Goal: Task Accomplishment & Management: Complete application form

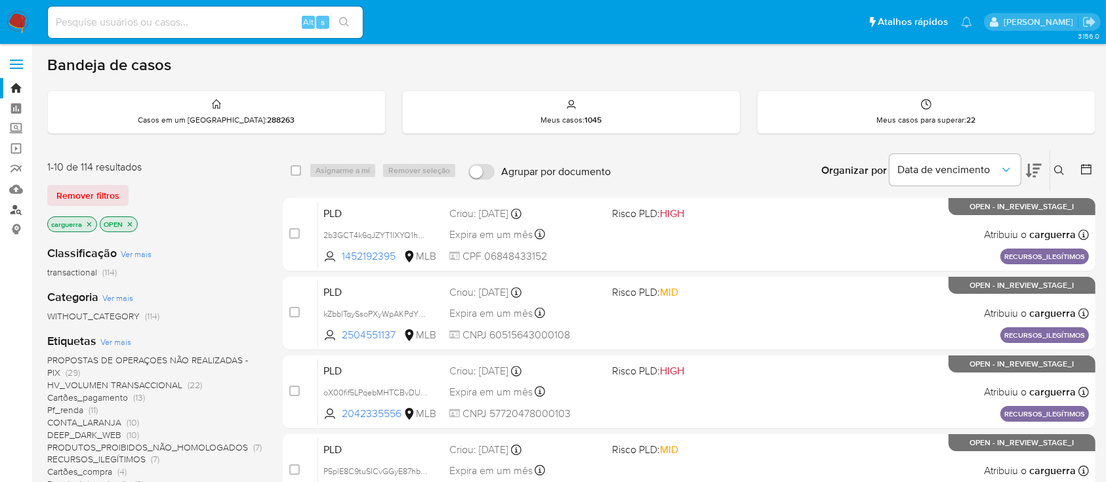
click at [16, 209] on link "Localizador de pessoas" at bounding box center [78, 209] width 156 height 20
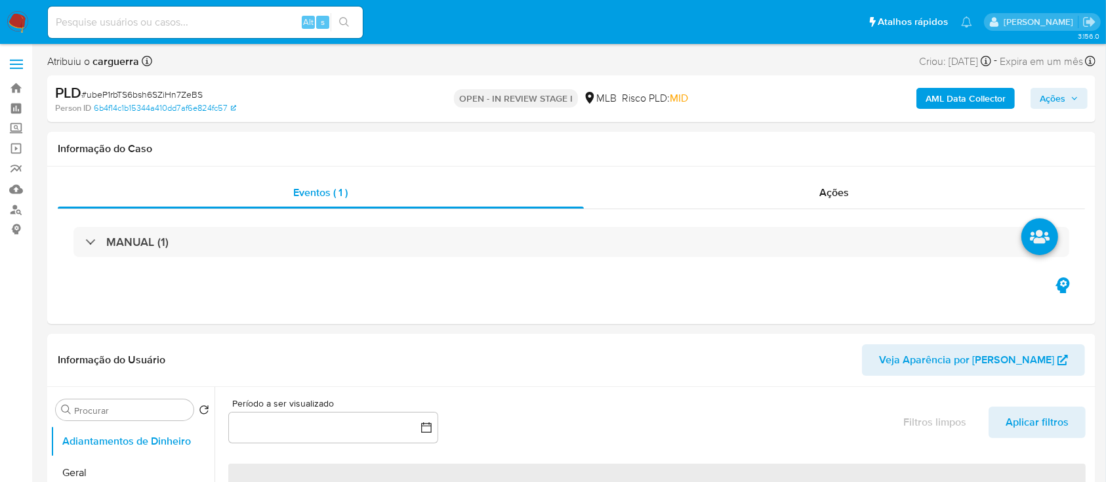
select select "10"
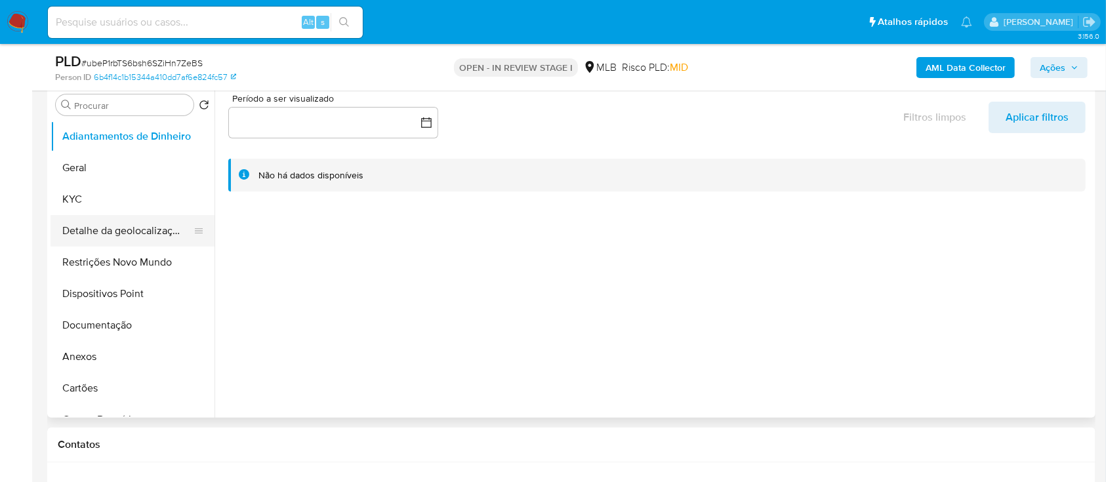
scroll to position [262, 0]
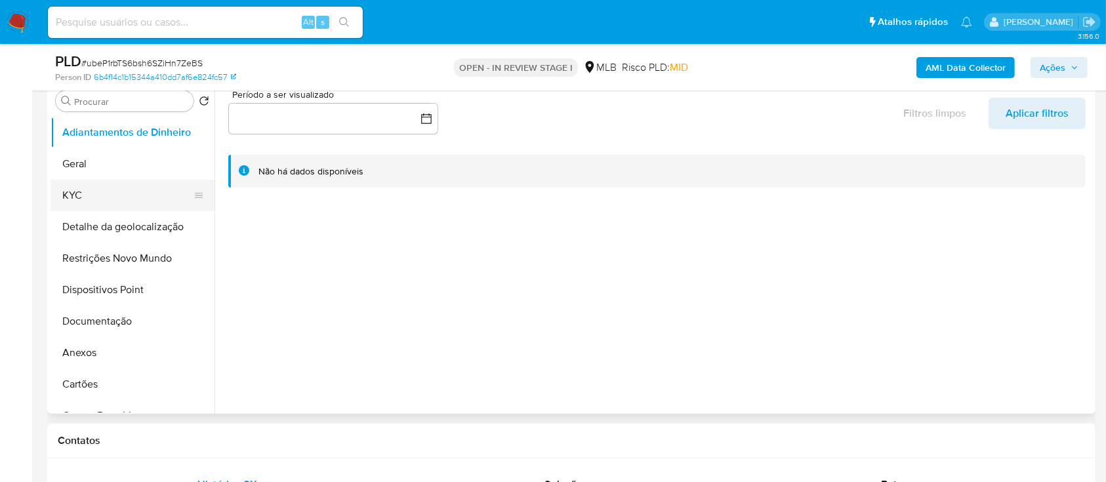
click at [66, 193] on button "KYC" at bounding box center [126, 195] width 153 height 31
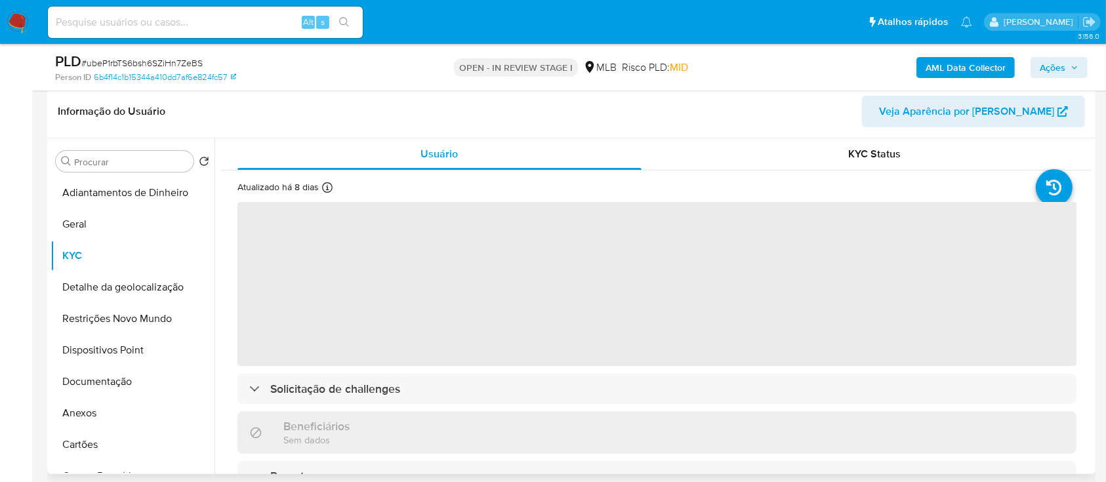
scroll to position [174, 0]
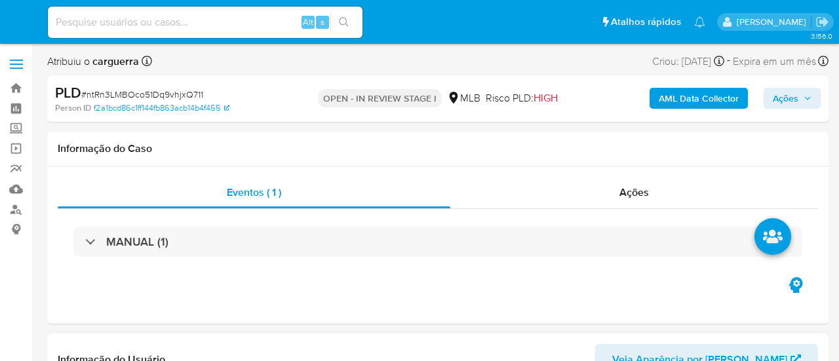
select select "10"
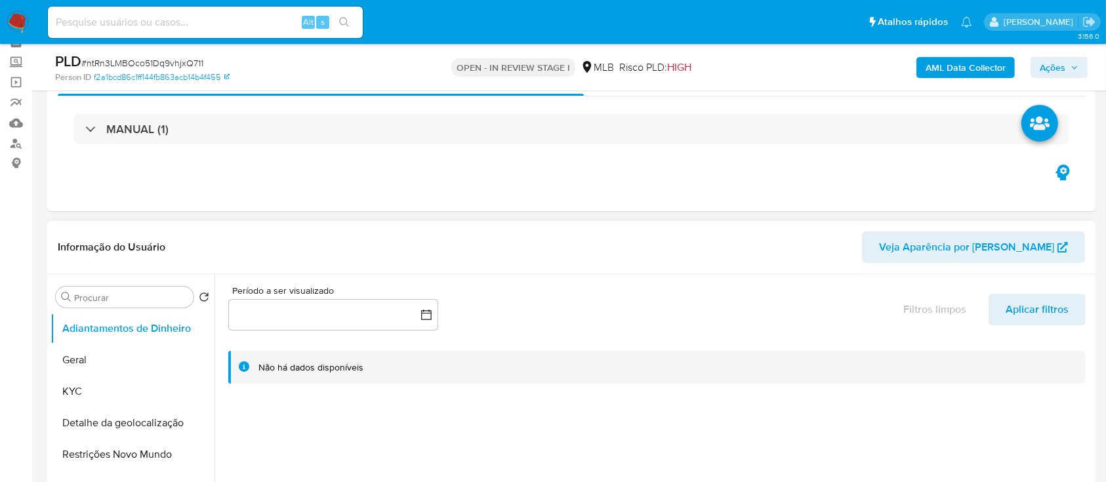
scroll to position [174, 0]
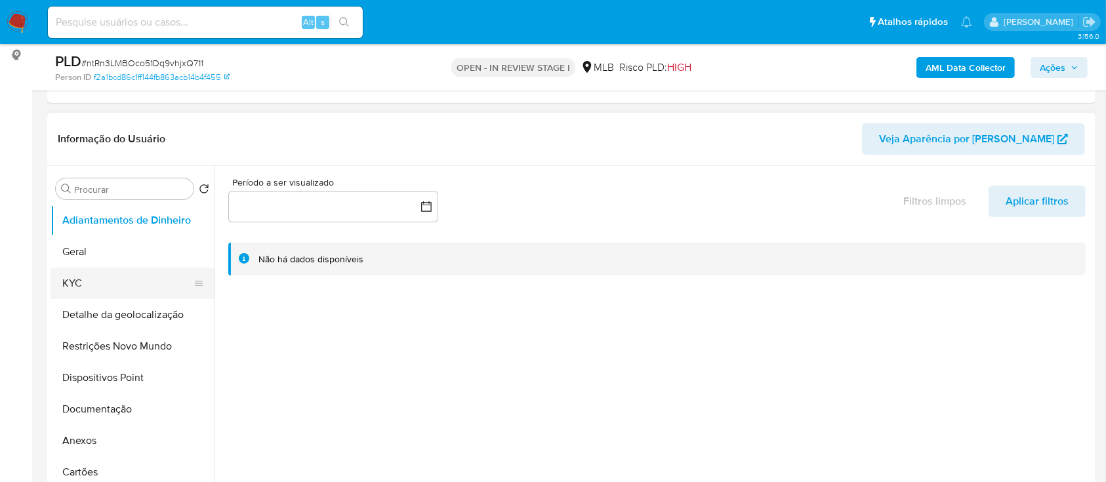
click at [96, 276] on button "KYC" at bounding box center [126, 283] width 153 height 31
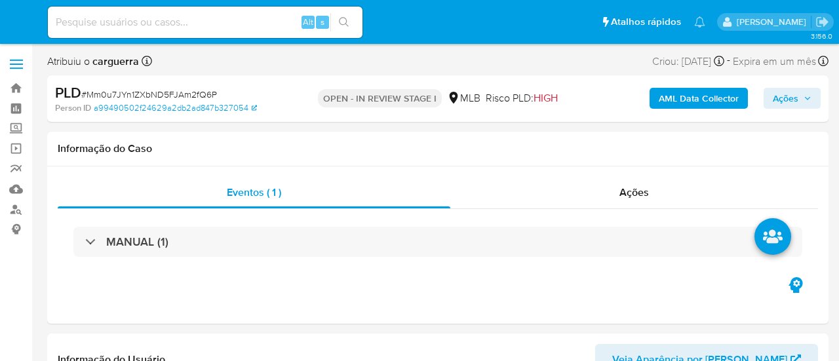
select select "10"
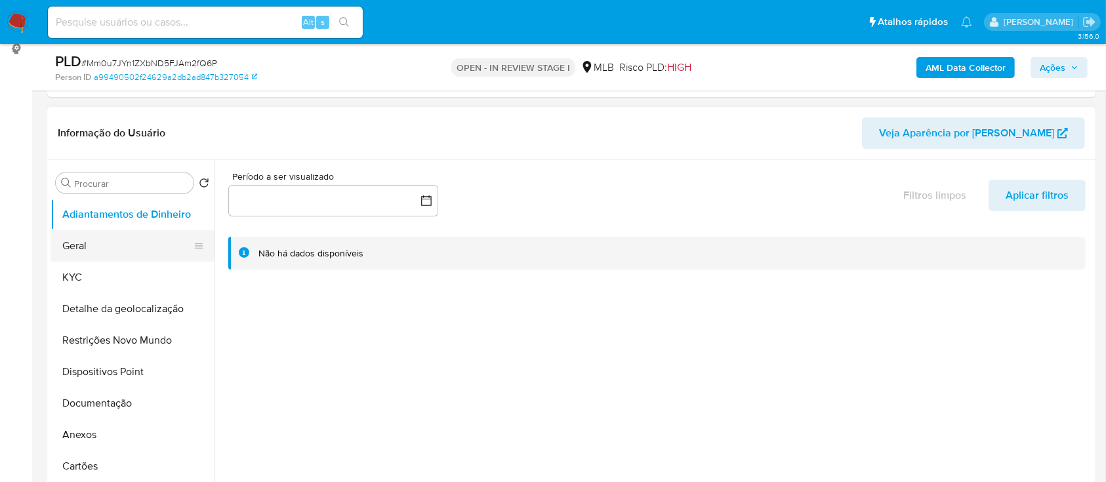
scroll to position [174, 0]
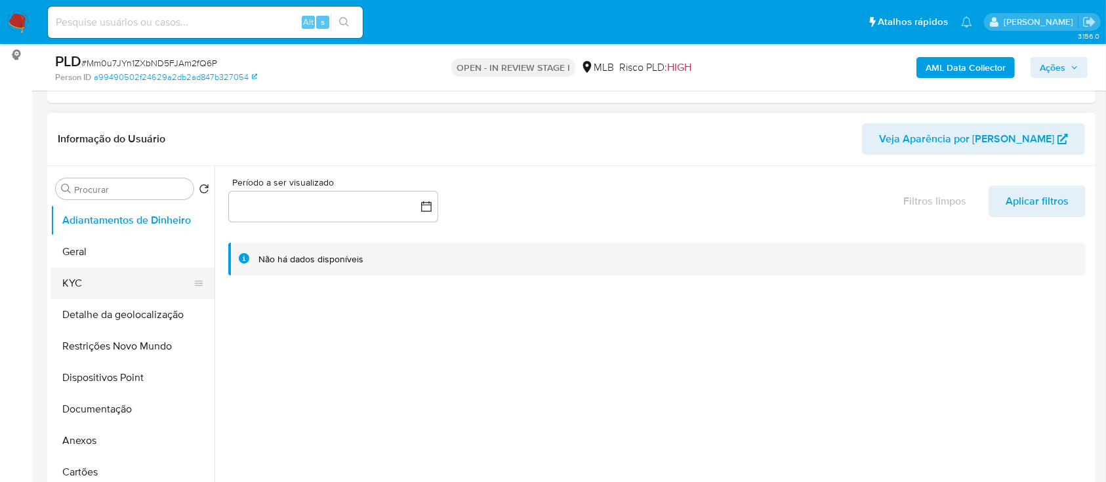
click at [79, 280] on button "KYC" at bounding box center [126, 283] width 153 height 31
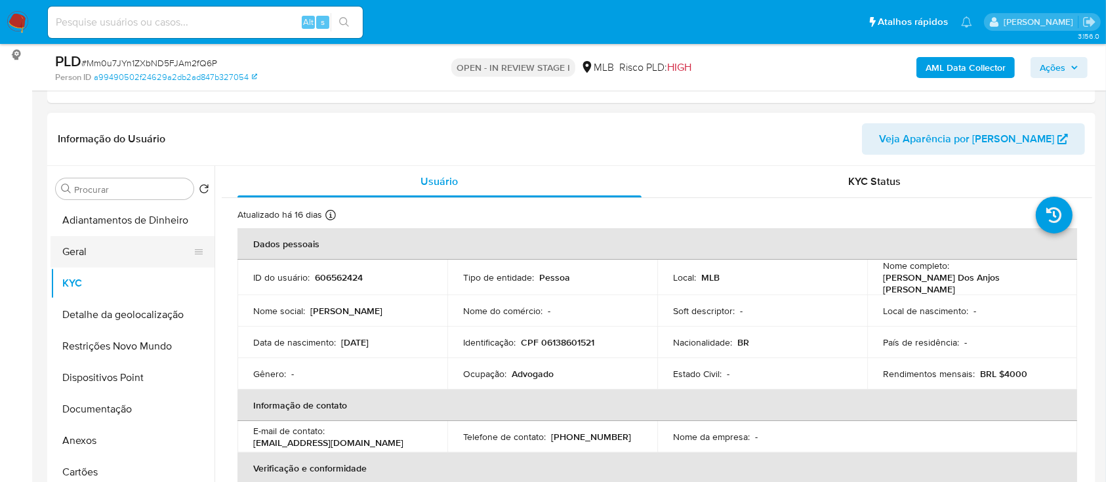
click at [92, 261] on button "Geral" at bounding box center [126, 251] width 153 height 31
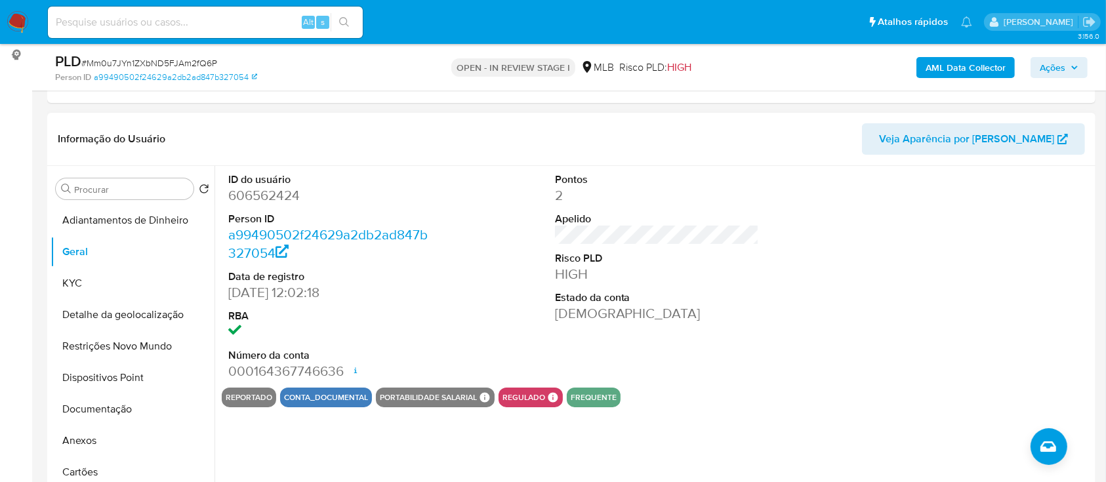
drag, startPoint x: 1045, startPoint y: 223, endPoint x: 1019, endPoint y: 195, distance: 38.1
click at [839, 209] on div at bounding box center [983, 277] width 218 height 222
click at [83, 287] on button "KYC" at bounding box center [126, 283] width 153 height 31
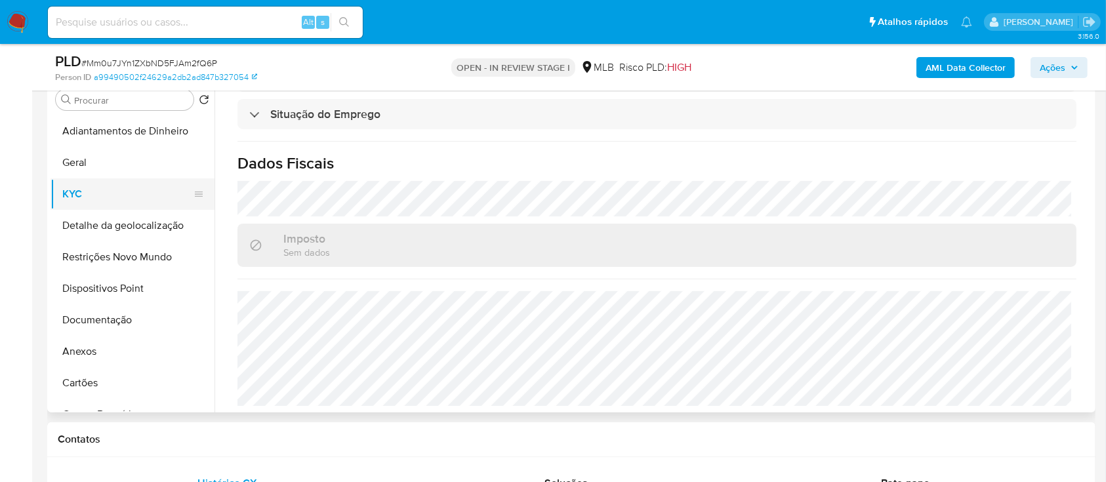
scroll to position [262, 0]
click at [118, 223] on button "Detalhe da geolocalização" at bounding box center [126, 226] width 153 height 31
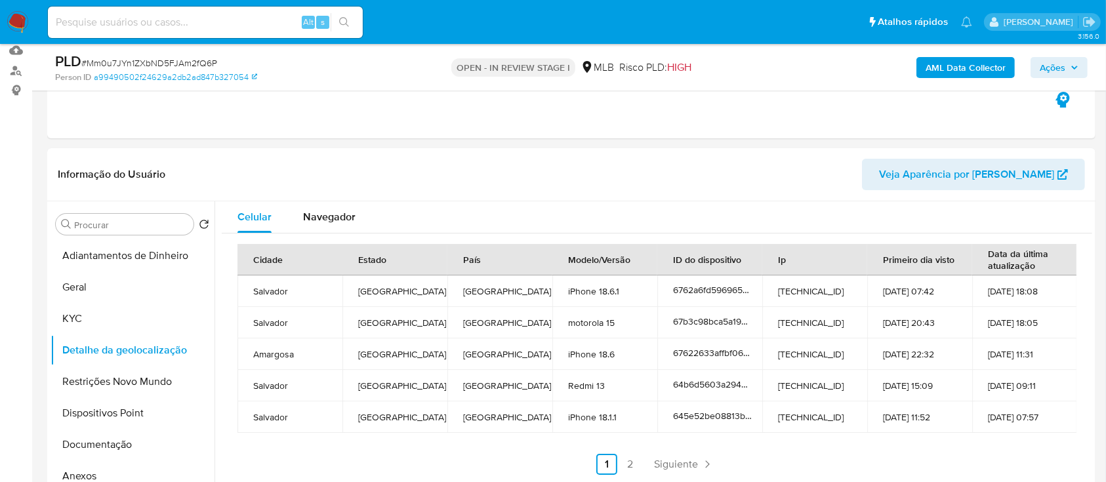
scroll to position [174, 0]
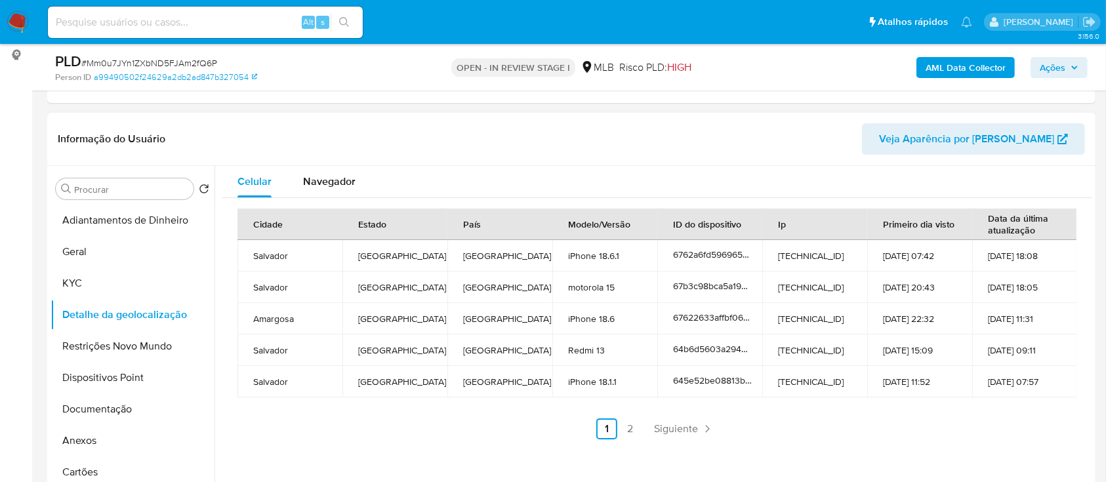
click at [252, 138] on header "Informação do Usuário Veja Aparência por Pessoa" at bounding box center [571, 138] width 1027 height 31
click at [624, 361] on link "2" at bounding box center [630, 428] width 21 height 21
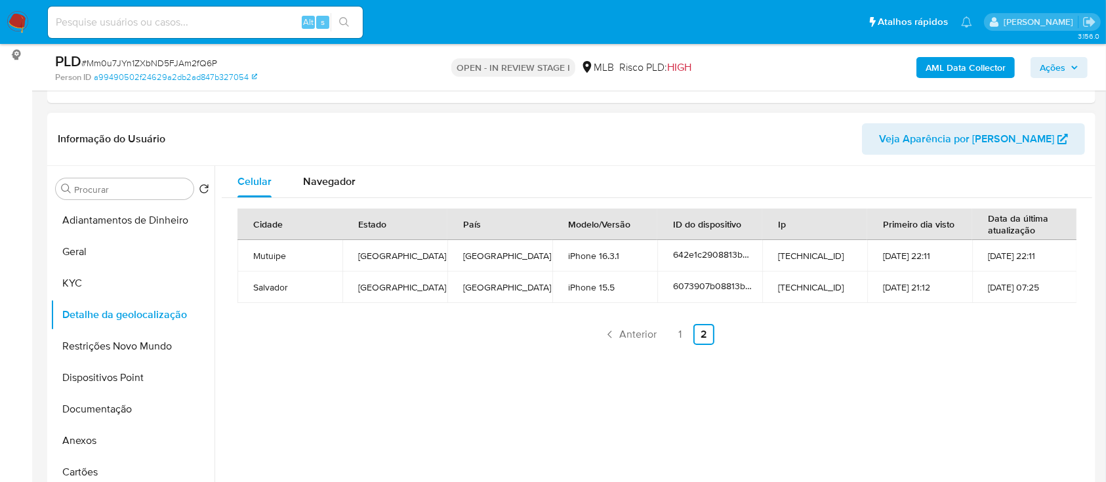
click at [251, 138] on header "Informação do Usuário Veja Aparência por Pessoa" at bounding box center [571, 138] width 1027 height 31
click at [102, 343] on button "Restrições Novo Mundo" at bounding box center [126, 345] width 153 height 31
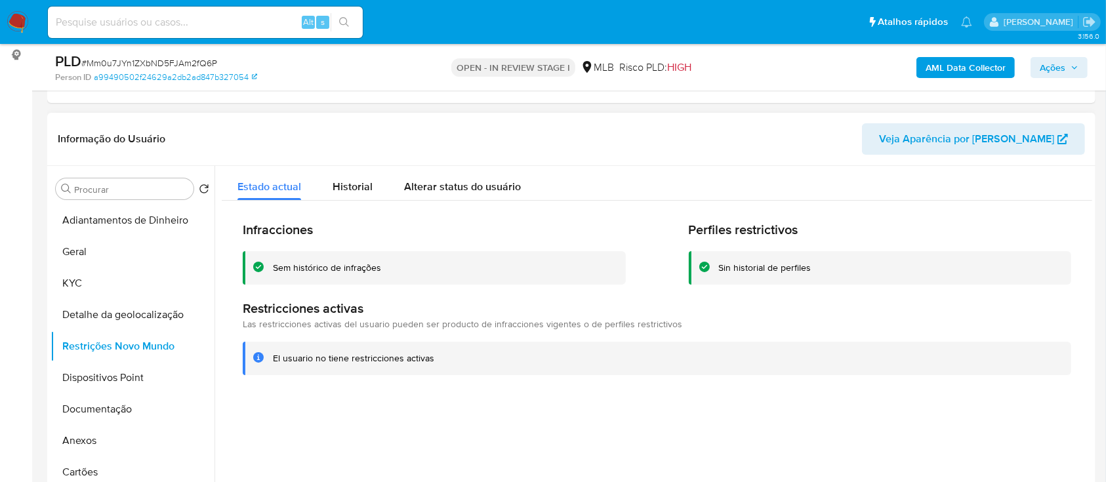
click at [225, 134] on header "Informação do Usuário Veja Aparência por Pessoa" at bounding box center [571, 138] width 1027 height 31
click at [101, 361] on button "Dispositivos Point" at bounding box center [126, 377] width 153 height 31
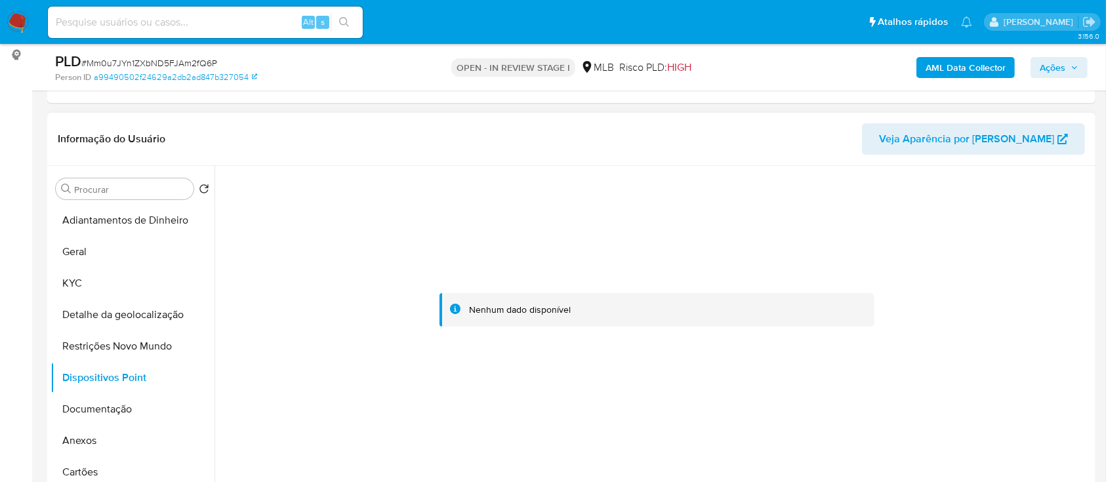
click at [839, 228] on div at bounding box center [657, 310] width 870 height 289
click at [89, 361] on button "Documentação" at bounding box center [126, 408] width 153 height 31
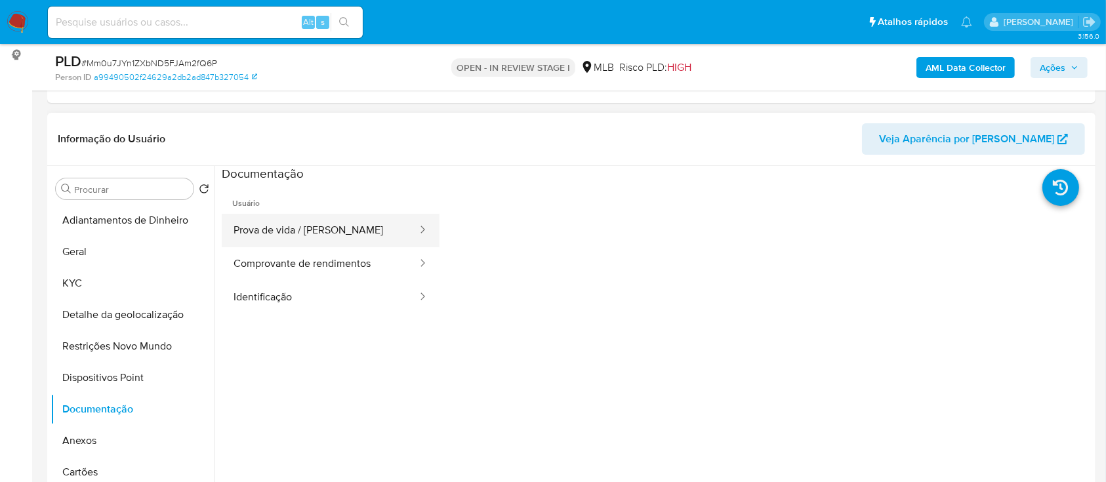
click at [318, 233] on button "Prova de vida / Selfie" at bounding box center [320, 230] width 197 height 33
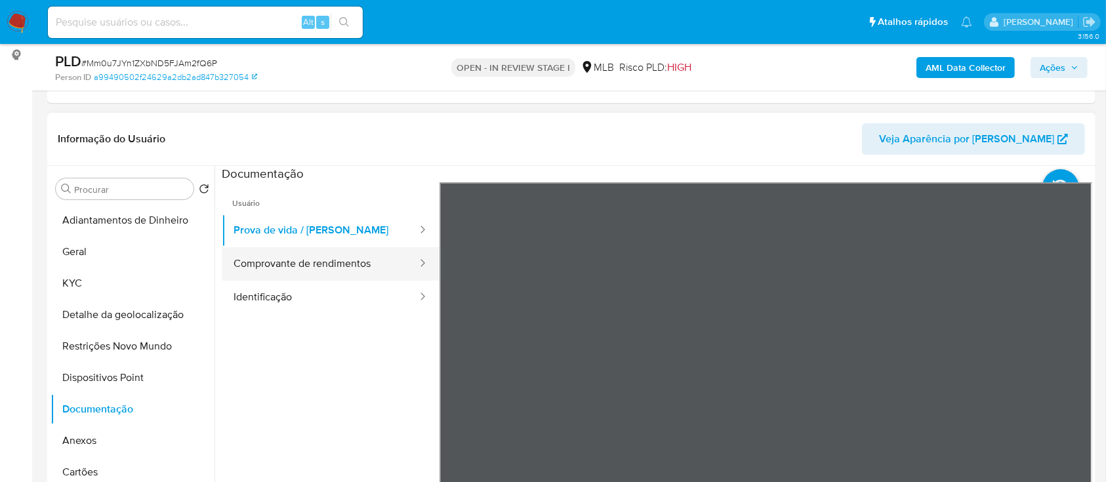
click at [365, 262] on button "Comprovante de rendimentos" at bounding box center [320, 263] width 197 height 33
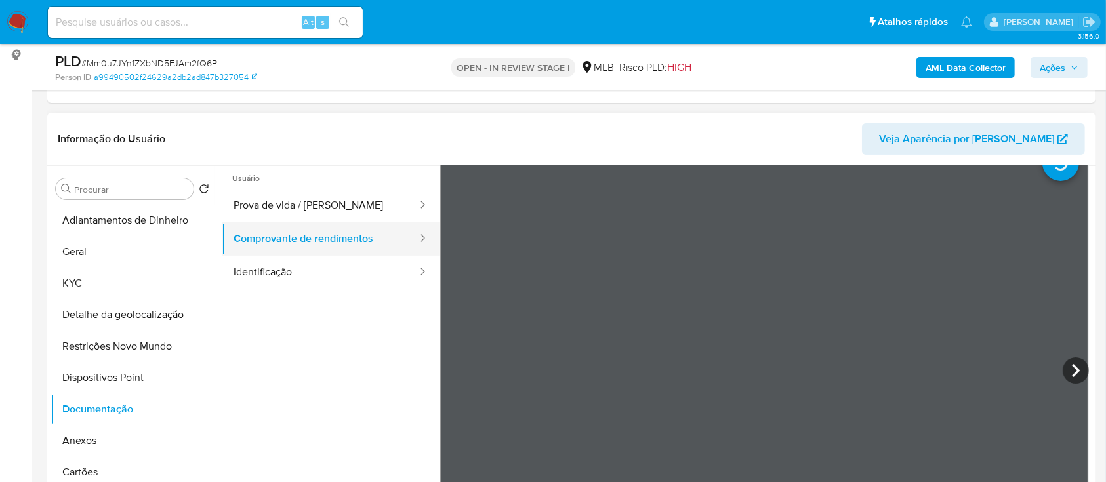
scroll to position [0, 0]
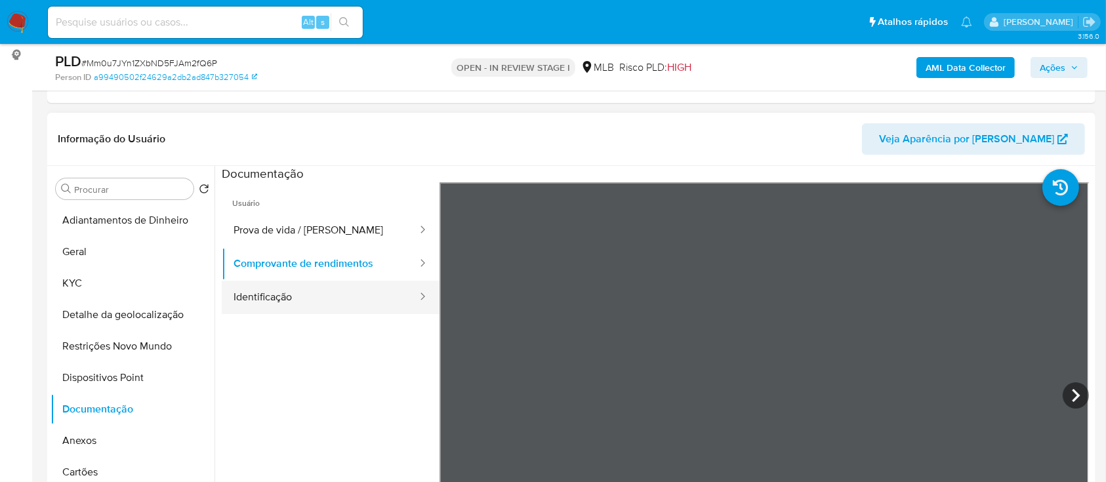
click at [293, 296] on button "Identificação" at bounding box center [320, 297] width 197 height 33
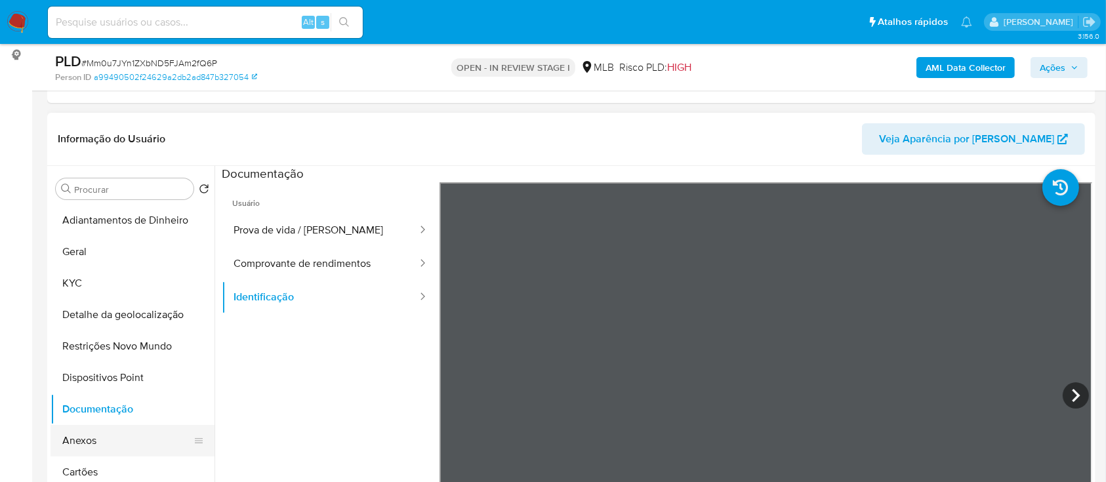
click at [104, 361] on button "Anexos" at bounding box center [126, 440] width 153 height 31
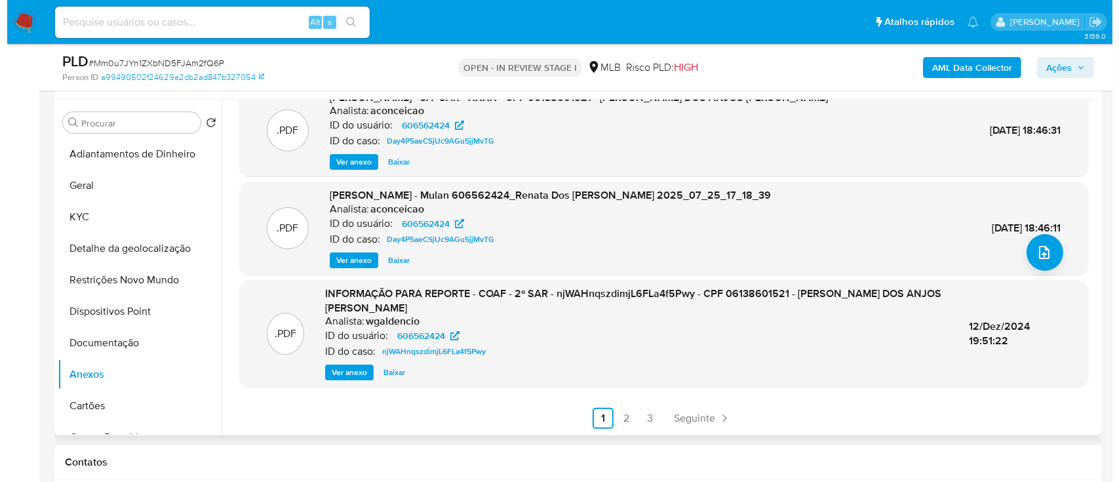
scroll to position [350, 0]
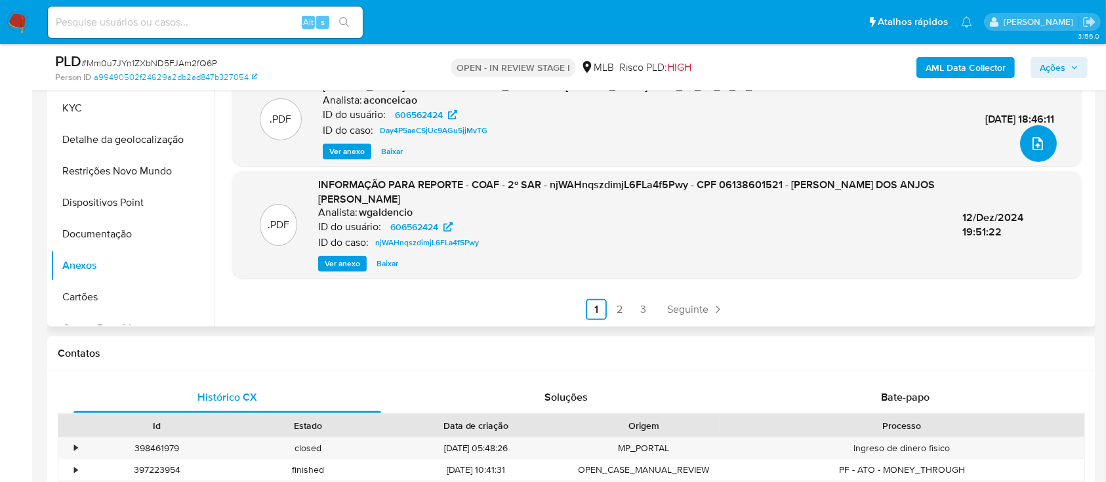
click at [839, 144] on icon "upload-file" at bounding box center [1038, 144] width 16 height 16
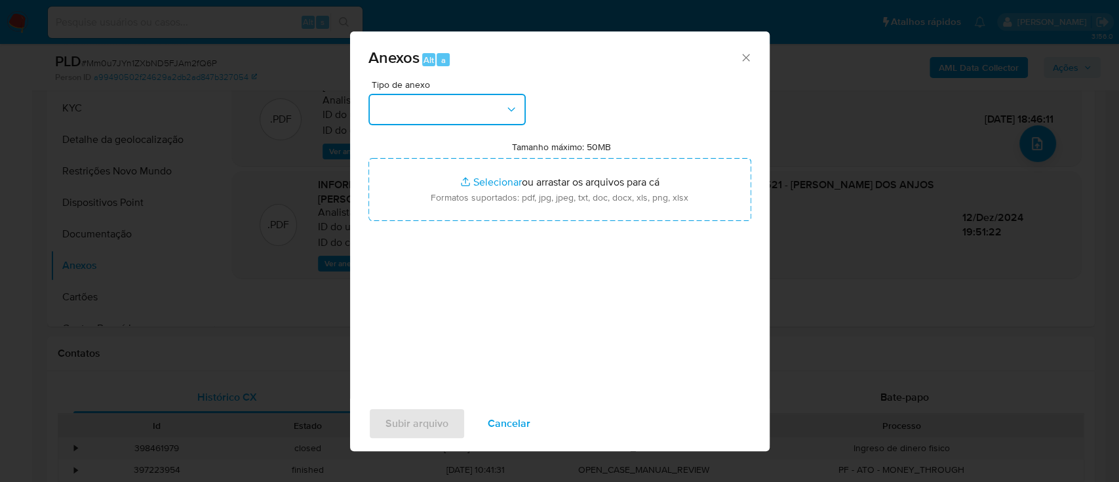
click at [435, 108] on button "button" at bounding box center [447, 109] width 157 height 31
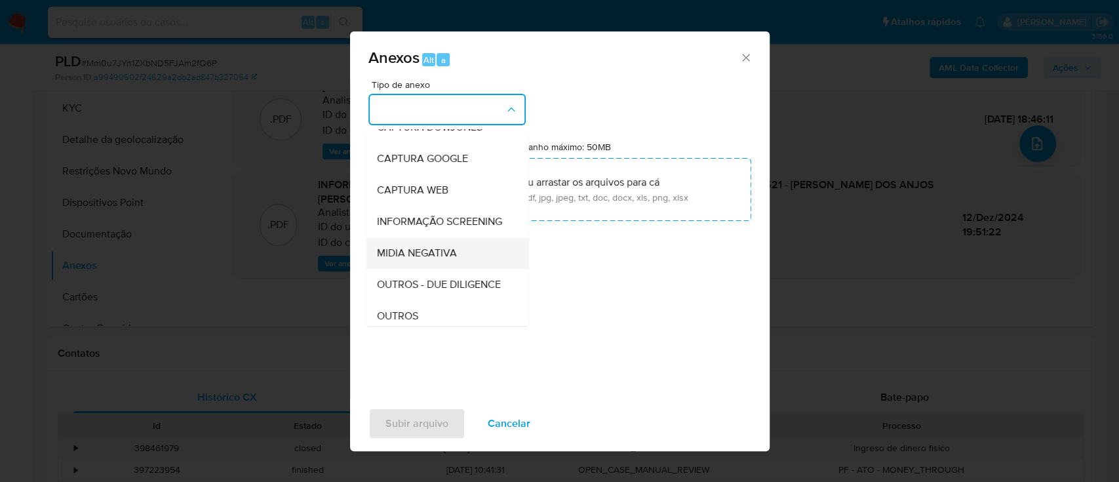
scroll to position [174, 0]
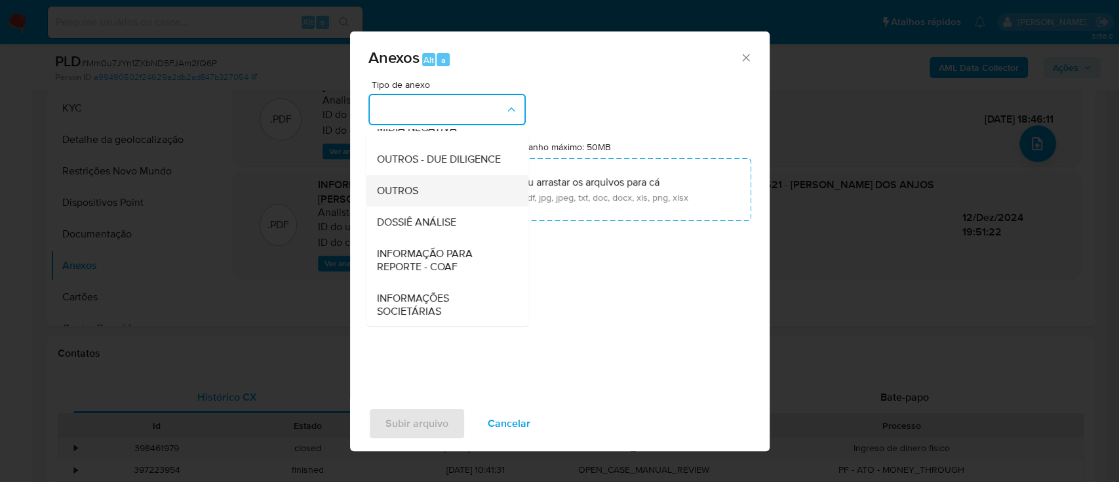
click at [400, 197] on span "OUTROS" at bounding box center [396, 190] width 41 height 13
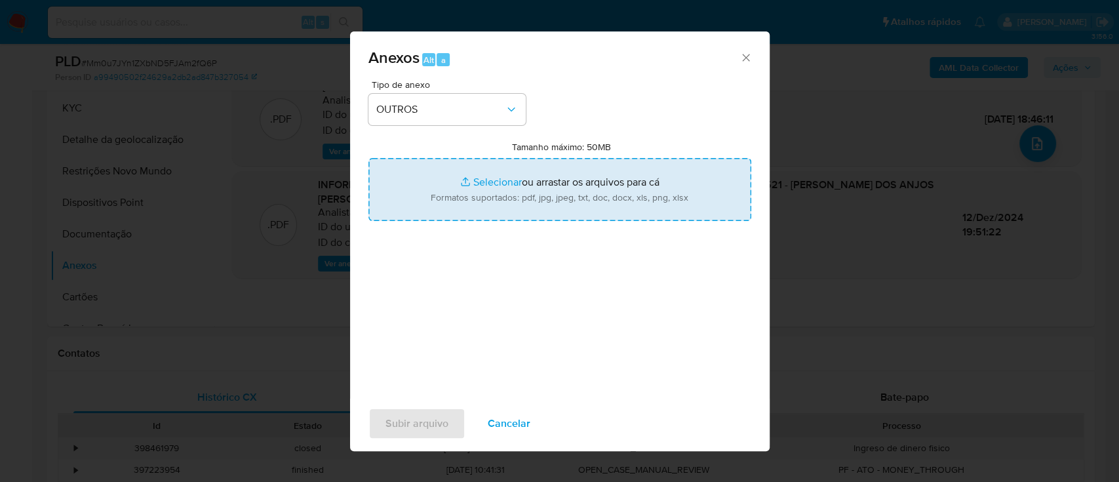
click at [492, 178] on input "Tamanho máximo: 50MB Selecionar arquivos" at bounding box center [560, 189] width 383 height 63
type input "C:\fakepath\Mulan 606562424_2025_08_26_17_01_27.xlsx"
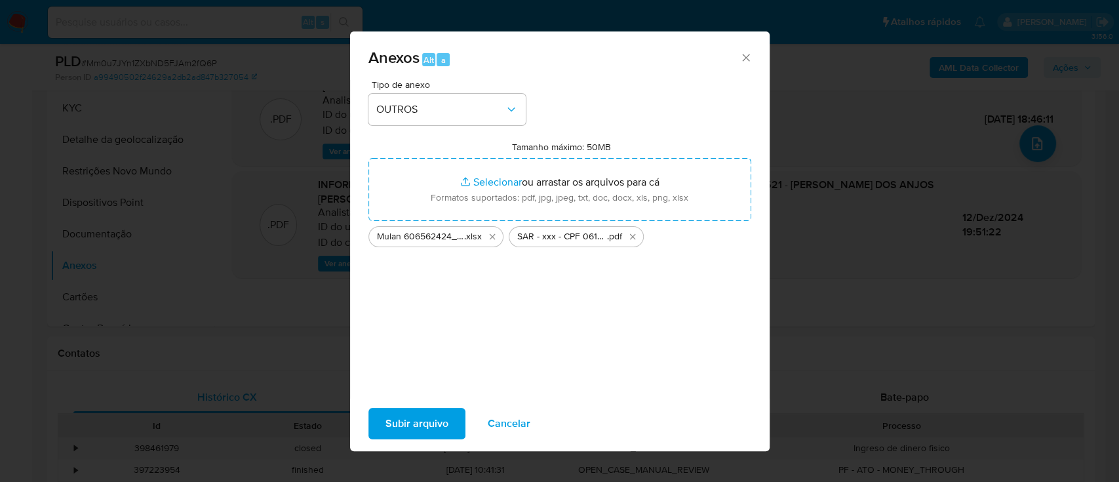
click at [432, 361] on span "Subir arquivo" at bounding box center [417, 423] width 63 height 29
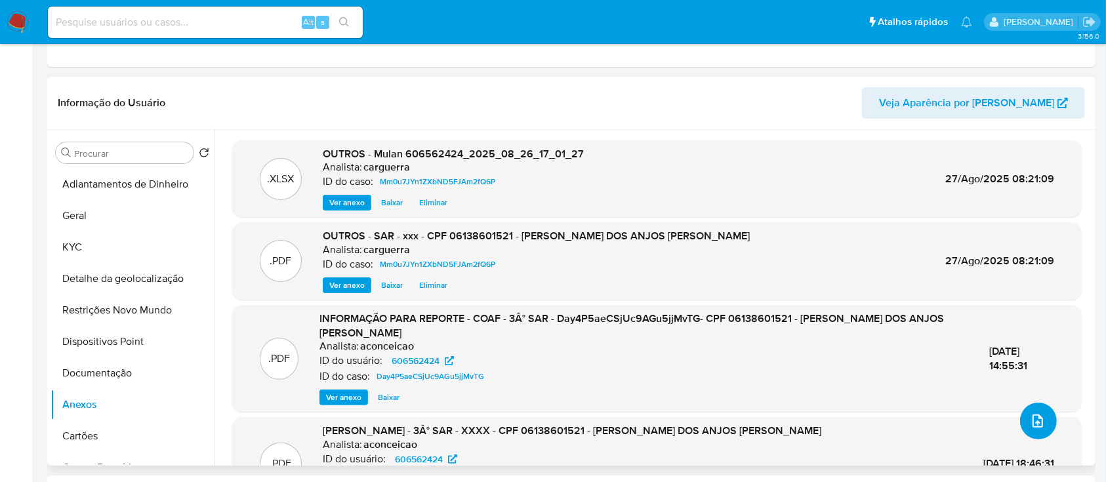
scroll to position [0, 0]
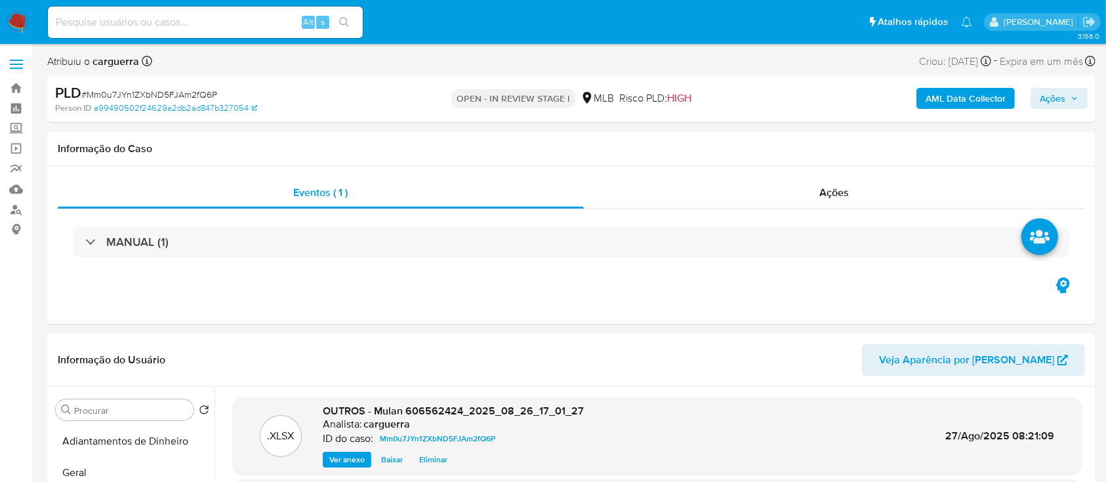
click at [839, 94] on icon "button" at bounding box center [1074, 98] width 8 height 8
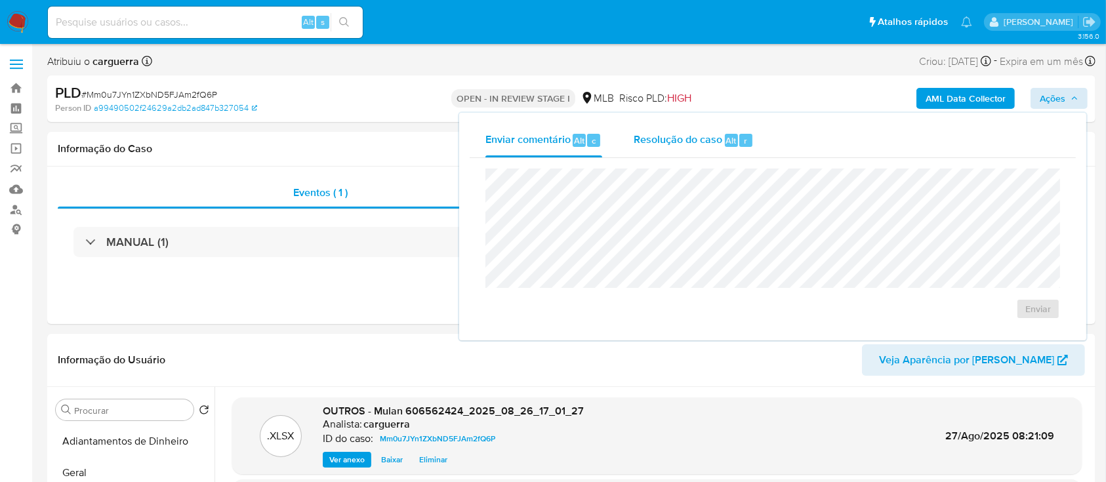
click at [664, 136] on span "Resolução do caso" at bounding box center [677, 139] width 89 height 15
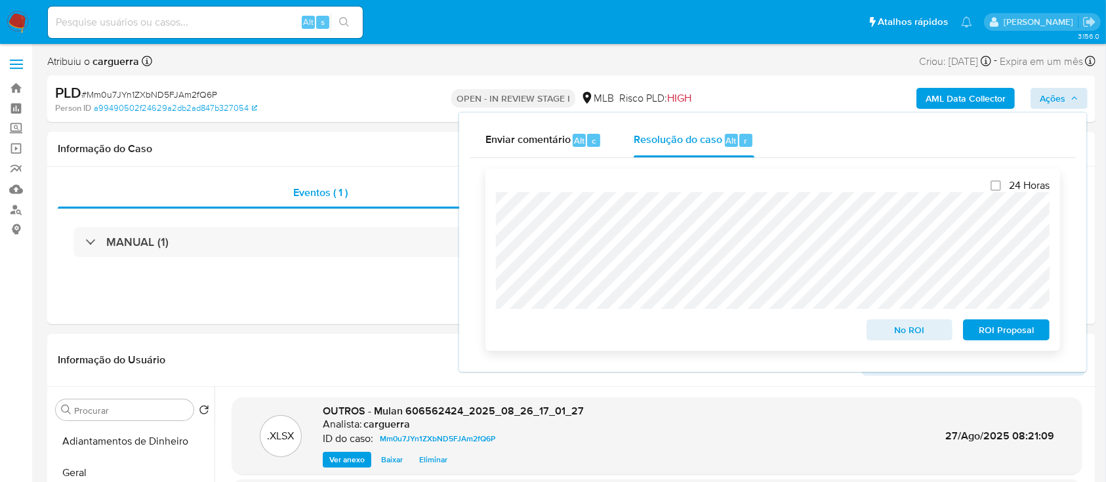
click at [839, 330] on span "No ROI" at bounding box center [909, 330] width 68 height 18
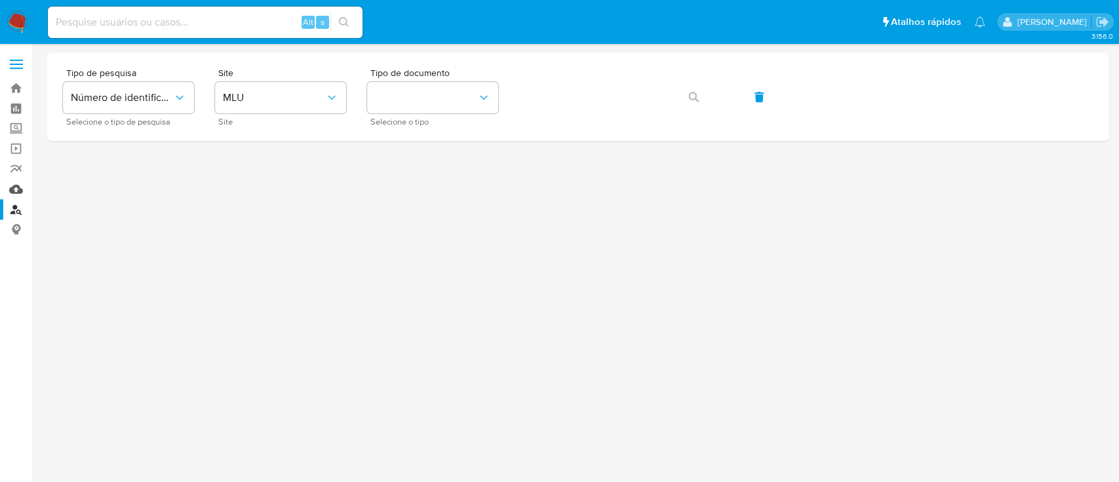
click at [16, 185] on link "Mulan" at bounding box center [78, 189] width 156 height 20
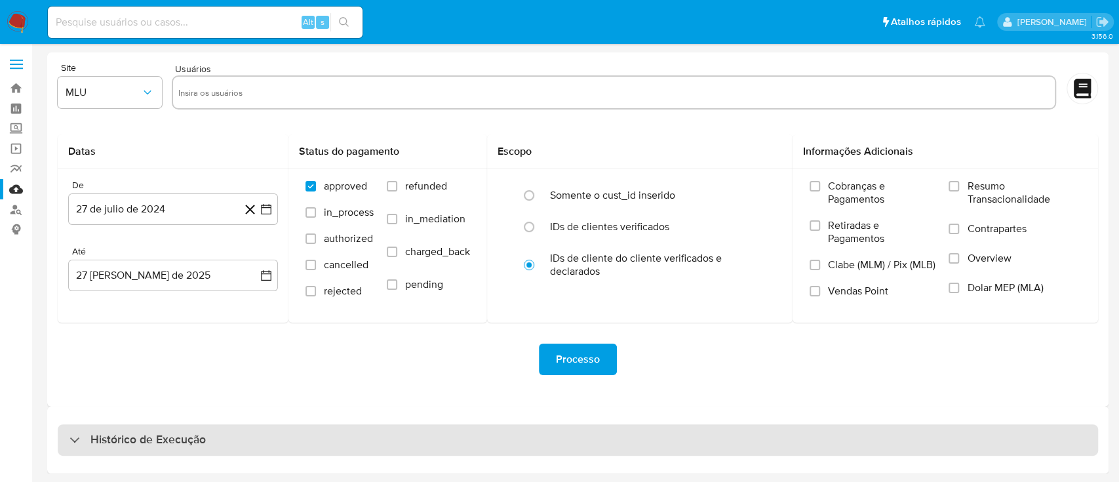
click at [166, 441] on h3 "Histórico de Execução" at bounding box center [147, 440] width 115 height 16
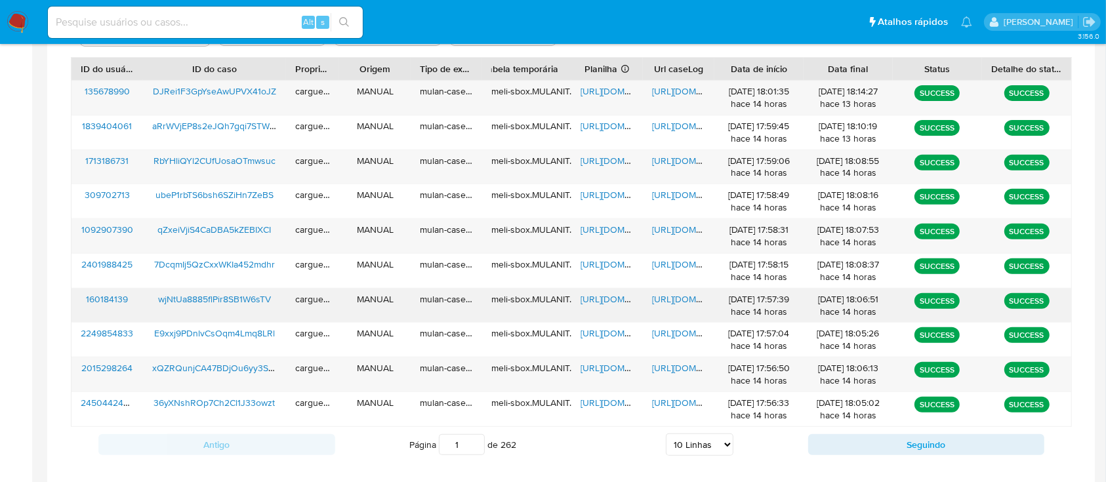
scroll to position [494, 0]
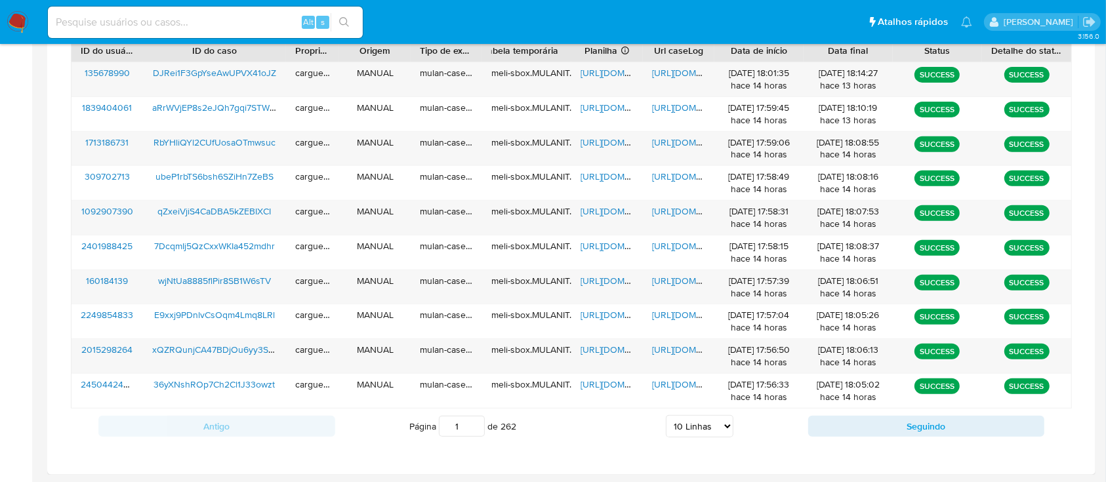
click at [727, 427] on select "5 Linhas 10 Linhas 20 Linhas 25 Linhas 50 Linhas 100 Linhas" at bounding box center [700, 426] width 68 height 22
select select "20"
click at [666, 415] on select "5 Linhas 10 Linhas 20 Linhas 25 Linhas 50 Linhas 100 Linhas" at bounding box center [700, 426] width 68 height 22
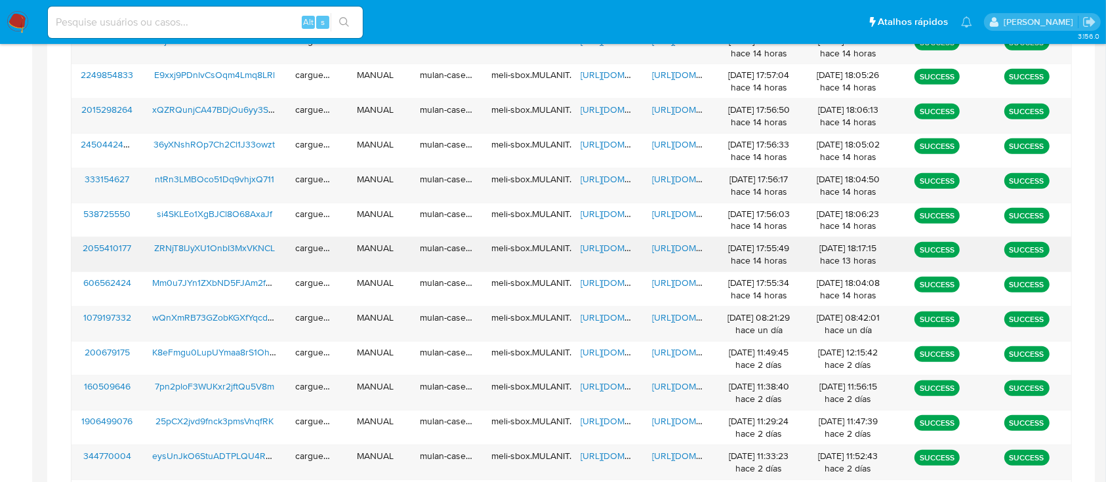
scroll to position [757, 0]
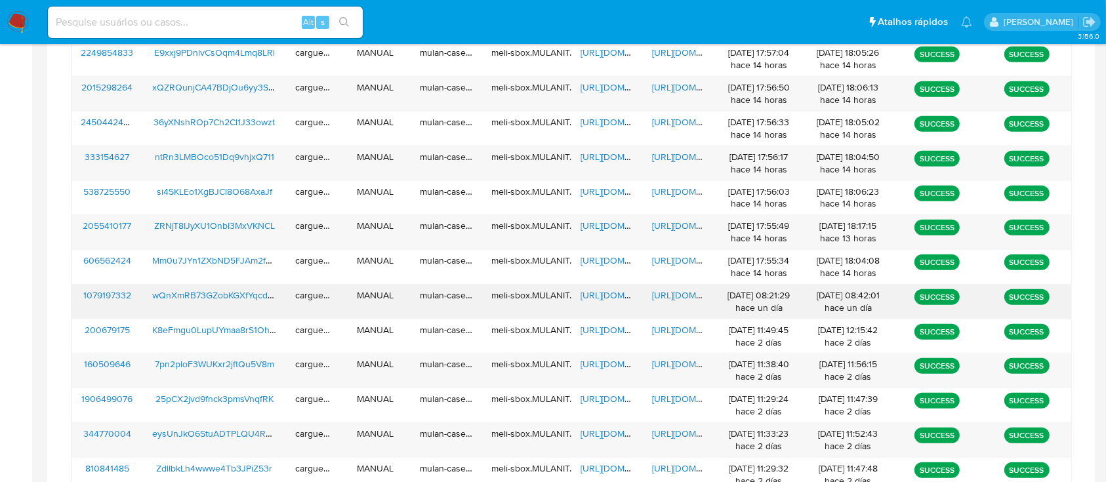
click at [597, 293] on span "https://docs.google.com/spreadsheets/d/16fLiQ6sEgd_eEgVvdQ_yh7AJeHw3iNubEreBahC…" at bounding box center [625, 295] width 90 height 13
click at [685, 294] on span "https://docs.google.com/document/d/1wl7mIvlBNFneyXobzZotar7juDtZIvDHJrrYLaQjd98…" at bounding box center [697, 295] width 90 height 13
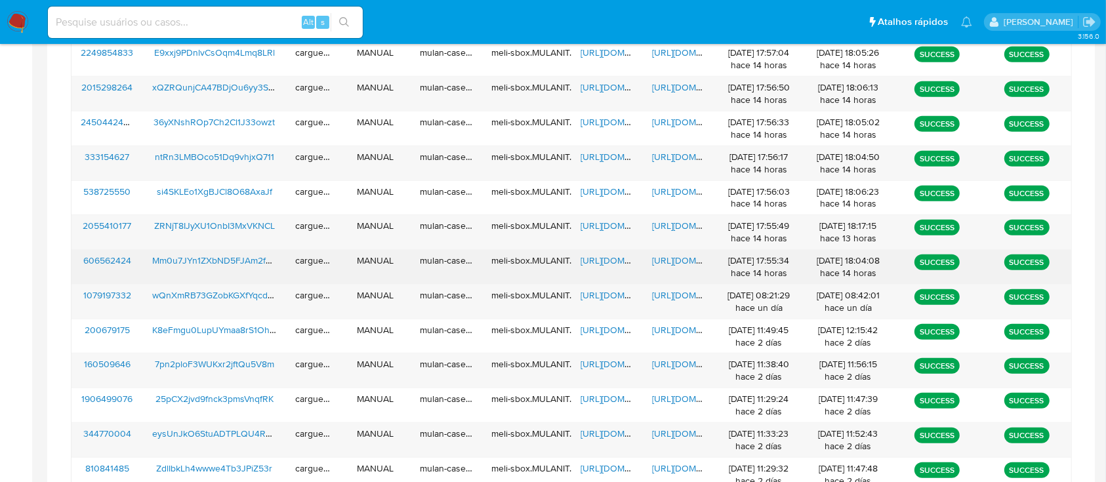
click at [615, 257] on span "https://docs.google.com/spreadsheets/d/1auEL89ySXKRChepOPvbuB4fmbyUzfi78dtrh52W…" at bounding box center [625, 260] width 90 height 13
click at [682, 259] on span "https://docs.google.com/document/d/1x8nOJvHV69o4H1LJ_T4GVsu-e4CsRAuW82qkAnmyytk…" at bounding box center [697, 260] width 90 height 13
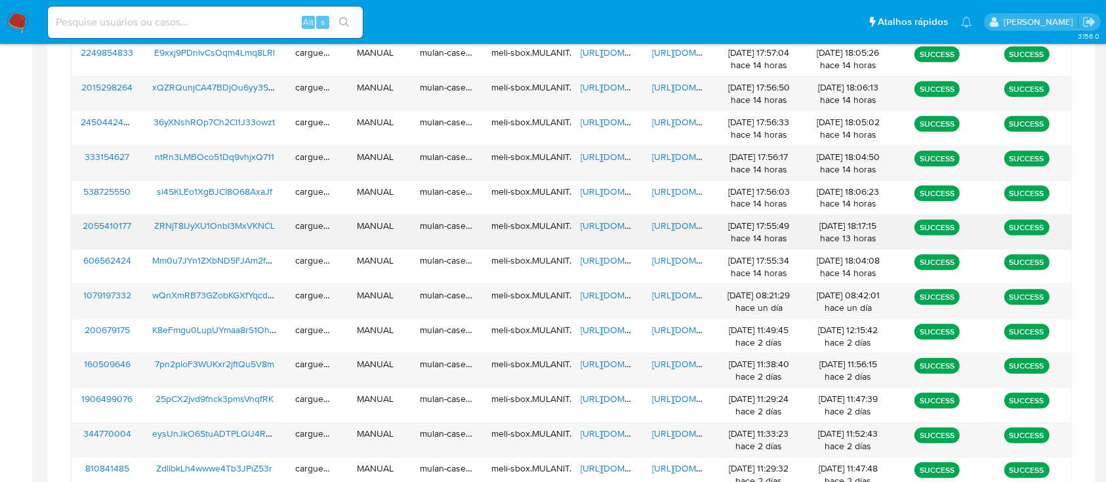
click at [604, 222] on span "https://docs.google.com/spreadsheets/d/1jGUvuM_aYxgMw4tl0uIcerRDLYAmz8C_dn5F1GB…" at bounding box center [625, 225] width 90 height 13
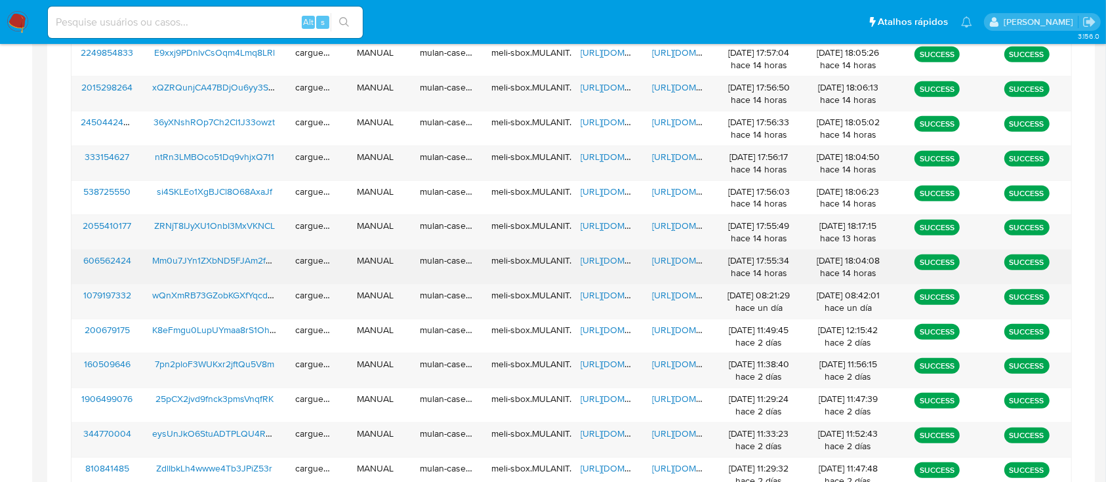
click at [668, 257] on span "https://docs.google.com/document/d/1x8nOJvHV69o4H1LJ_T4GVsu-e4CsRAuW82qkAnmyytk…" at bounding box center [697, 260] width 90 height 13
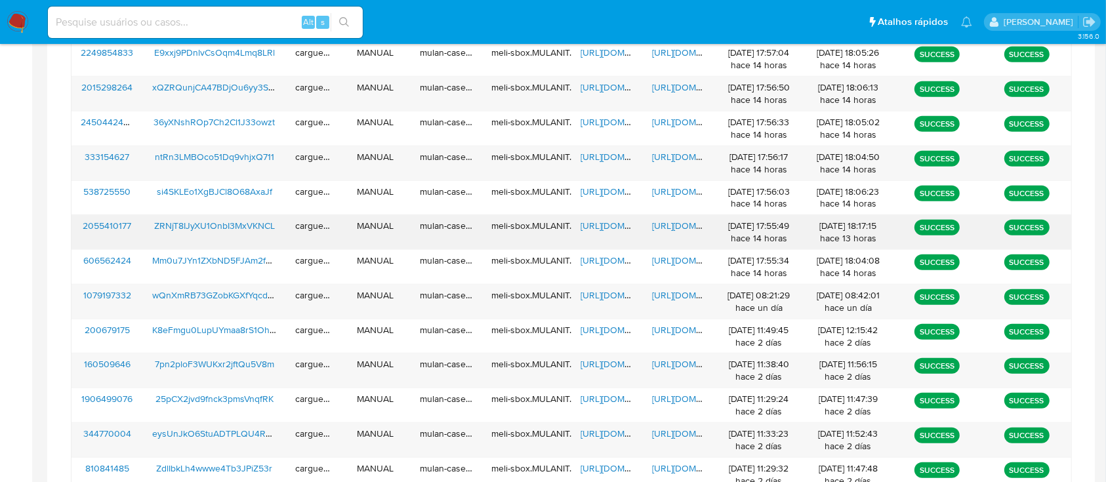
click at [603, 226] on span "https://docs.google.com/spreadsheets/d/1jGUvuM_aYxgMw4tl0uIcerRDLYAmz8C_dn5F1GB…" at bounding box center [625, 225] width 90 height 13
click at [670, 222] on span "https://docs.google.com/document/d/1bWN4OE91_wMBhJyiwJ5aR5X-2ptibFfN9tJ1VODvGu4…" at bounding box center [697, 225] width 90 height 13
click at [614, 157] on span "https://docs.google.com/spreadsheets/d/1Tf9E92rA-Rdc2Ku2_wFWI9EurybiWH6c6iehDi1…" at bounding box center [625, 156] width 90 height 13
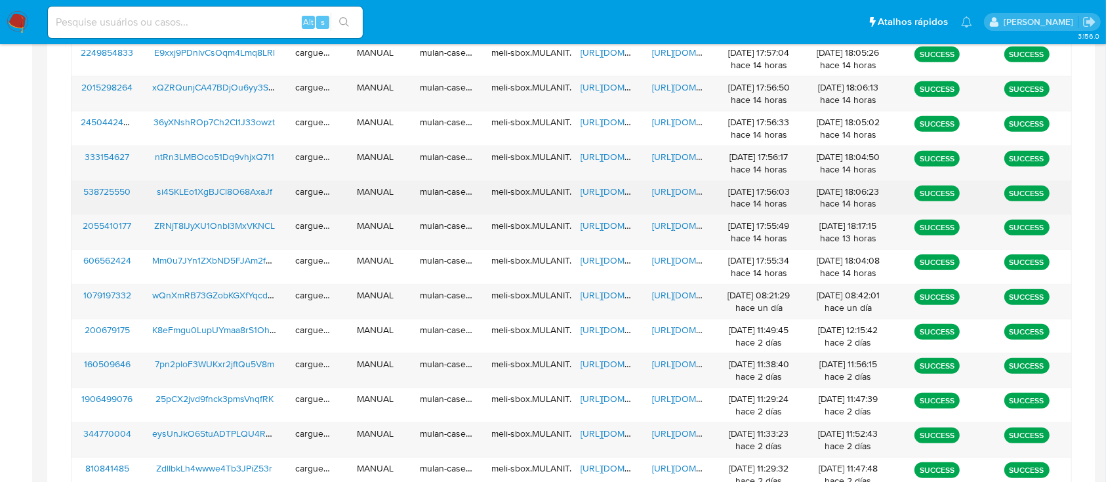
click at [684, 191] on span "https://docs.google.com/document/d/1-USP9RGbFcdO8unNWgvq5jrs5S9kNT1m3Pq-_-JCQ-8…" at bounding box center [697, 191] width 90 height 13
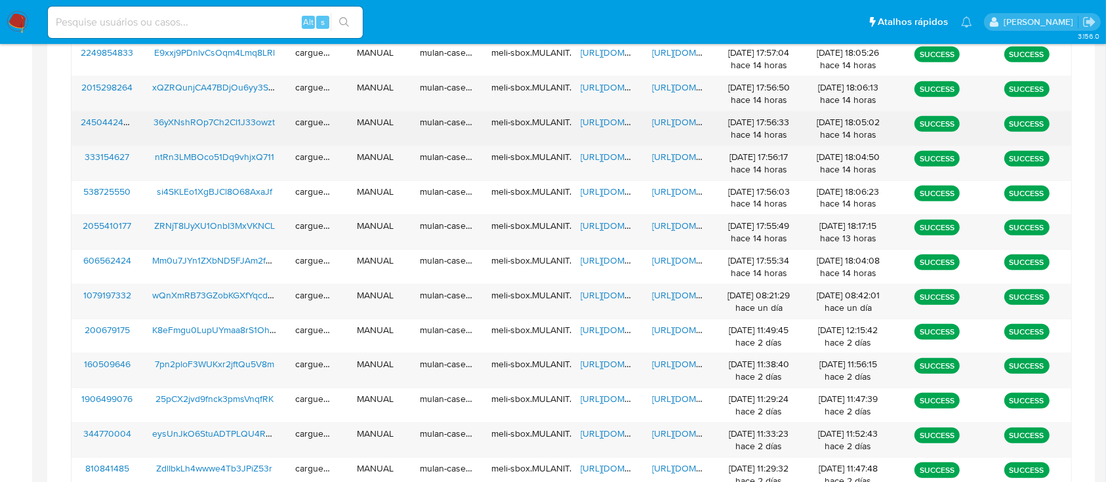
click at [617, 118] on span "https://docs.google.com/spreadsheets/d/1FF6wB_Ixf9TrdDBUAYyTsO-LLVqpyIqo8wOJjI6…" at bounding box center [625, 121] width 90 height 13
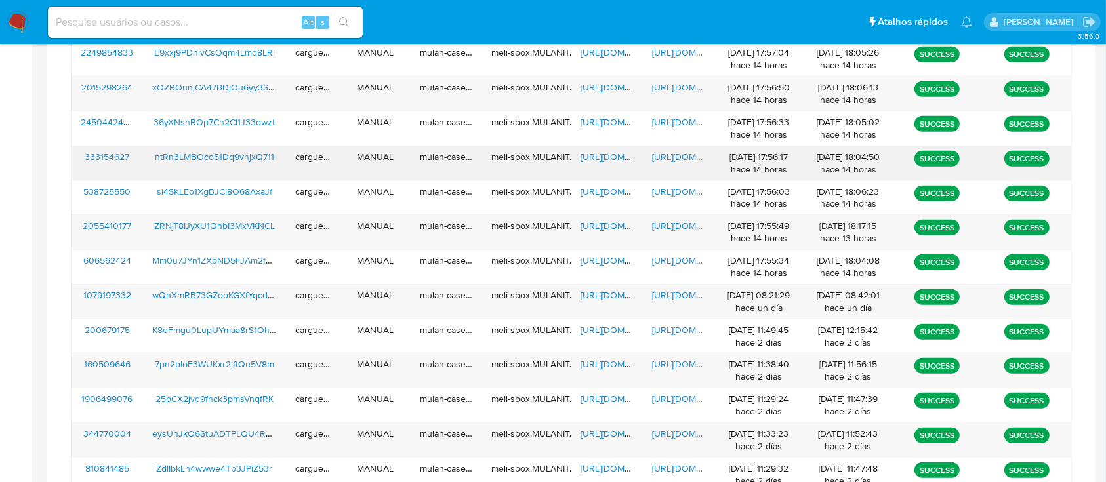
click at [682, 153] on span "https://docs.google.com/document/d/1OWIqWcMGqQ0qzxVdOIfwDYgDArDkMtsCKydvEhnxvF4…" at bounding box center [697, 156] width 90 height 13
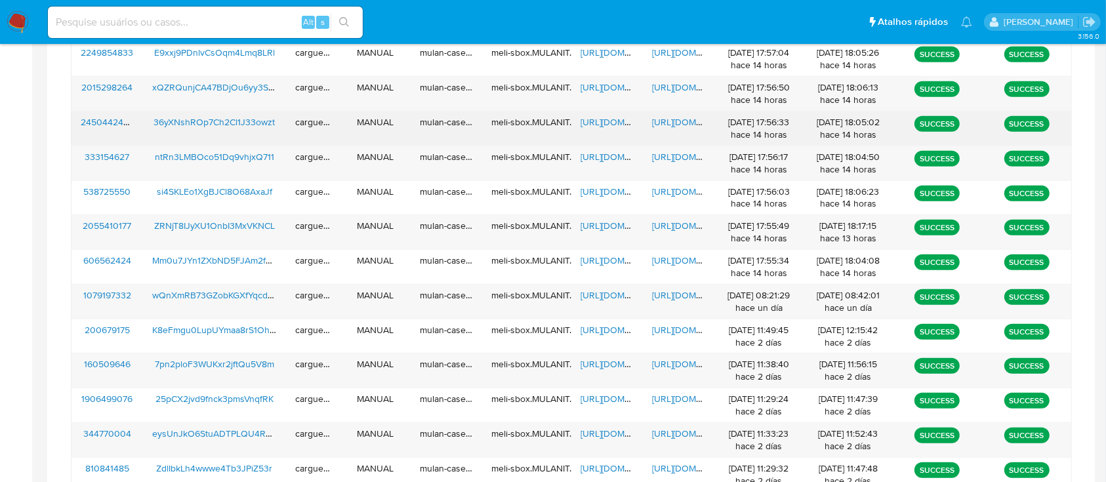
click at [608, 121] on span "https://docs.google.com/spreadsheets/d/1FF6wB_Ixf9TrdDBUAYyTsO-LLVqpyIqo8wOJjI6…" at bounding box center [625, 121] width 90 height 13
click at [669, 118] on span "https://docs.google.com/document/d/1OJp2N_qyEat72swWhQDGeXlbgSRpmtqPqWGYg_yJaf4…" at bounding box center [697, 121] width 90 height 13
click at [601, 117] on span "https://docs.google.com/spreadsheets/d/1FF6wB_Ixf9TrdDBUAYyTsO-LLVqpyIqo8wOJjI6…" at bounding box center [625, 121] width 90 height 13
click at [663, 121] on span "https://docs.google.com/document/d/1OJp2N_qyEat72swWhQDGeXlbgSRpmtqPqWGYg_yJaf4…" at bounding box center [697, 121] width 90 height 13
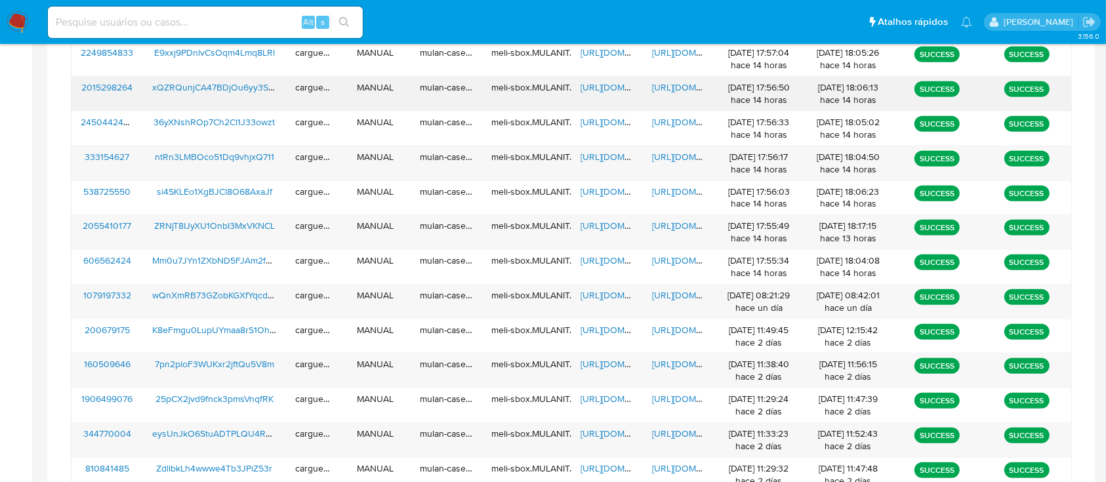
click at [594, 89] on span "https://docs.google.com/spreadsheets/d/1eJh04qn4EPWkPAJWeH8jGkl5pCcHcd7Nk6FxJF1…" at bounding box center [625, 87] width 90 height 13
click at [671, 81] on span "https://docs.google.com/document/d/1x9gqfNwFLiQlWdj4WT2n5MzGuHGCayYi4LXuMIfGlN0…" at bounding box center [697, 87] width 90 height 13
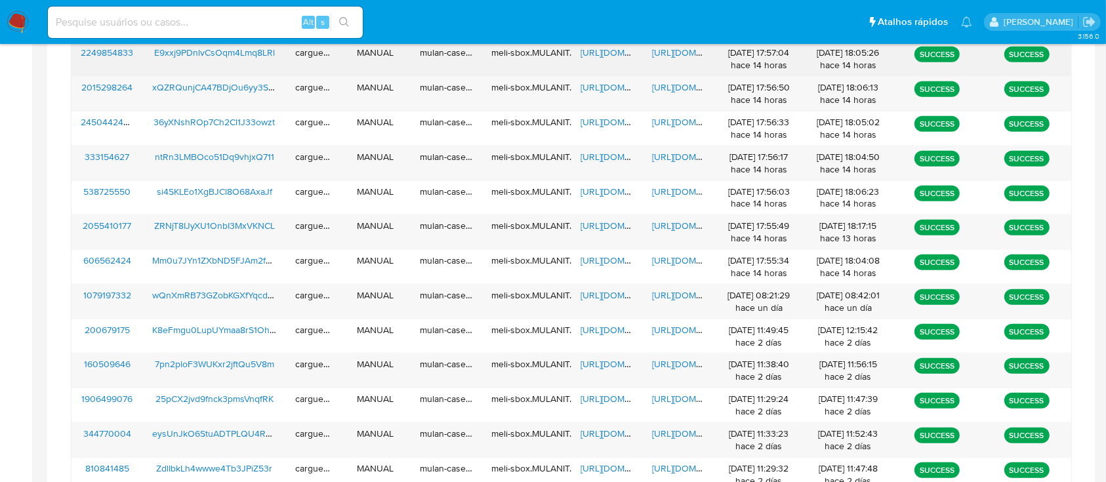
click at [601, 49] on span "https://docs.google.com/spreadsheets/d/1KhmUcqCOiA22wwJ6zz5cJrDZV5MaFKu6vR67DSU…" at bounding box center [625, 52] width 90 height 13
click at [661, 50] on span "https://docs.google.com/document/d/1JF0GkAXzcGu8Dzbz-22rf0dbh-uKq2AhYKUkDt7h7C0…" at bounding box center [697, 52] width 90 height 13
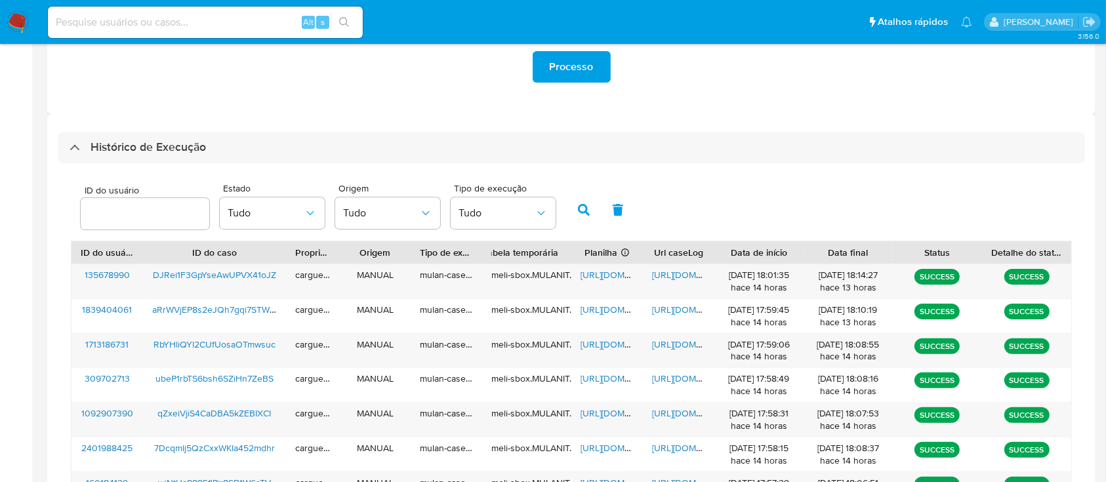
scroll to position [320, 0]
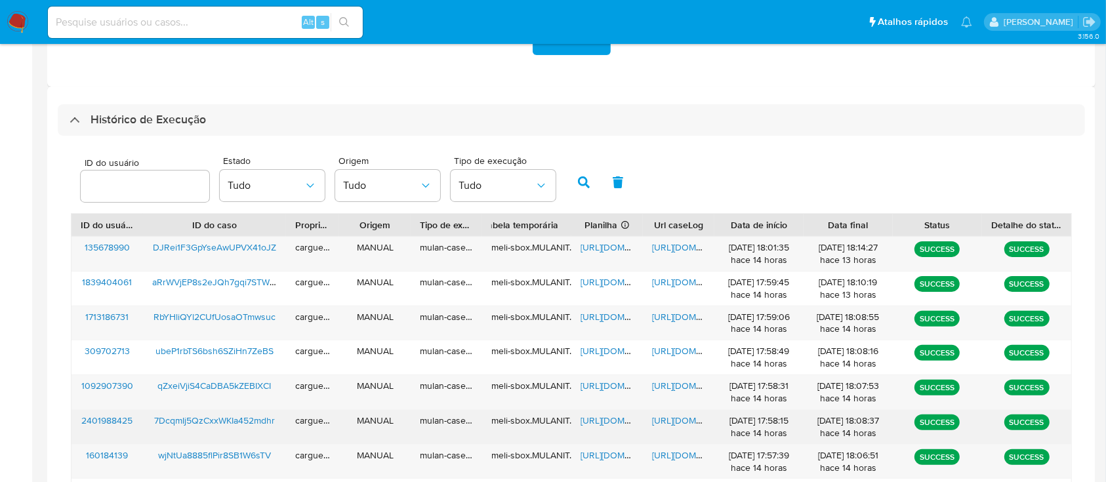
click at [599, 419] on span "https://docs.google.com/spreadsheets/d/1R4sMUXT9M5RUS-wYFEFl9HEl61IuyDr4BD73I_Q…" at bounding box center [625, 420] width 90 height 13
click at [671, 416] on span "https://docs.google.com/document/d/1cfFdRv5Qs-ai2VgAPwpmV3l6hXRrmpPlY81CEezn5BQ…" at bounding box center [697, 420] width 90 height 13
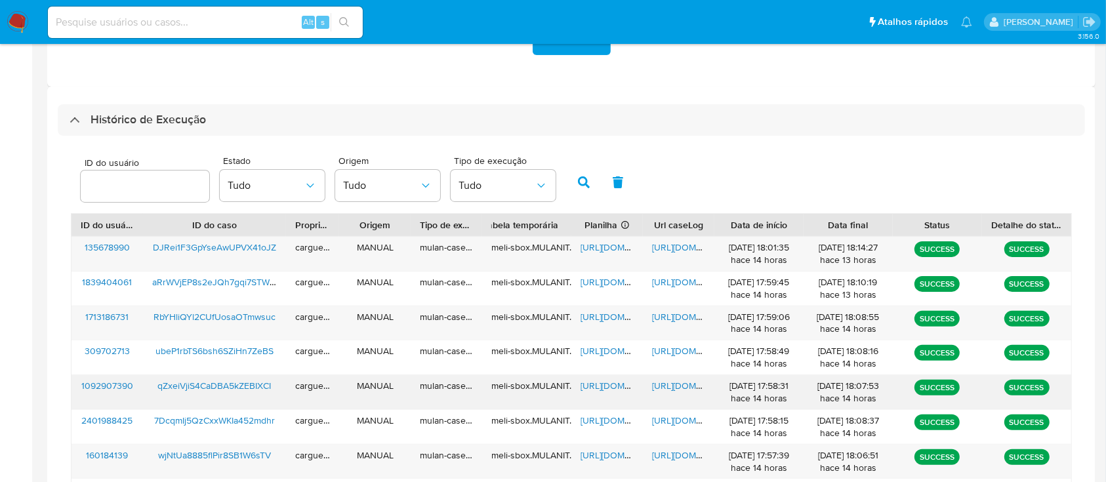
click at [609, 389] on span "https://docs.google.com/spreadsheets/d/1wBD1zvFh9o4qh6_Ea-uMWRQBfNytWOEhIbAAAwL…" at bounding box center [625, 385] width 90 height 13
click at [673, 385] on span "https://docs.google.com/document/d/12gU6AsZPF7o_Dm55T6Rt5Cgd8M2G-poDE4z4-xT7zUs…" at bounding box center [697, 385] width 90 height 13
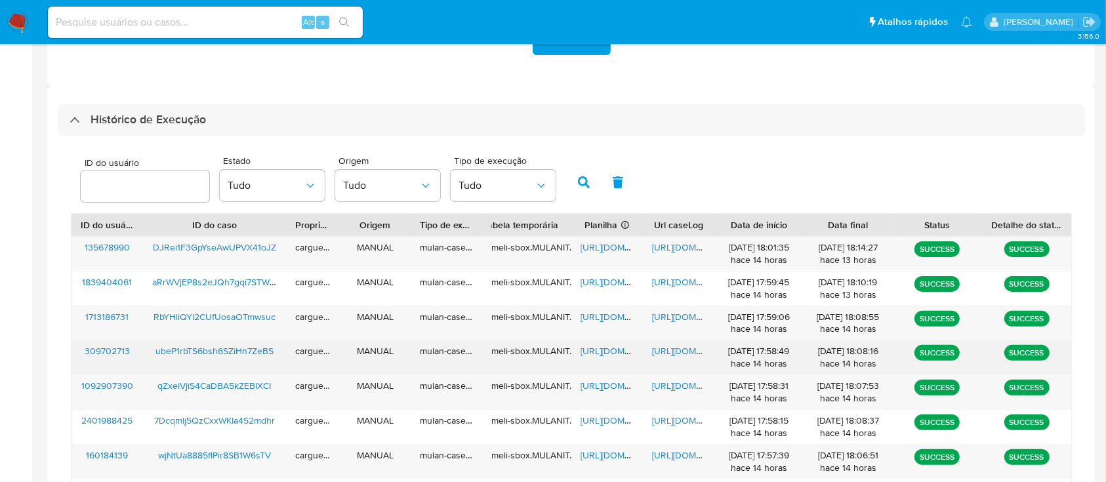
click at [609, 350] on span "https://docs.google.com/spreadsheets/d/1yuqQPxNq4wX0XYQ-0NyHqZTSi9R9ebp1iA7MZCx…" at bounding box center [625, 350] width 90 height 13
click at [681, 352] on span "https://docs.google.com/document/d/1KswzgrygKbS0o5eS5AaKY-4CNJII30cfVMw3obbaZMQ…" at bounding box center [697, 350] width 90 height 13
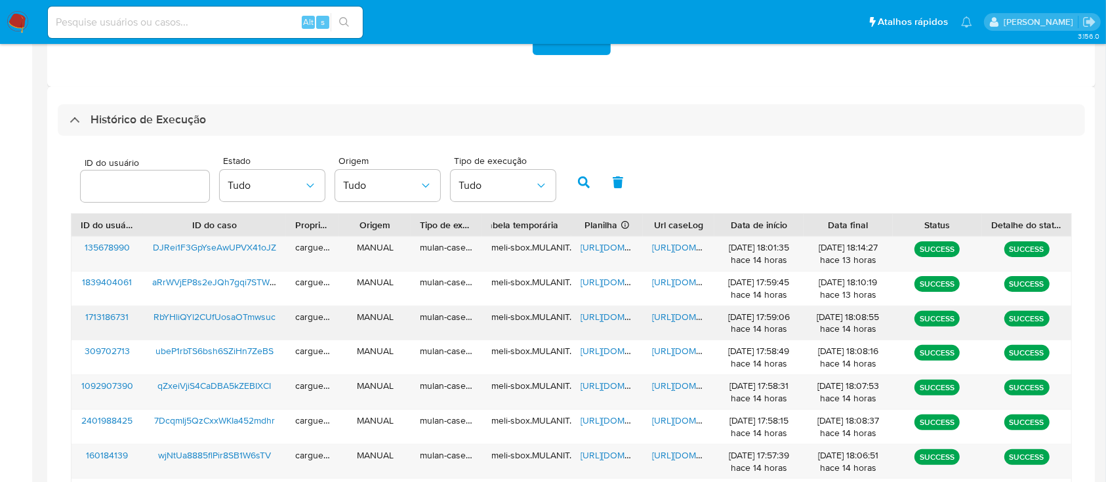
click at [595, 317] on span "https://docs.google.com/spreadsheets/d/1ia9is4Gef1k7tj-ePNBqRTQKF6_ZTLHv6AUpC-5…" at bounding box center [625, 316] width 90 height 13
click at [677, 318] on span "https://docs.google.com/document/d/11ZtC8Jo0LYh_ucXbKOvNtJF6sd9tjBsBUmRa28WZfmg…" at bounding box center [697, 316] width 90 height 13
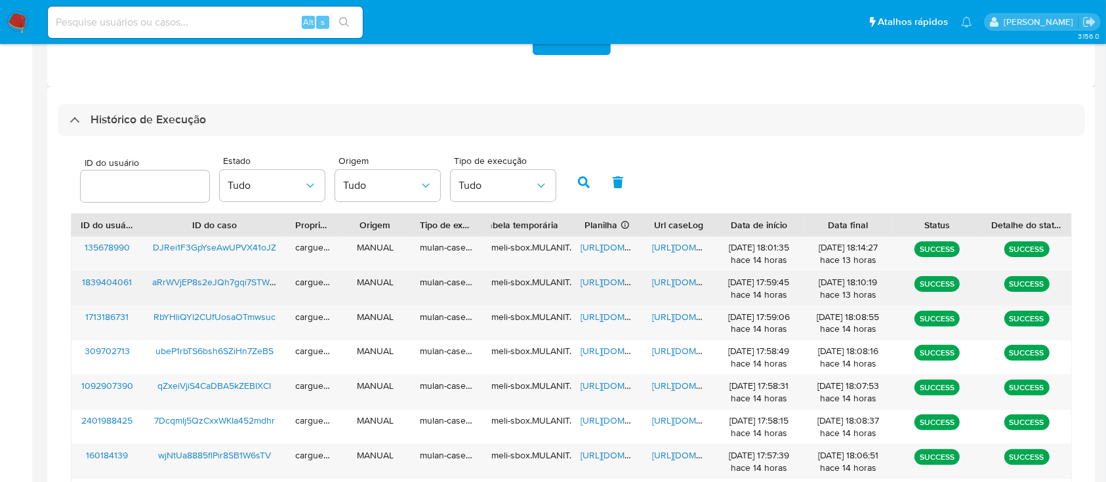
click at [602, 286] on span "https://docs.google.com/spreadsheets/d/1qVl-HVqPIJeNtdGzNQO-nljLb5uoQyAL9HXk6n8…" at bounding box center [625, 281] width 90 height 13
click at [674, 281] on span "https://docs.google.com/document/d/1X9JT8bduA3ig94m-vJ1TwmUJ4XxBECEGngLD84pu9iM…" at bounding box center [697, 281] width 90 height 13
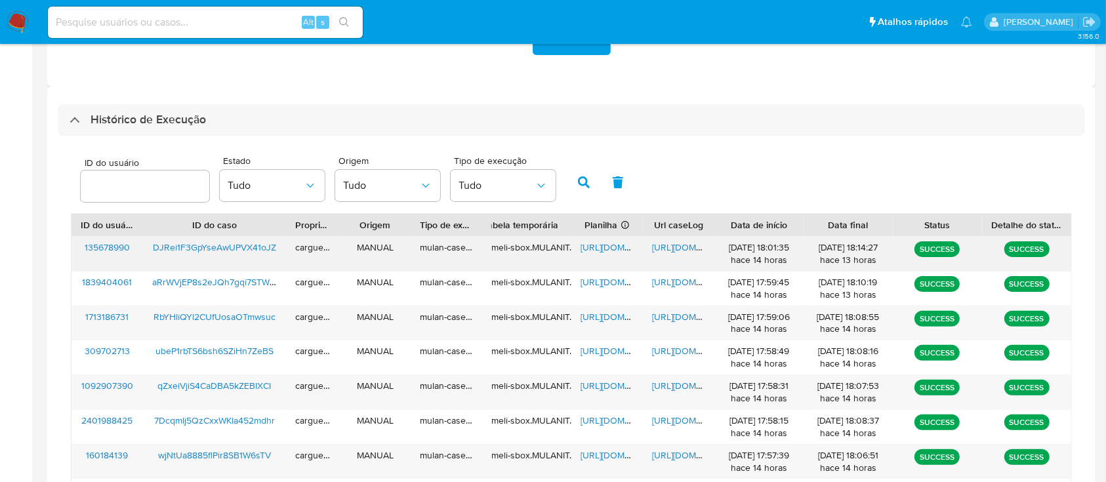
click at [609, 248] on span "https://docs.google.com/spreadsheets/d/1Z_PGheeAyfs2BMJUU6g0W_H7ArHxU3o2JMbZZbg…" at bounding box center [625, 247] width 90 height 13
click at [679, 250] on span "https://docs.google.com/document/d/1WPylWc398s0QC3Sy_9yhzrn1wIy-fpbwOBHHn2GAoC4…" at bounding box center [697, 247] width 90 height 13
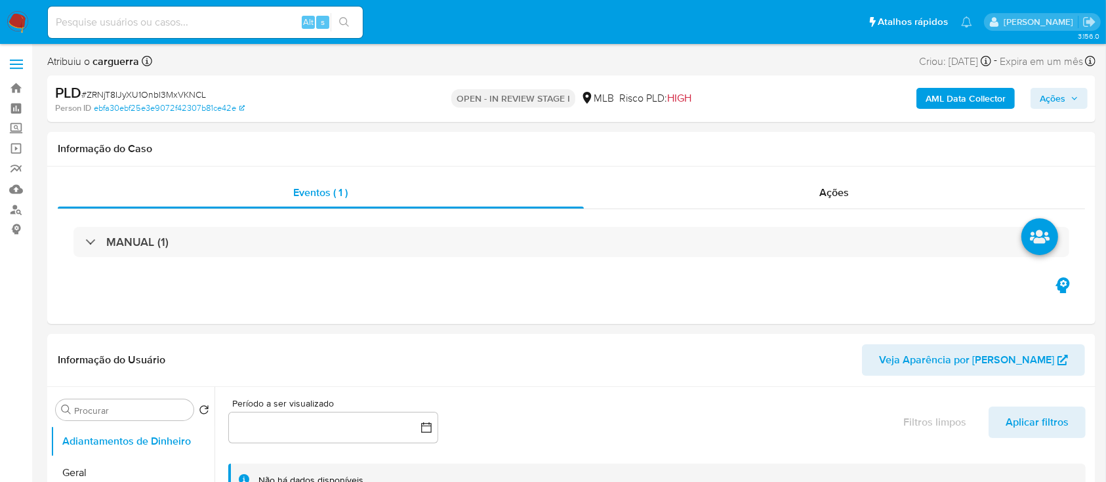
select select "10"
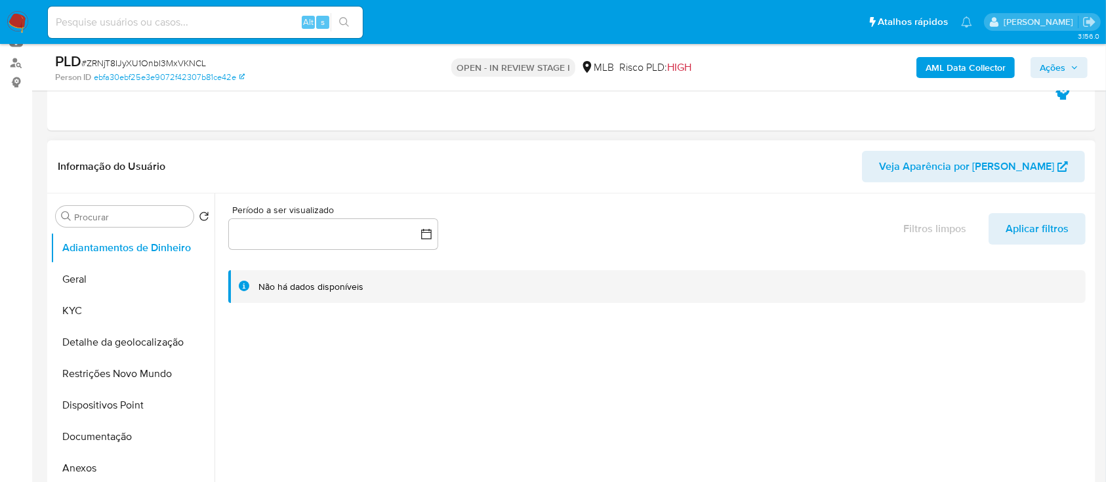
scroll to position [174, 0]
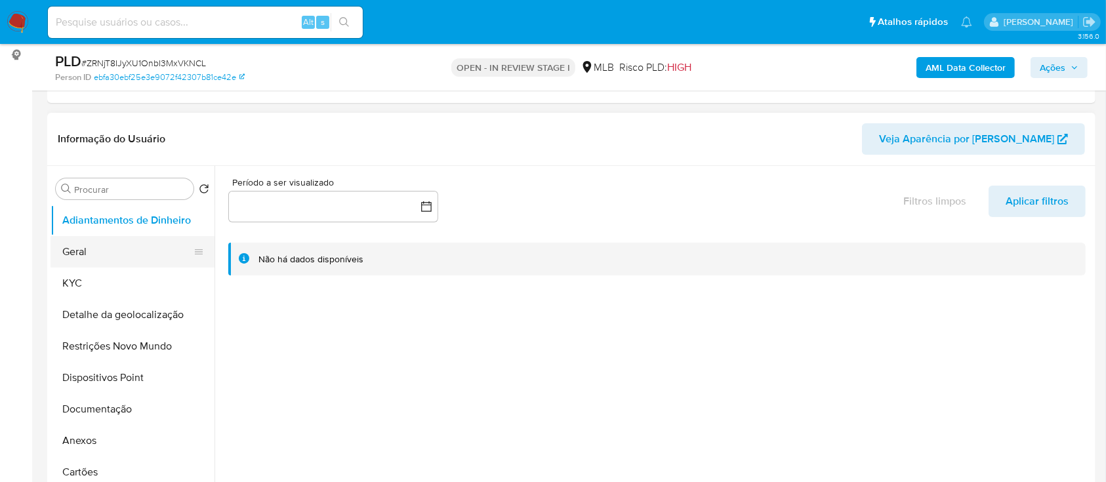
click at [120, 255] on button "Geral" at bounding box center [126, 251] width 153 height 31
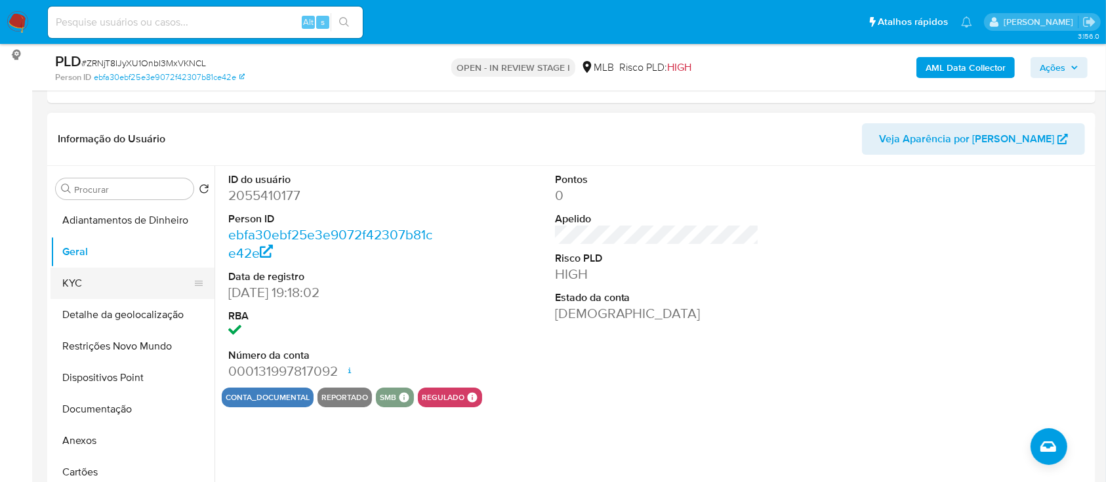
click at [105, 278] on button "KYC" at bounding box center [126, 283] width 153 height 31
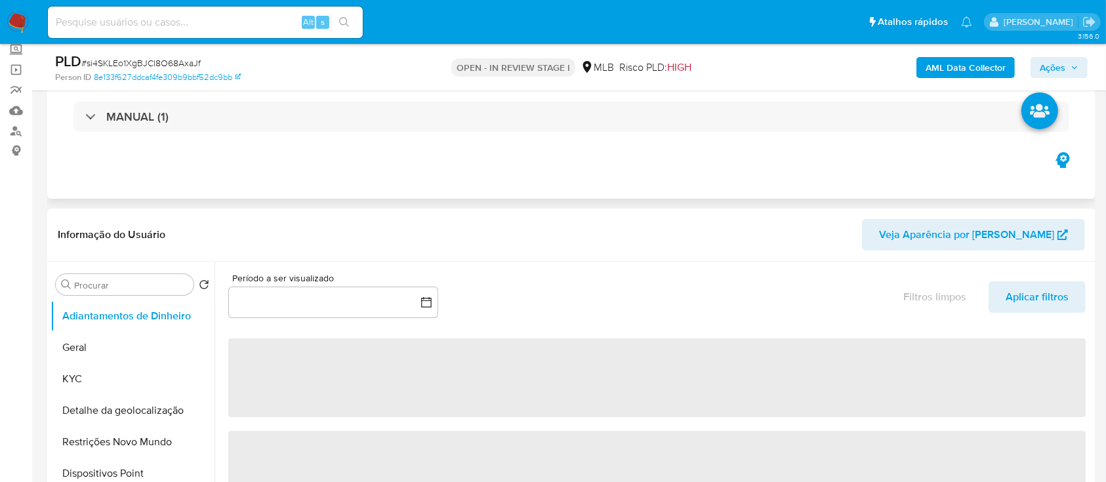
scroll to position [87, 0]
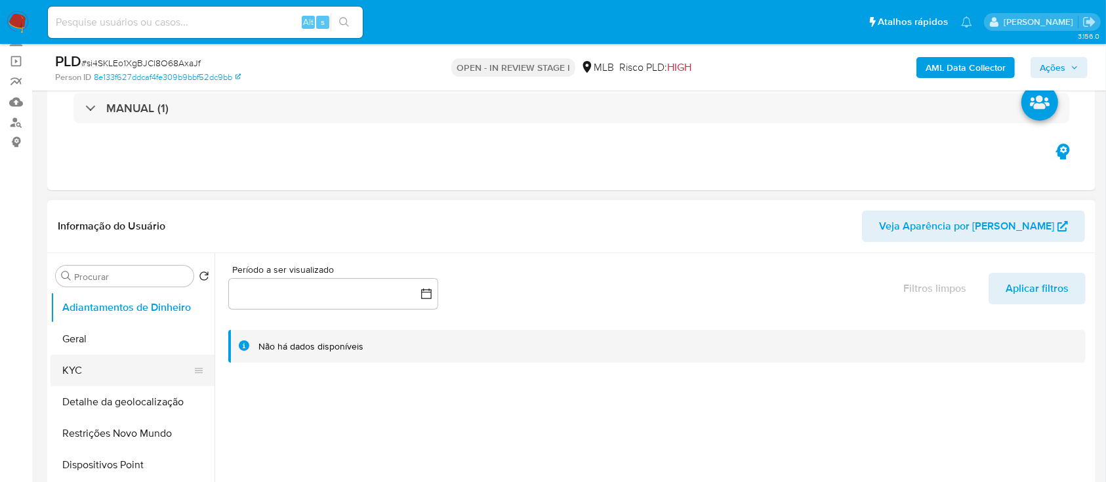
select select "10"
click at [114, 364] on button "KYC" at bounding box center [126, 370] width 153 height 31
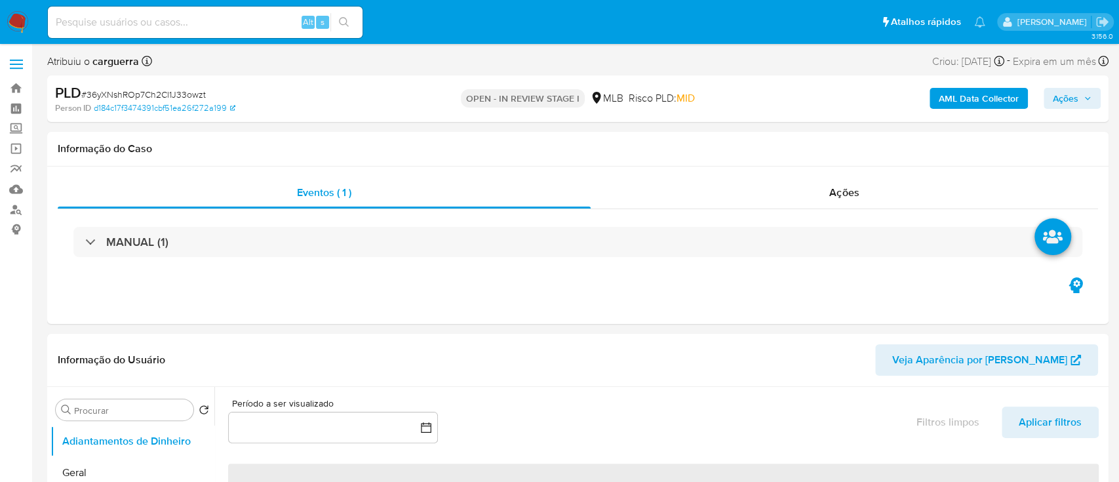
select select "10"
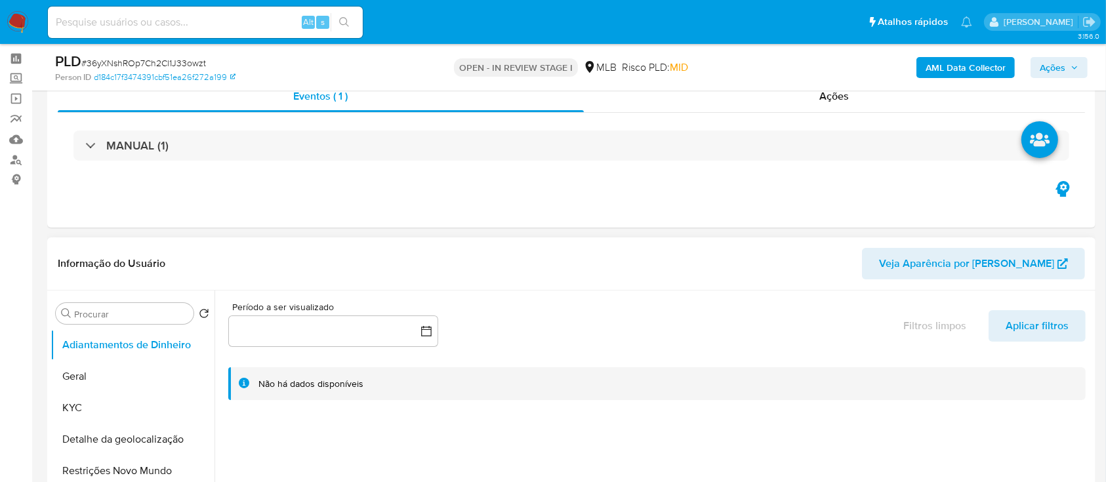
scroll to position [87, 0]
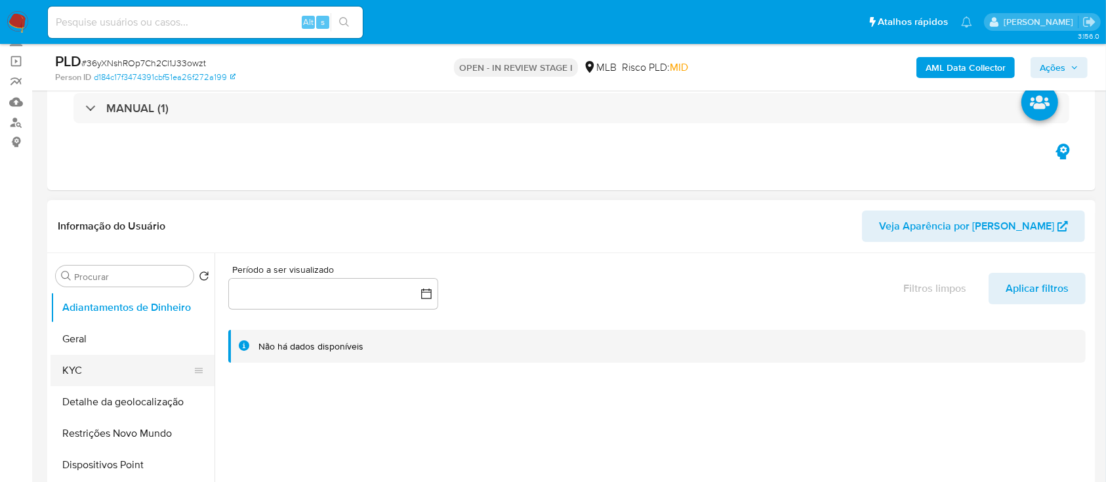
click at [96, 370] on button "KYC" at bounding box center [126, 370] width 153 height 31
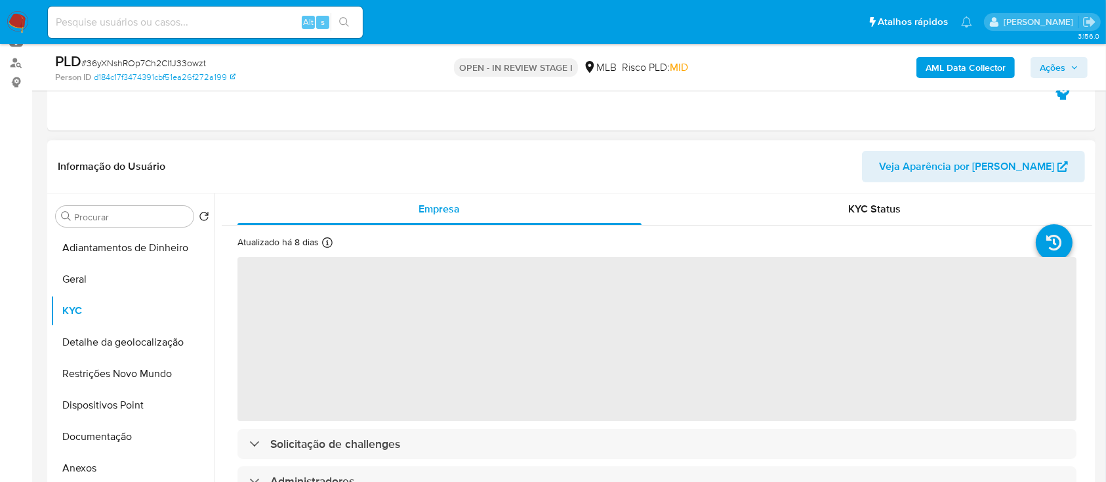
scroll to position [174, 0]
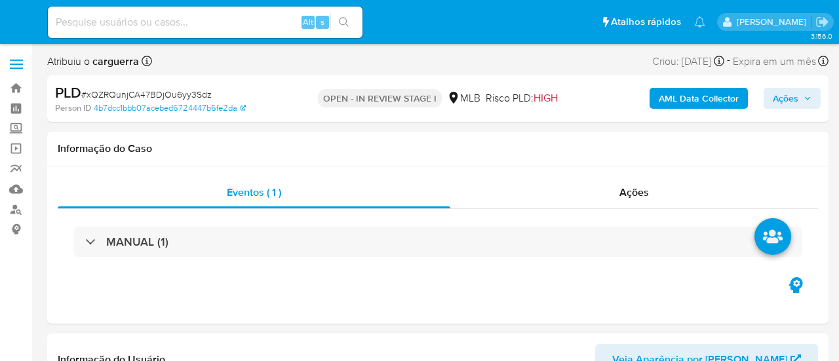
select select "10"
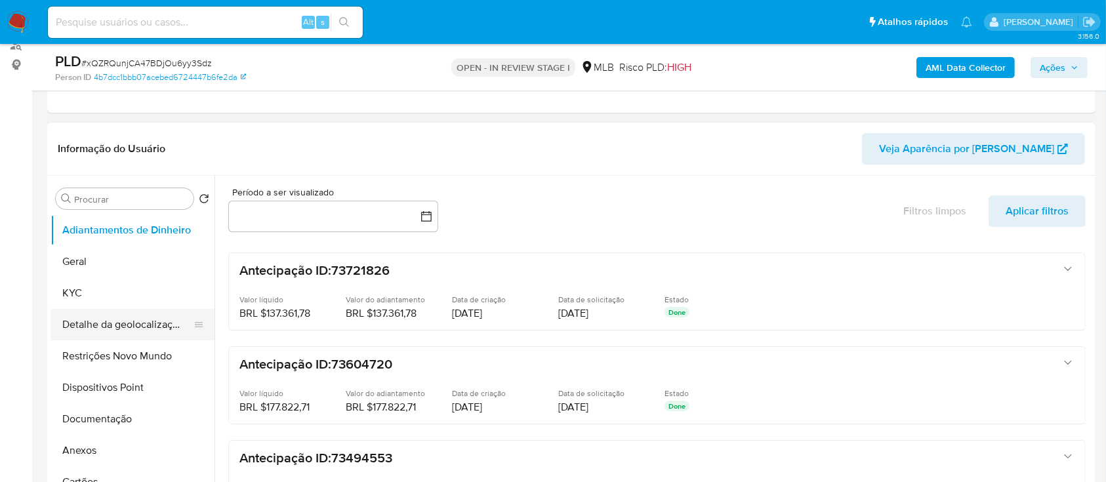
scroll to position [174, 0]
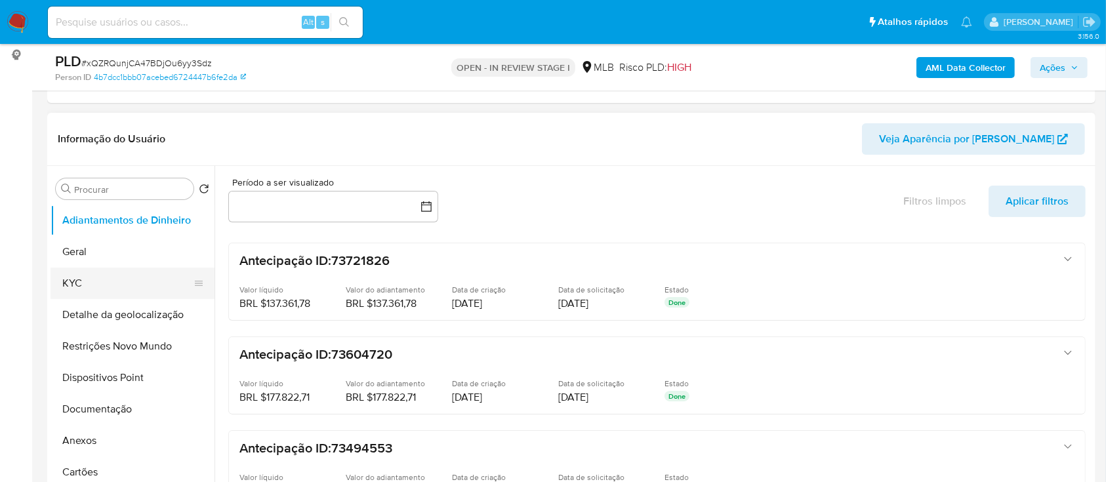
click at [78, 279] on button "KYC" at bounding box center [126, 283] width 153 height 31
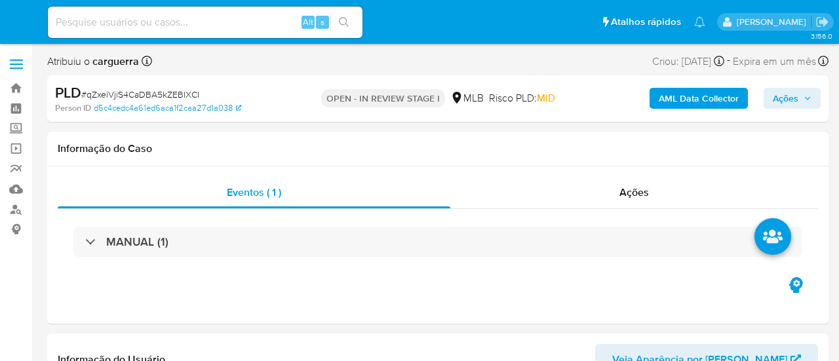
select select "10"
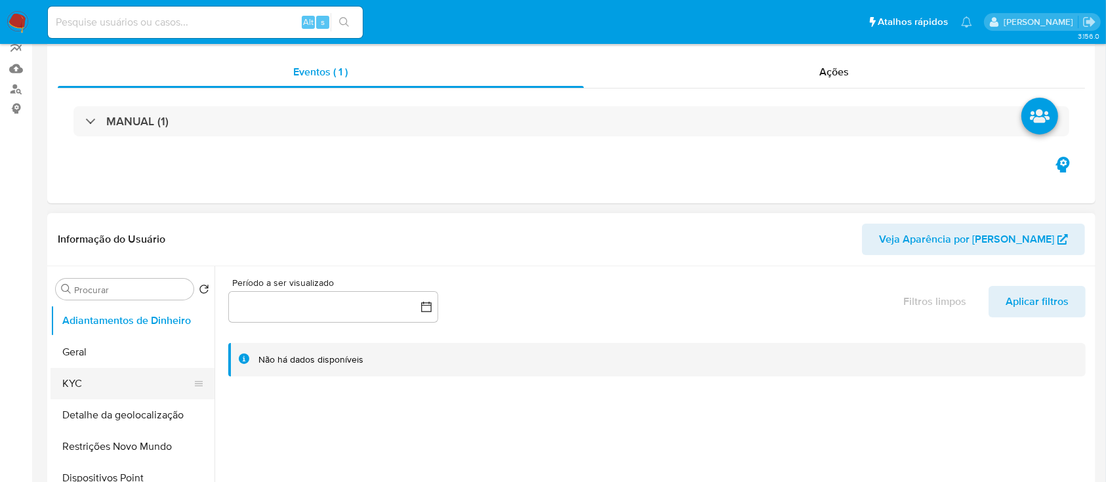
scroll to position [262, 0]
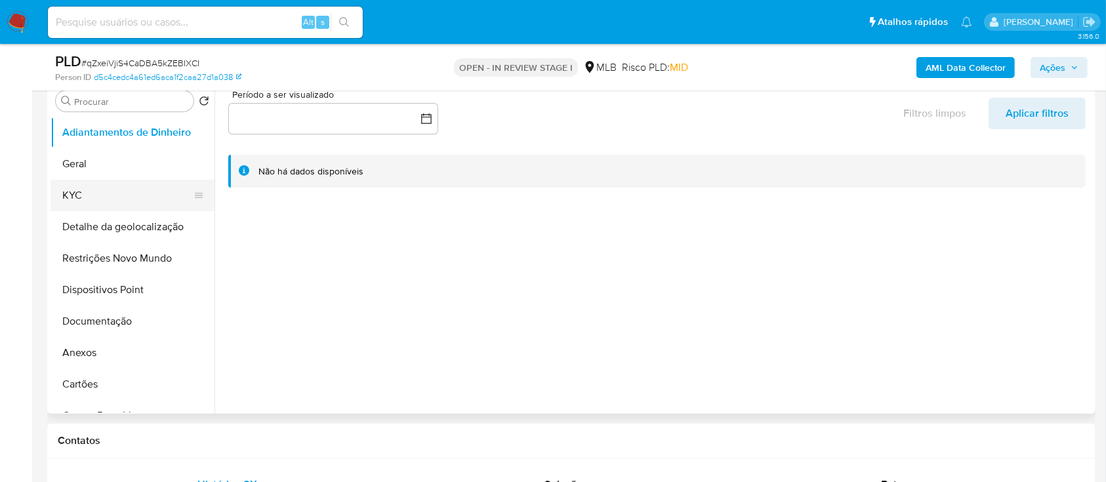
click at [75, 197] on button "KYC" at bounding box center [126, 195] width 153 height 31
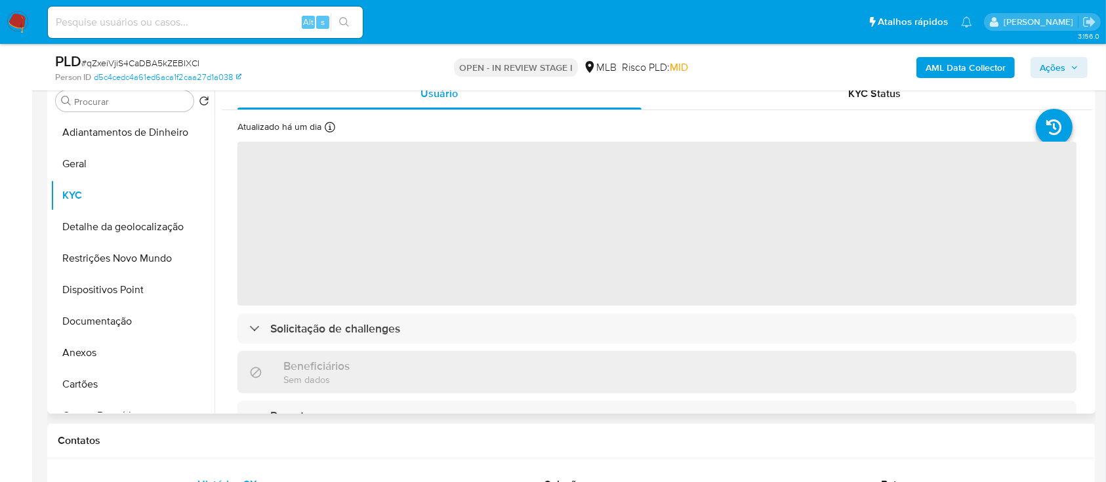
scroll to position [174, 0]
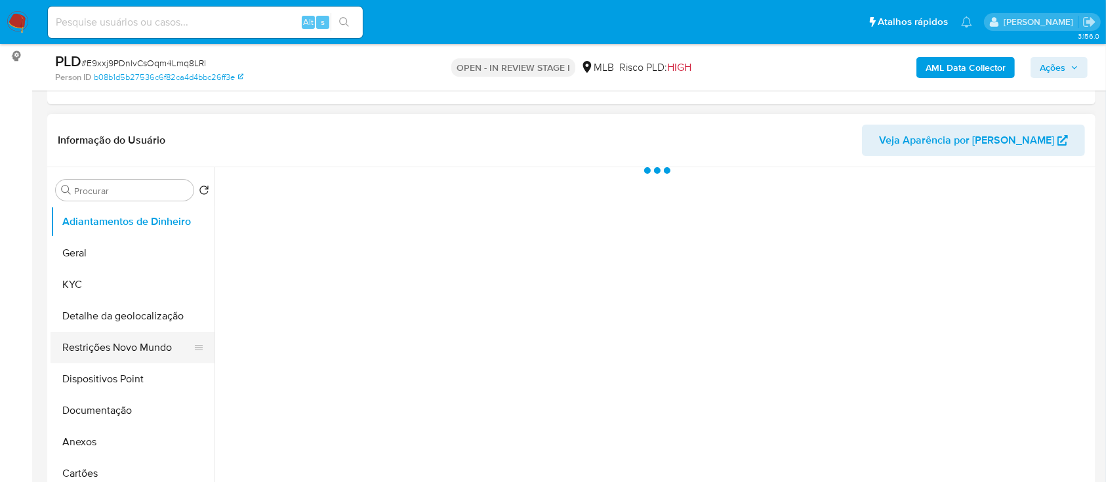
scroll to position [174, 0]
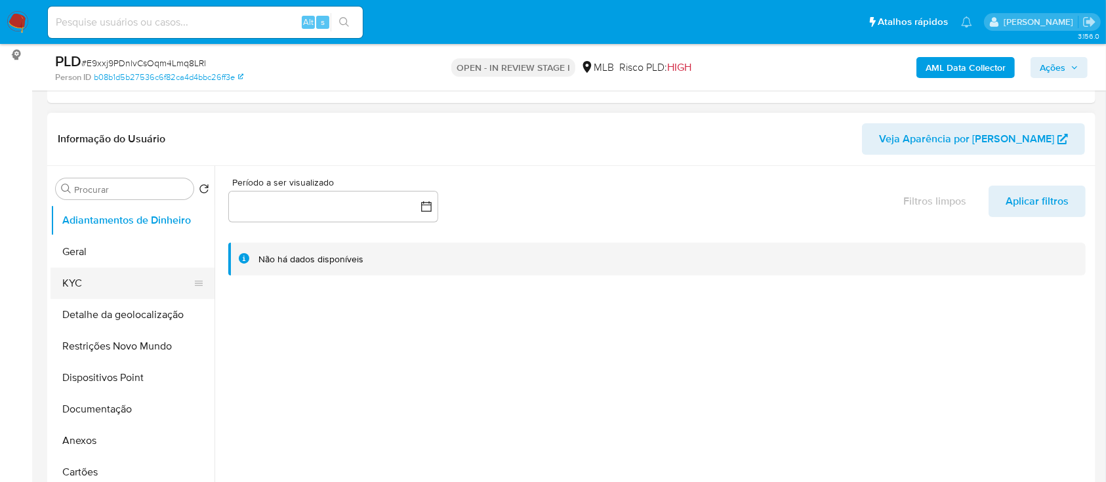
select select "10"
click at [83, 279] on button "KYC" at bounding box center [126, 283] width 153 height 31
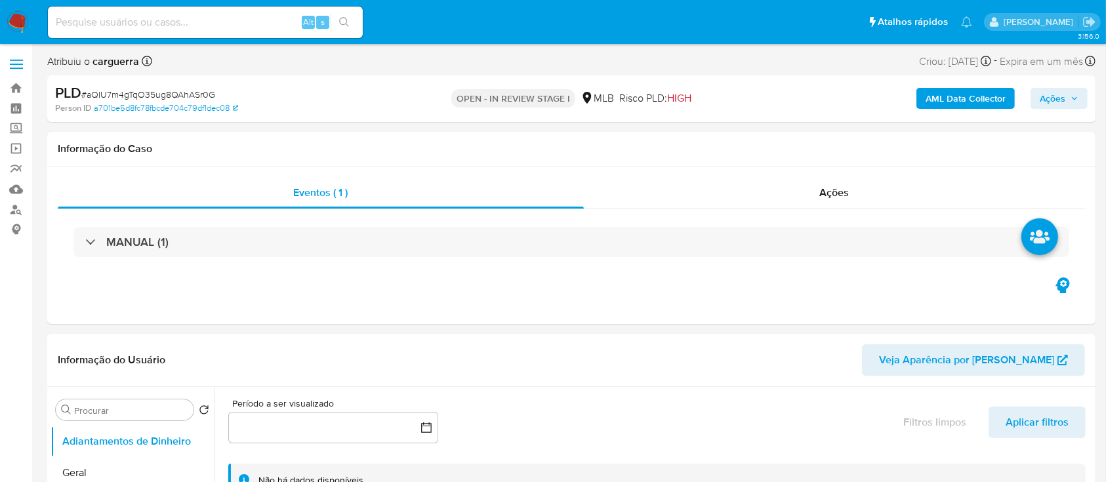
select select "10"
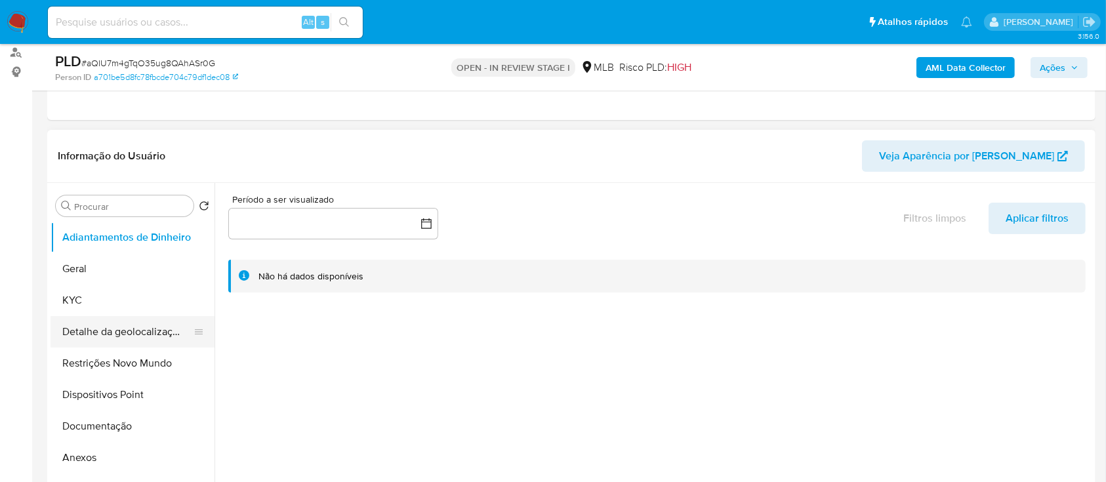
scroll to position [174, 0]
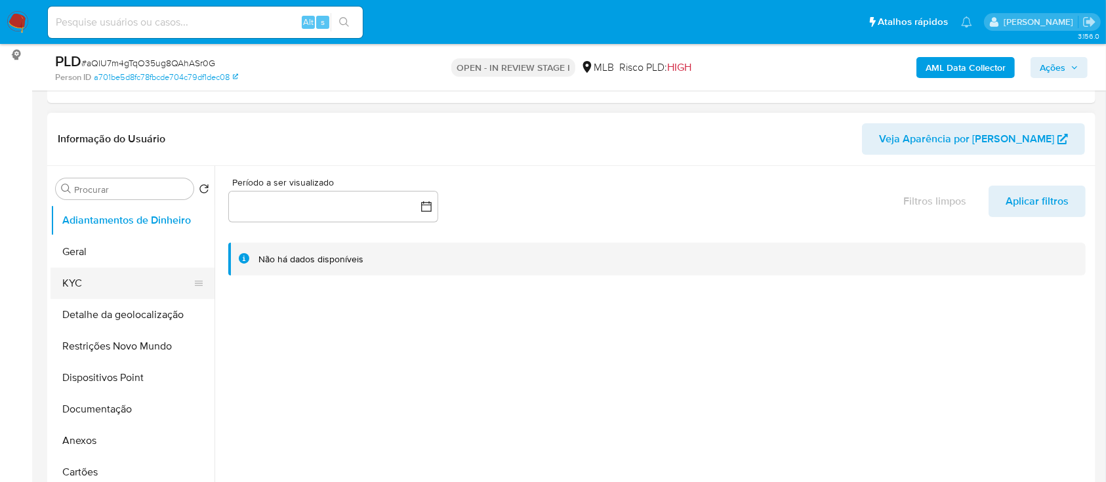
click at [89, 268] on button "KYC" at bounding box center [126, 283] width 153 height 31
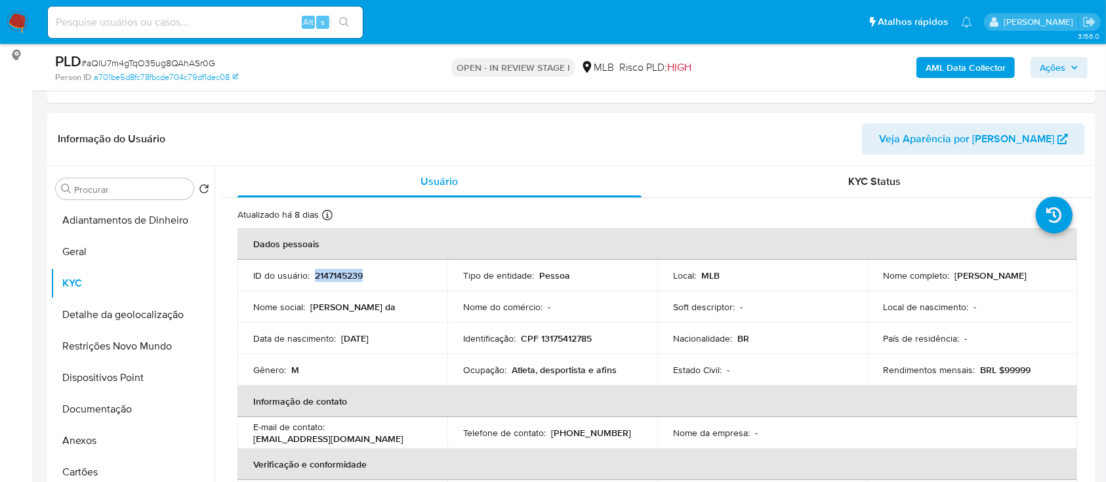
drag, startPoint x: 369, startPoint y: 271, endPoint x: 331, endPoint y: 279, distance: 38.7
click at [314, 277] on div "ID do usuário : 2147145239" at bounding box center [342, 276] width 178 height 12
copy p "2147145239"
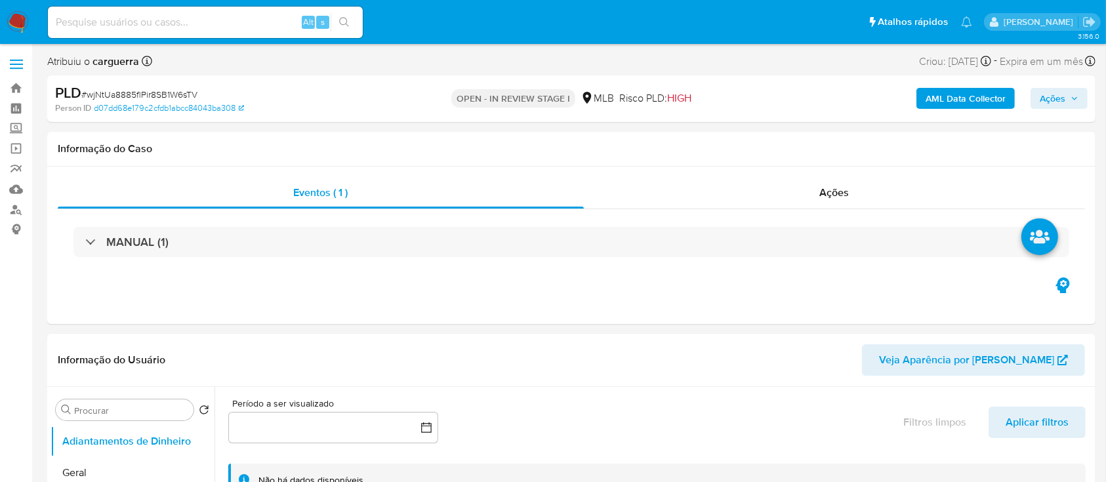
select select "10"
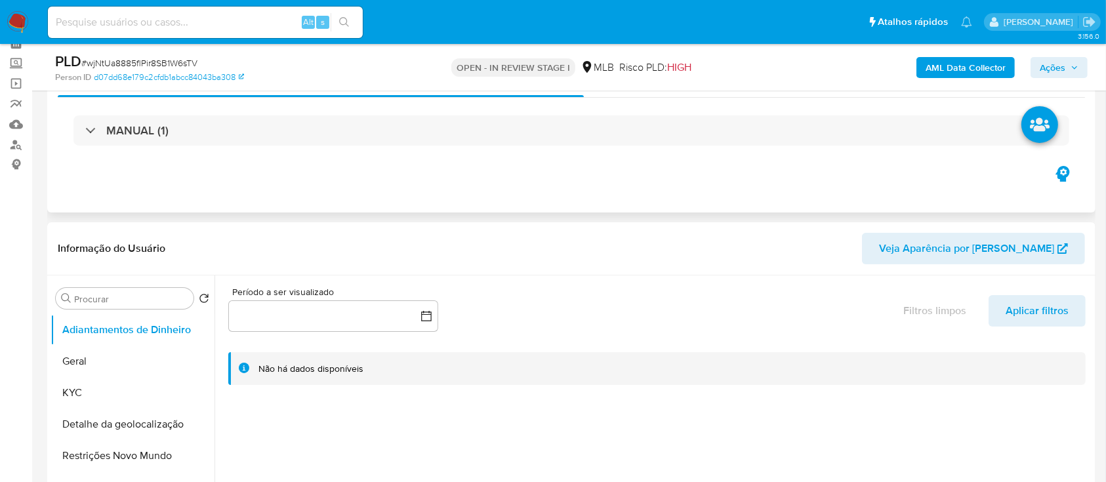
scroll to position [262, 0]
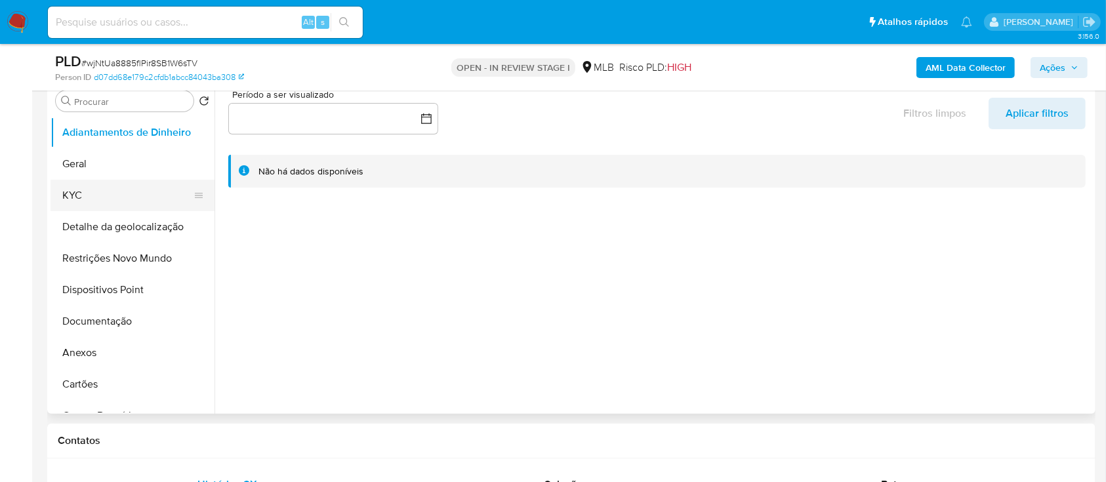
drag, startPoint x: 84, startPoint y: 190, endPoint x: 105, endPoint y: 184, distance: 22.0
click at [84, 189] on button "KYC" at bounding box center [126, 195] width 153 height 31
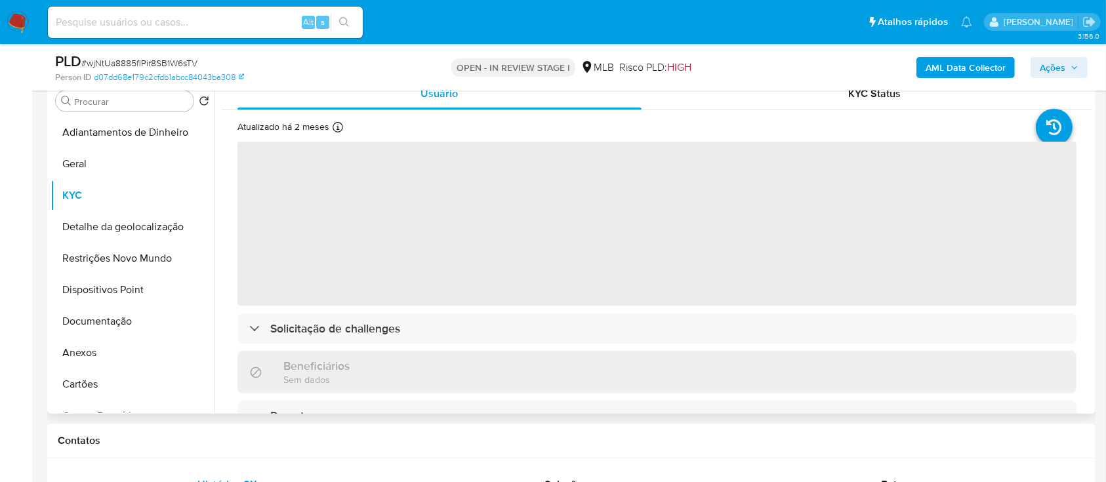
scroll to position [174, 0]
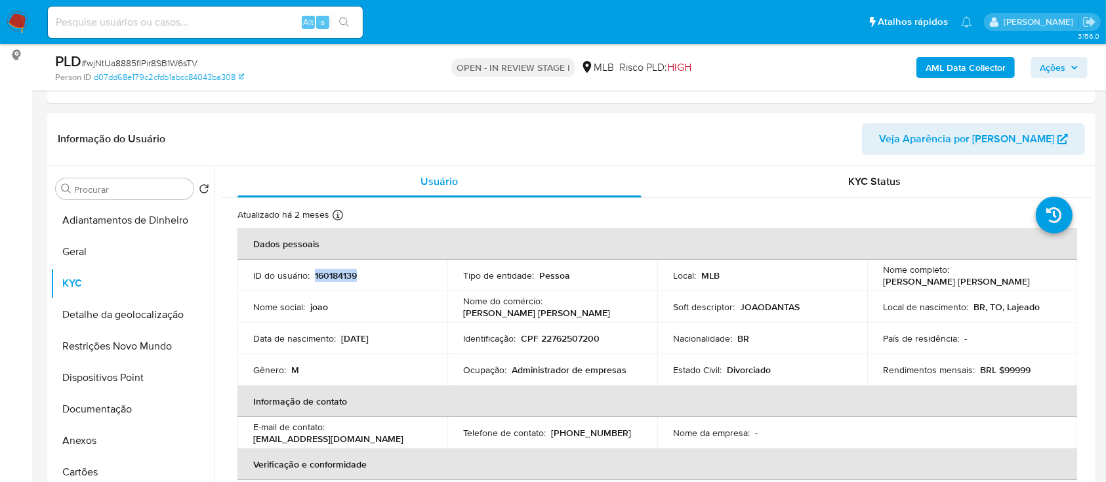
drag, startPoint x: 336, startPoint y: 275, endPoint x: 371, endPoint y: 281, distance: 35.8
click at [312, 281] on div "ID do usuário : 160184139" at bounding box center [342, 276] width 178 height 12
copy p "160184139"
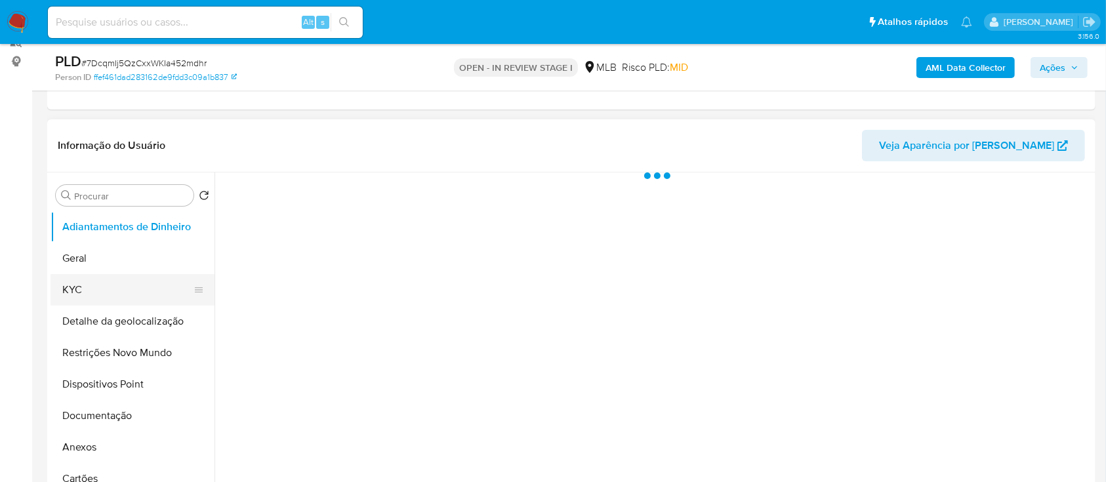
scroll to position [174, 0]
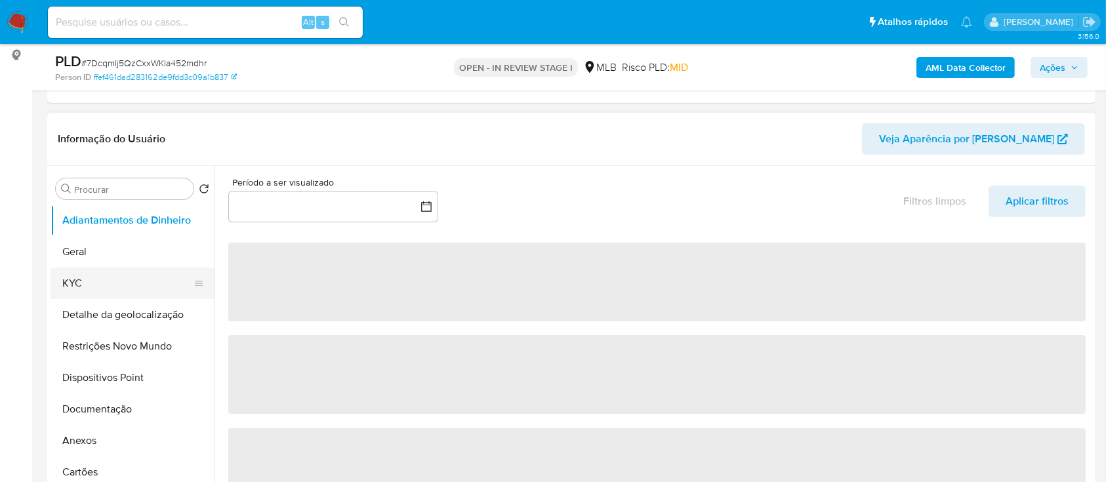
click at [76, 289] on button "KYC" at bounding box center [126, 283] width 153 height 31
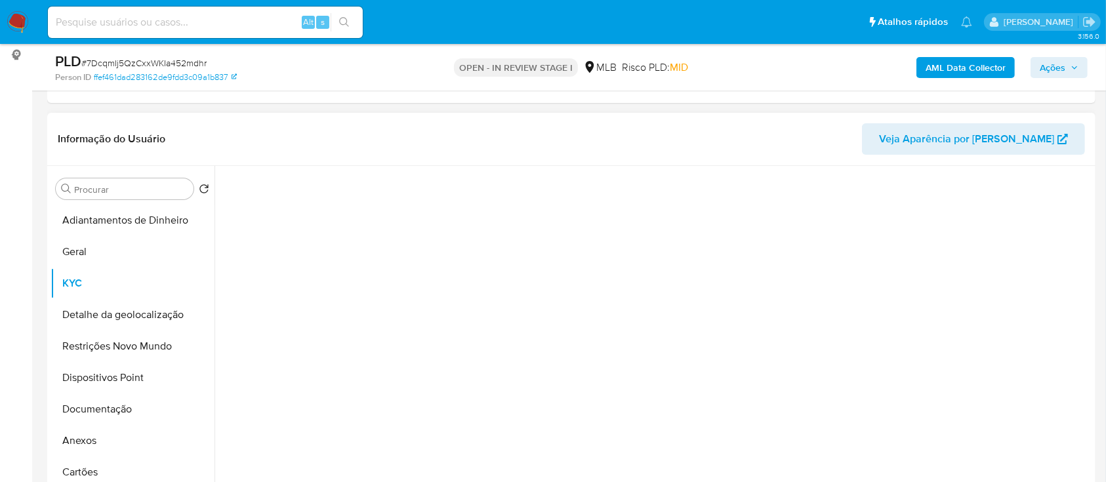
select select "10"
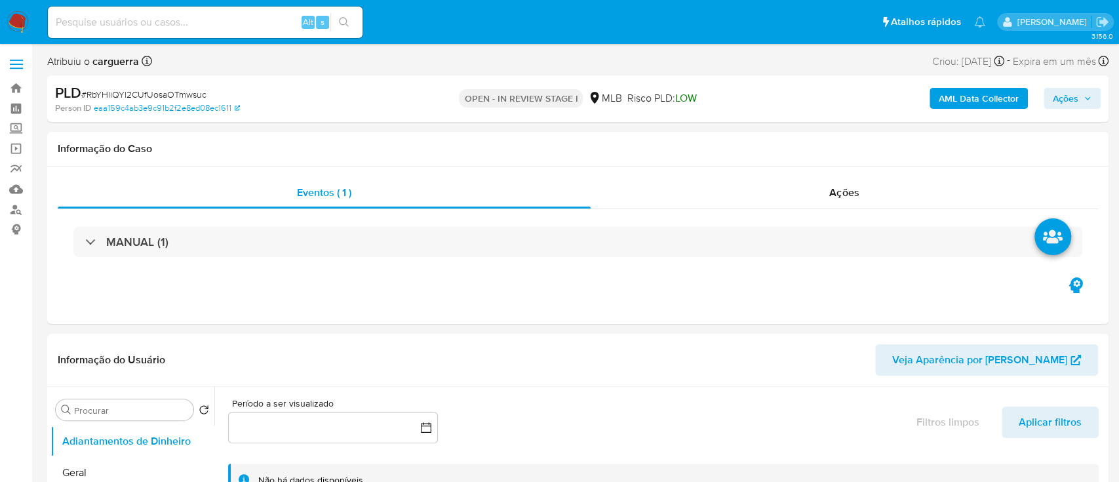
select select "10"
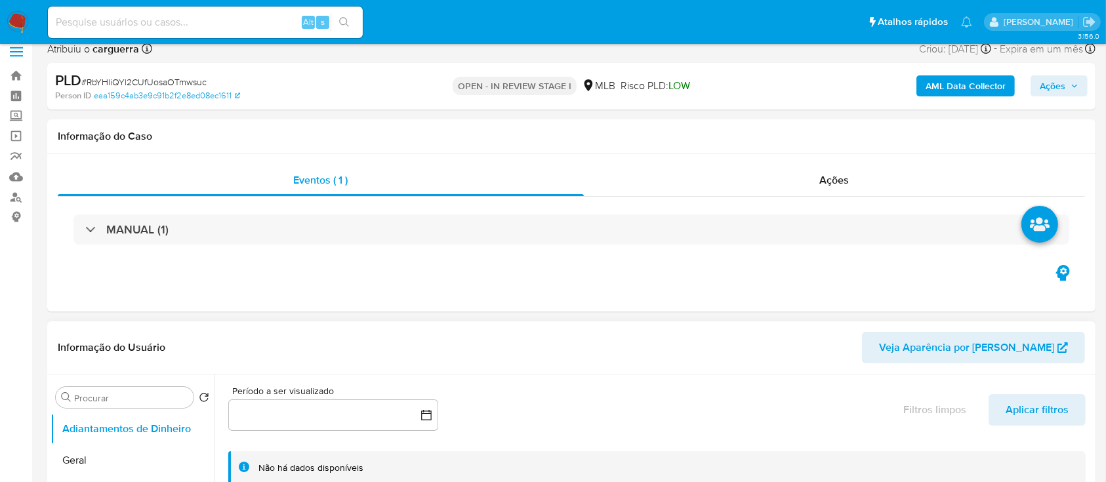
scroll to position [262, 0]
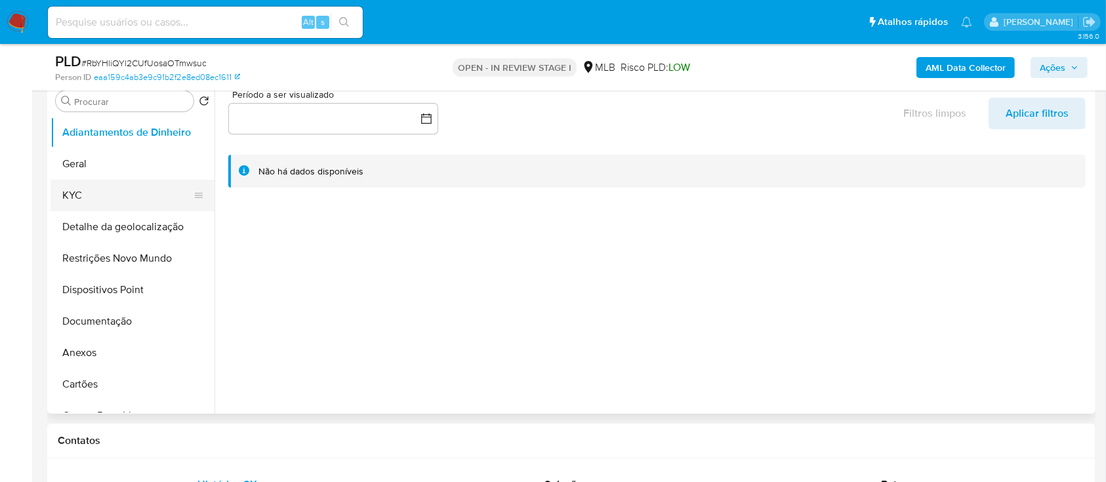
click at [83, 195] on button "KYC" at bounding box center [126, 195] width 153 height 31
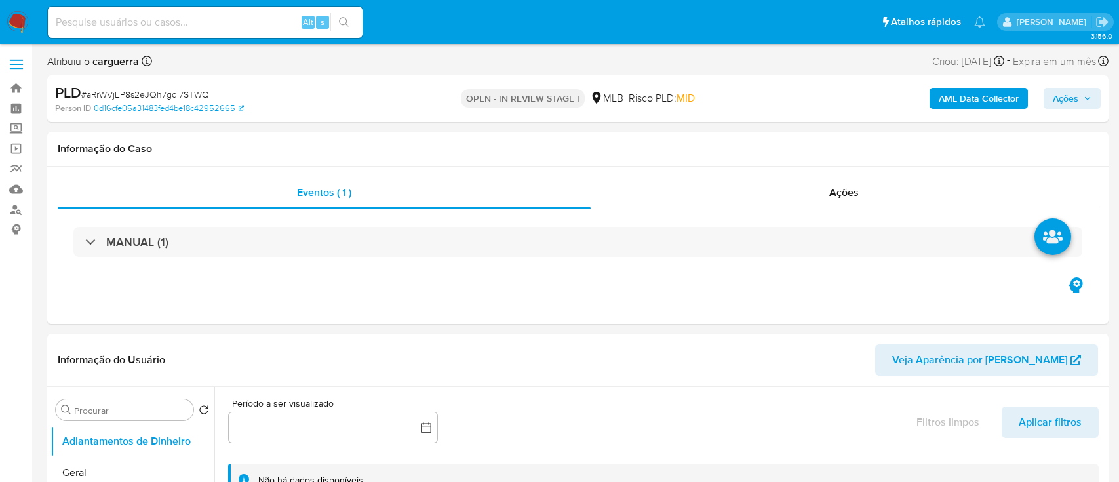
select select "10"
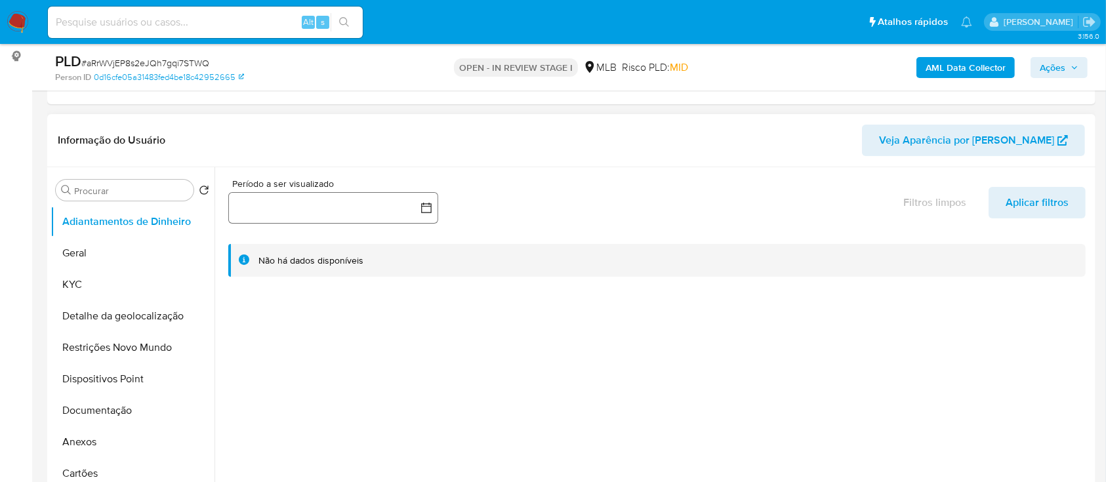
scroll to position [174, 0]
click at [121, 281] on button "KYC" at bounding box center [126, 283] width 153 height 31
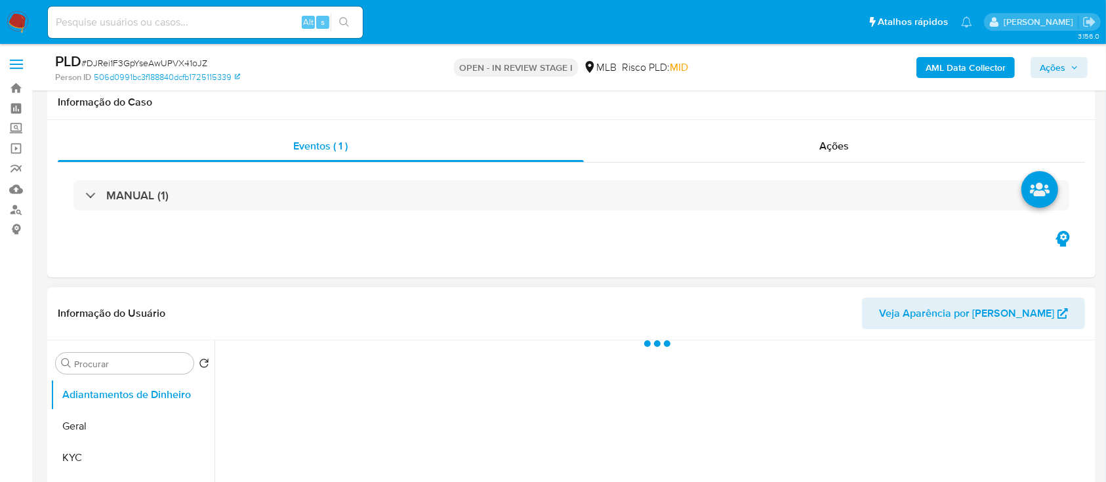
scroll to position [174, 0]
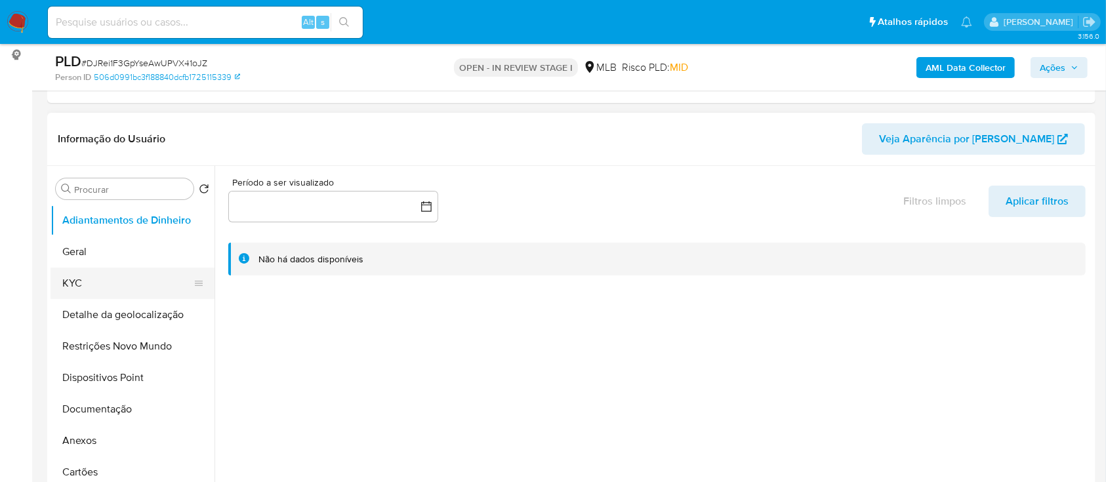
click at [79, 284] on button "KYC" at bounding box center [126, 283] width 153 height 31
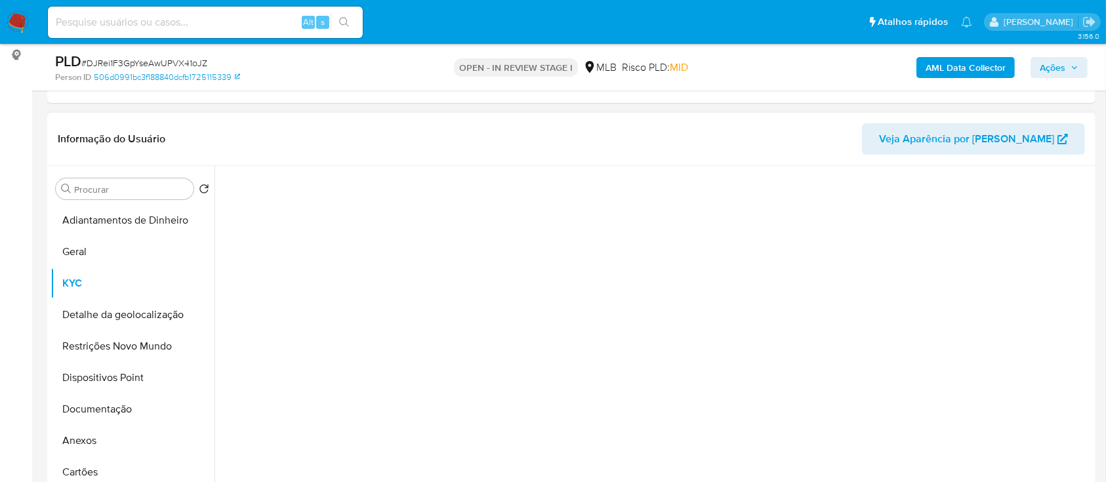
select select "10"
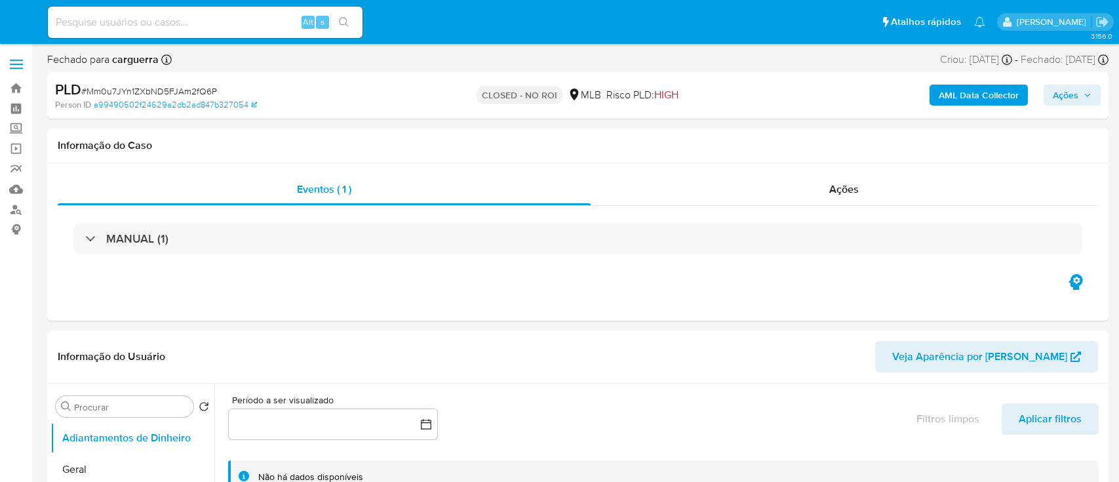
select select "10"
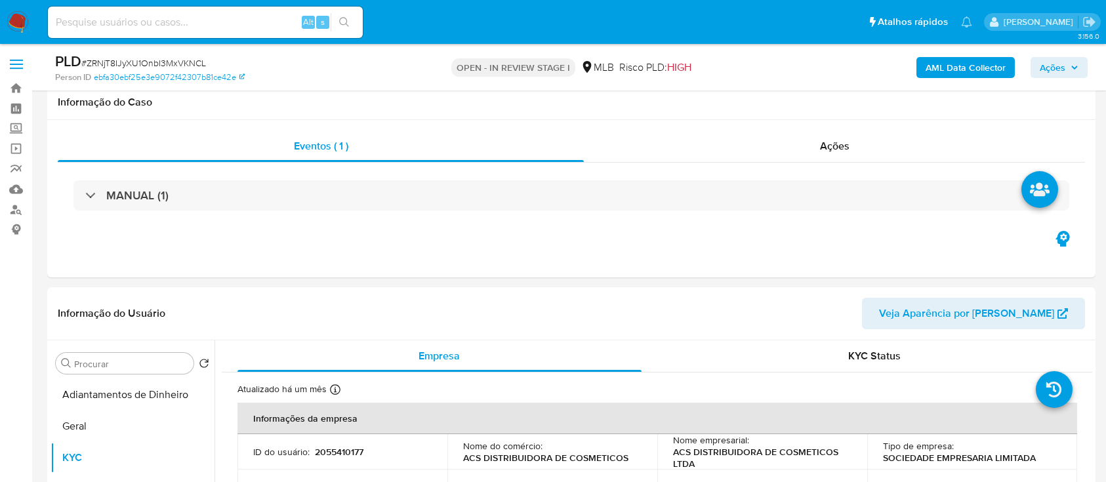
select select "10"
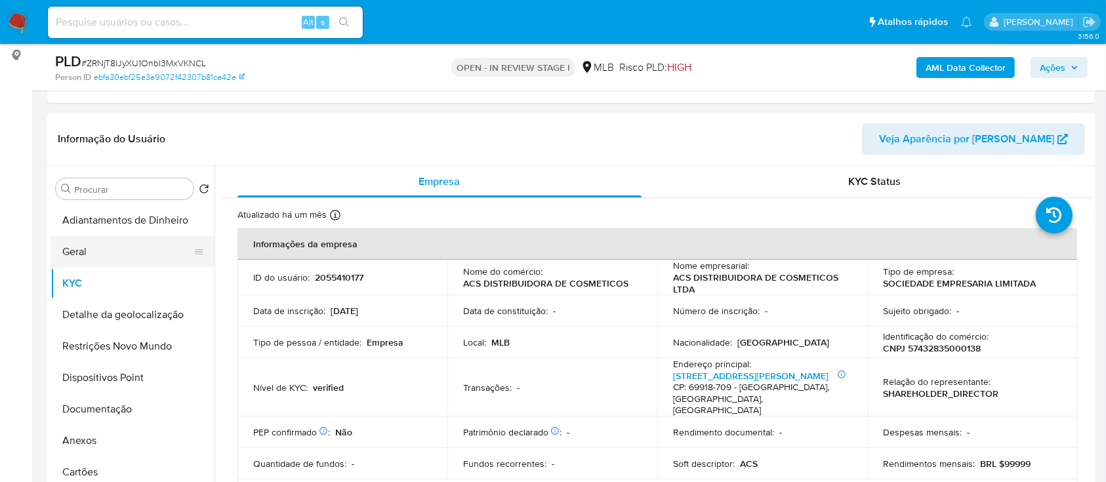
click at [87, 241] on button "Geral" at bounding box center [126, 251] width 153 height 31
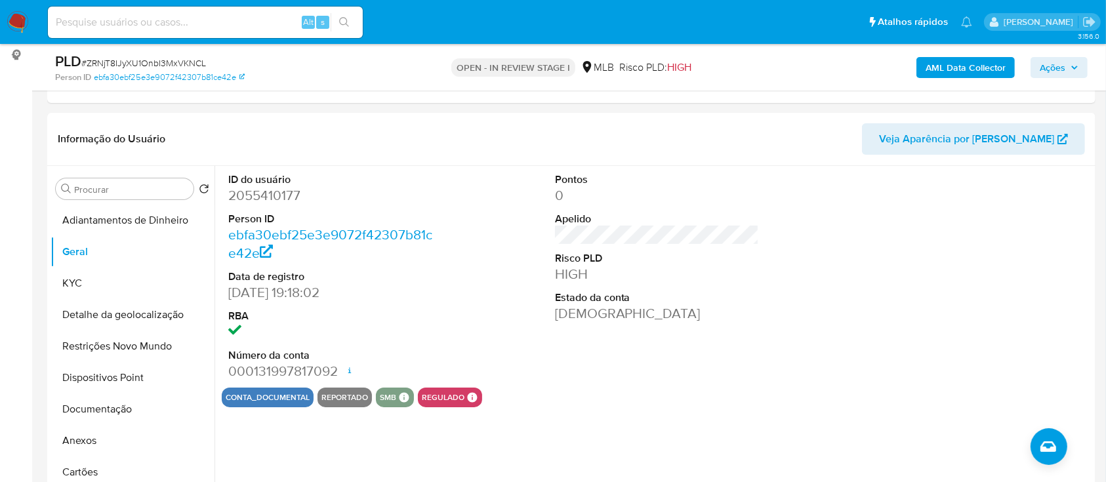
drag, startPoint x: 1037, startPoint y: 194, endPoint x: 812, endPoint y: 37, distance: 273.6
click at [1028, 191] on div at bounding box center [983, 277] width 218 height 222
drag, startPoint x: 81, startPoint y: 285, endPoint x: 112, endPoint y: 283, distance: 30.8
click at [81, 283] on button "KYC" at bounding box center [126, 283] width 153 height 31
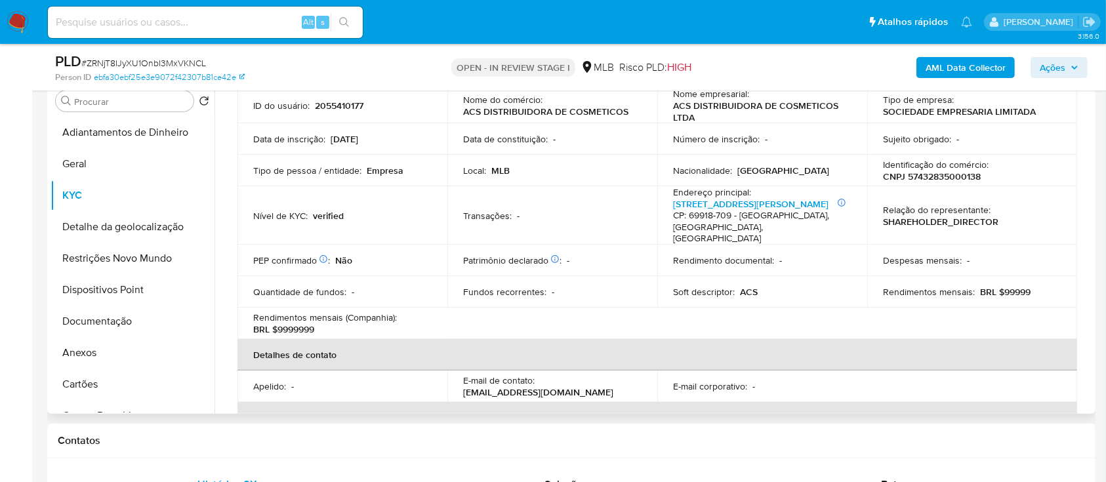
scroll to position [80, 0]
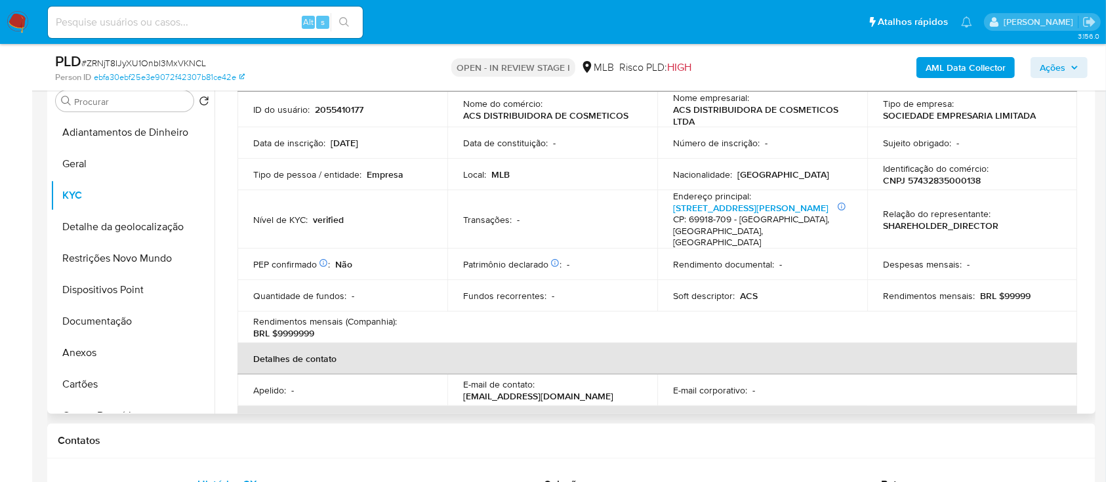
click at [1015, 323] on table "Informações da empresa ID do usuário : 2055410177 Nome do comércio : ACS DISTRI…" at bounding box center [656, 309] width 839 height 498
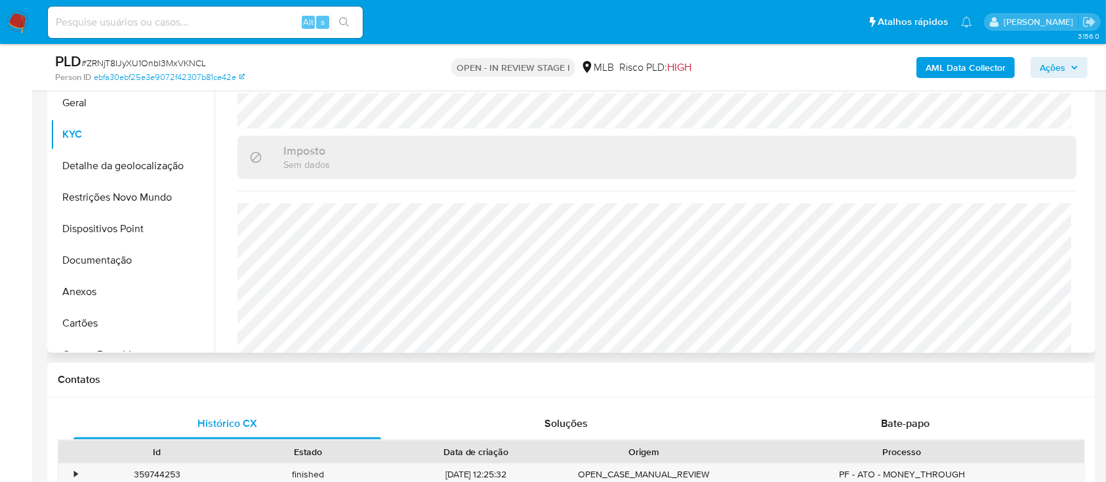
scroll to position [350, 0]
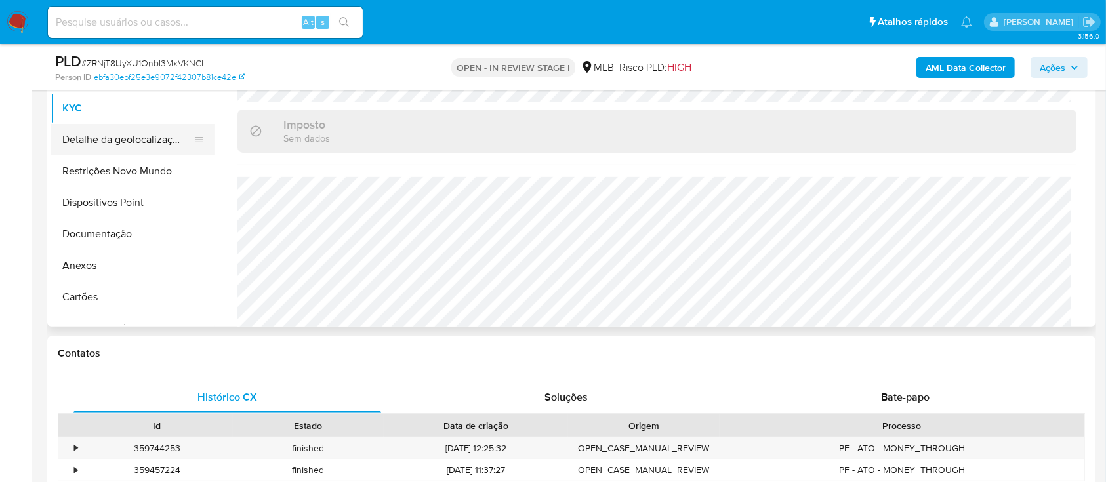
click at [90, 136] on button "Detalhe da geolocalização" at bounding box center [126, 139] width 153 height 31
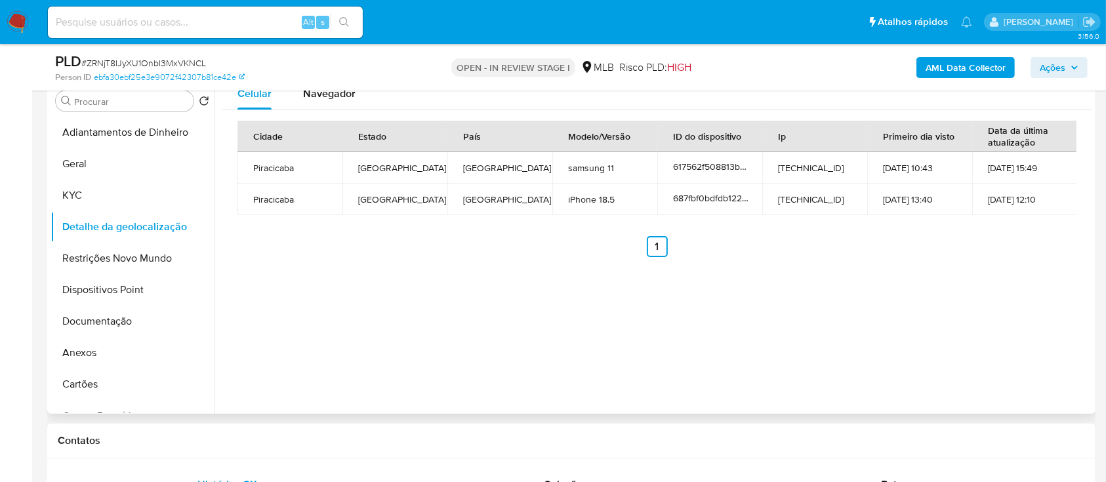
scroll to position [174, 0]
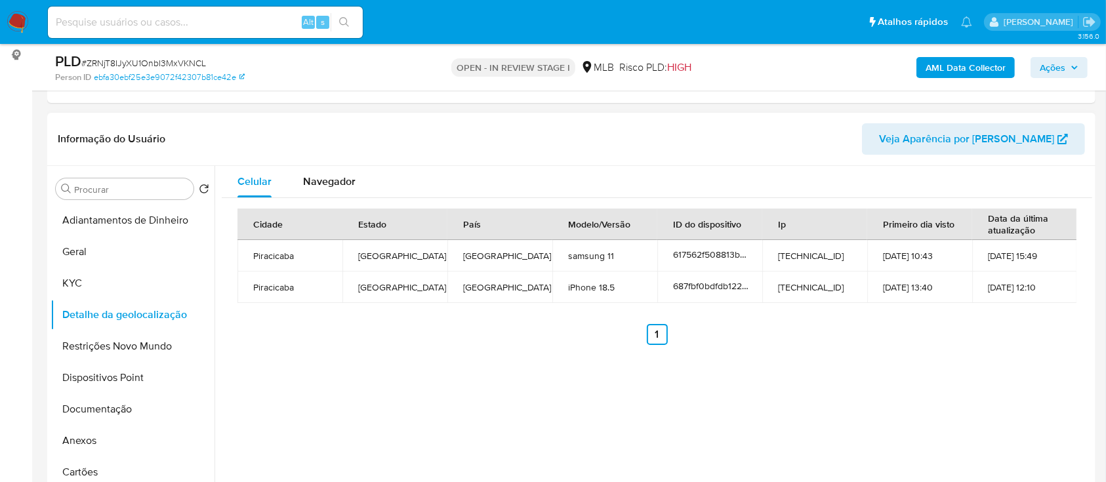
click at [965, 350] on div "Cidade Estado País Modelo/Versão ID do dispositivo Ip Primeiro dia visto Data d…" at bounding box center [657, 276] width 870 height 157
click at [130, 353] on button "Restrições Novo Mundo" at bounding box center [126, 345] width 153 height 31
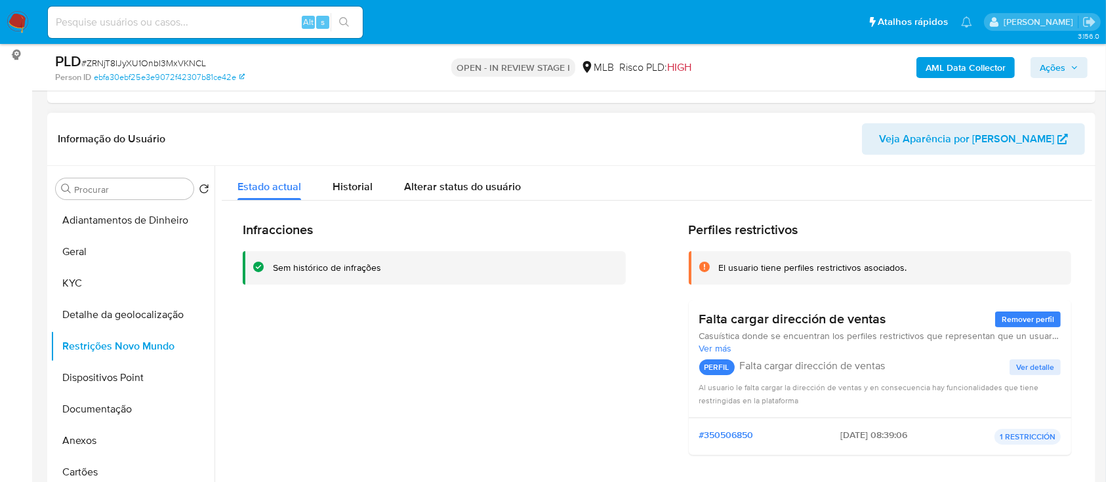
click at [958, 175] on div "Estado actual Historial Alterar status do usuário" at bounding box center [657, 183] width 870 height 35
click at [120, 374] on button "Dispositivos Point" at bounding box center [126, 377] width 153 height 31
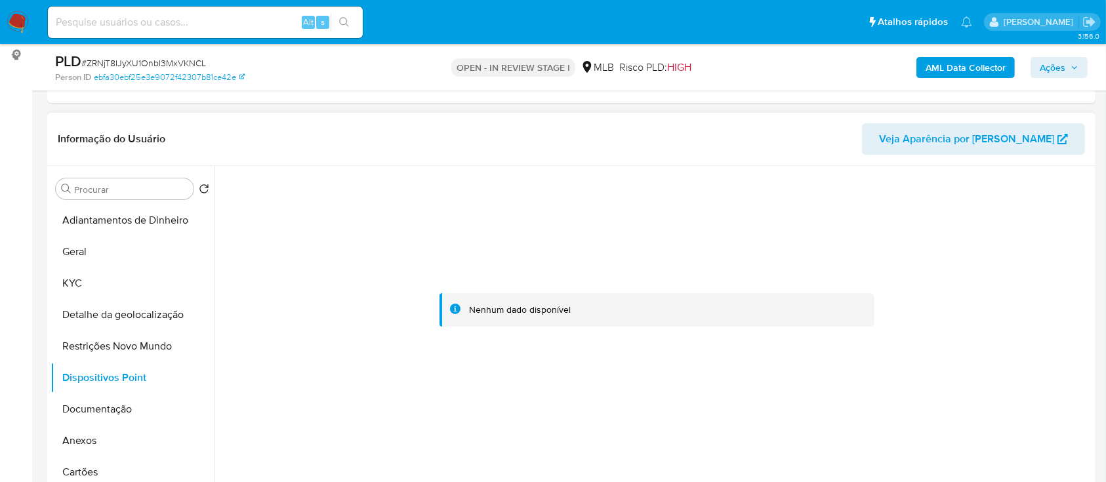
click at [998, 240] on div at bounding box center [657, 310] width 870 height 289
click at [79, 408] on button "Documentação" at bounding box center [126, 408] width 153 height 31
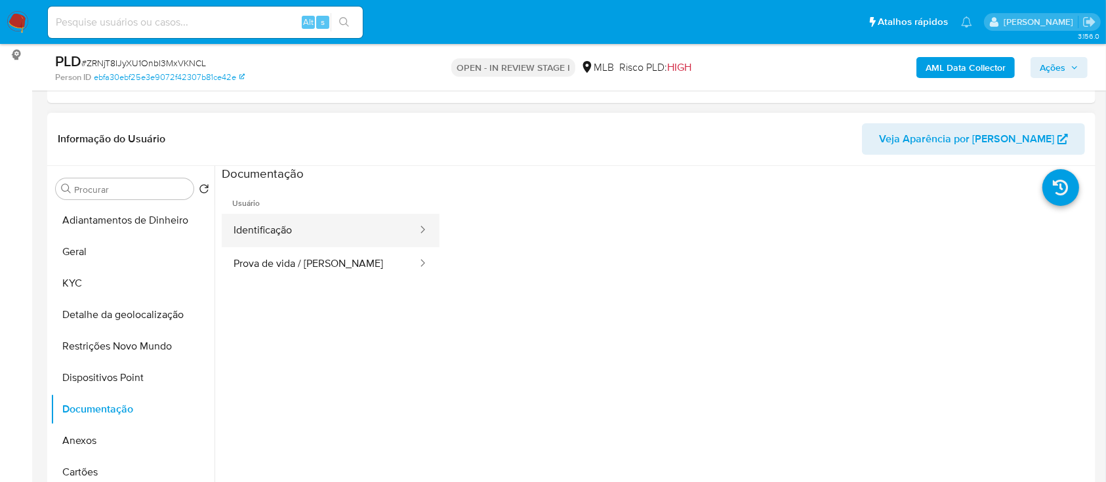
click at [348, 233] on button "Identificação" at bounding box center [320, 230] width 197 height 33
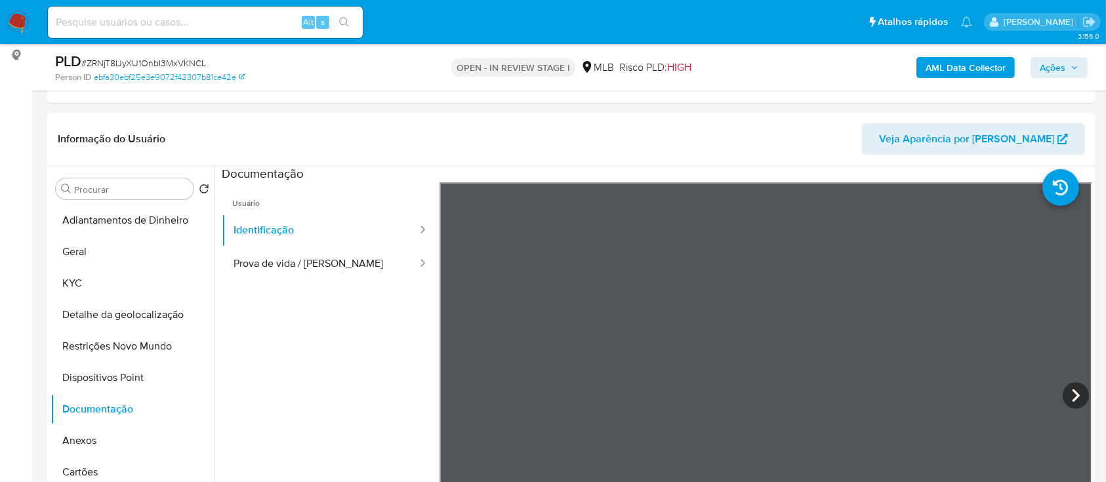
click at [338, 262] on button "Prova de vida / Selfie" at bounding box center [320, 263] width 197 height 33
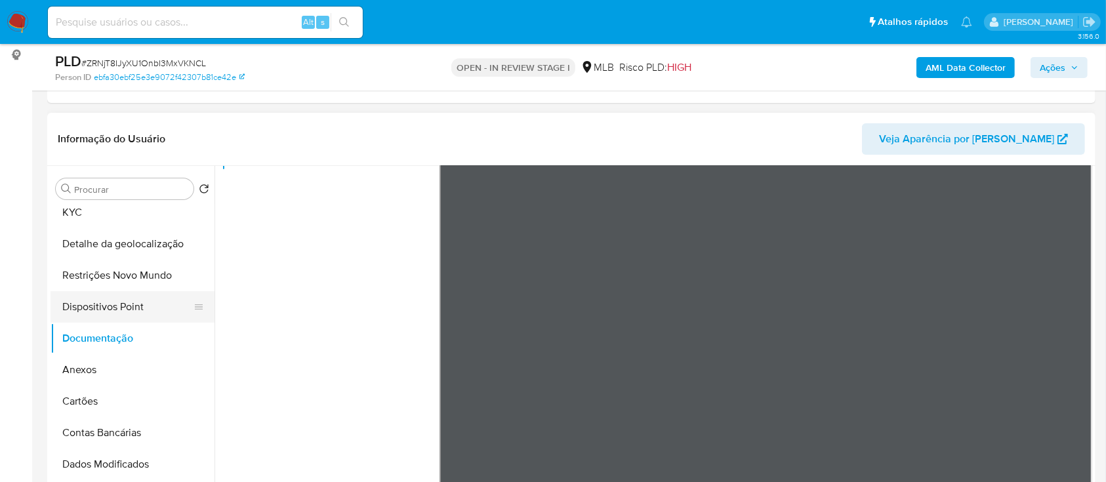
scroll to position [0, 0]
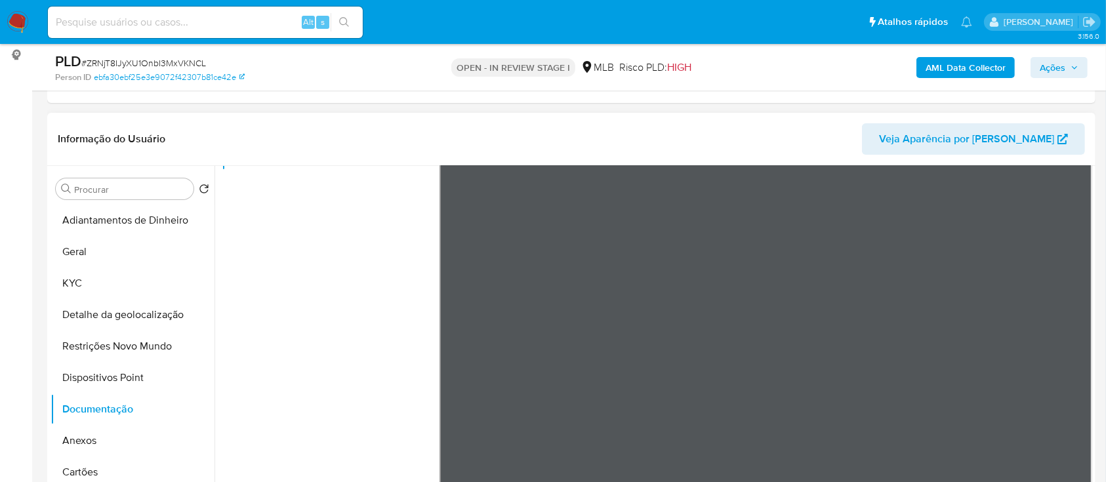
drag, startPoint x: 83, startPoint y: 283, endPoint x: 220, endPoint y: 287, distance: 137.8
click at [84, 283] on button "KYC" at bounding box center [132, 283] width 164 height 31
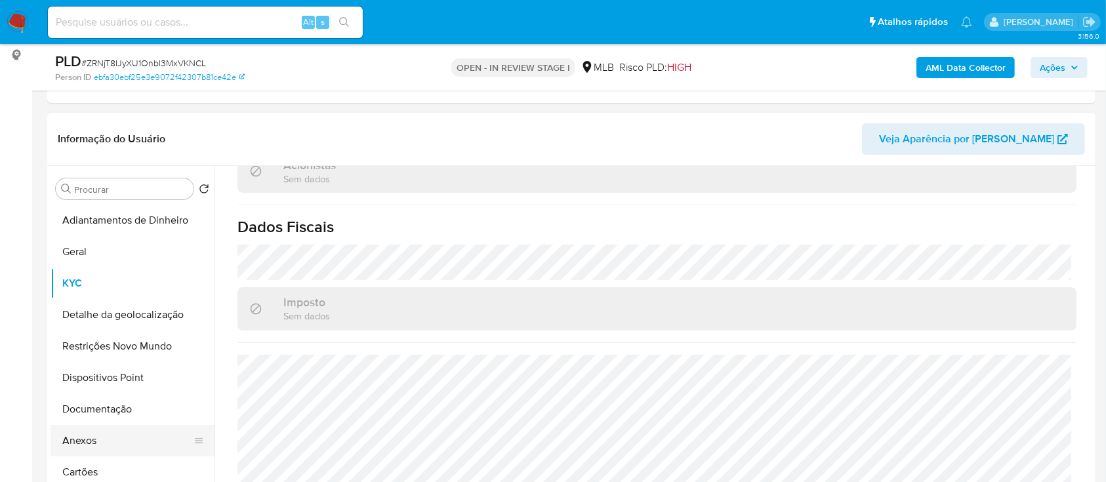
click at [85, 446] on button "Anexos" at bounding box center [126, 440] width 153 height 31
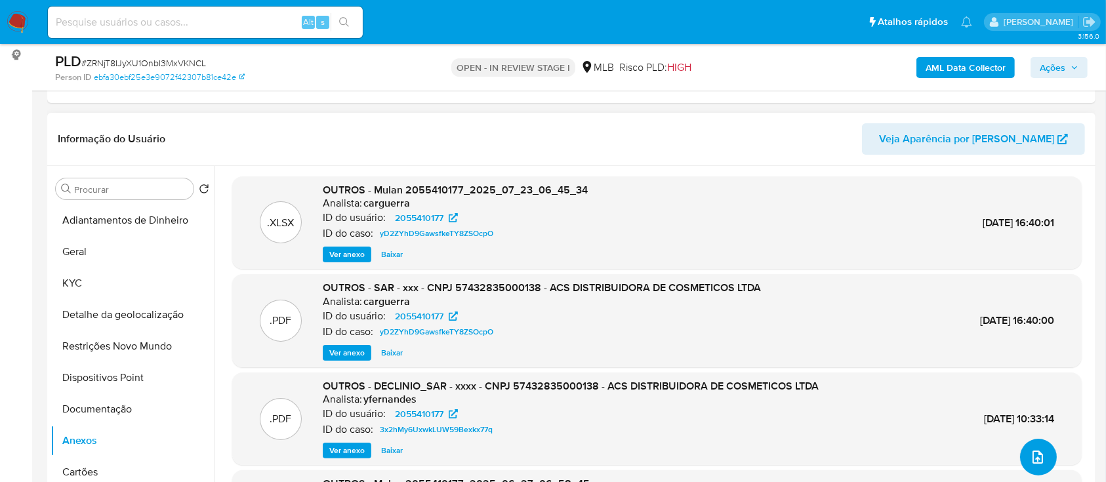
click at [1033, 458] on icon "upload-file" at bounding box center [1037, 456] width 10 height 13
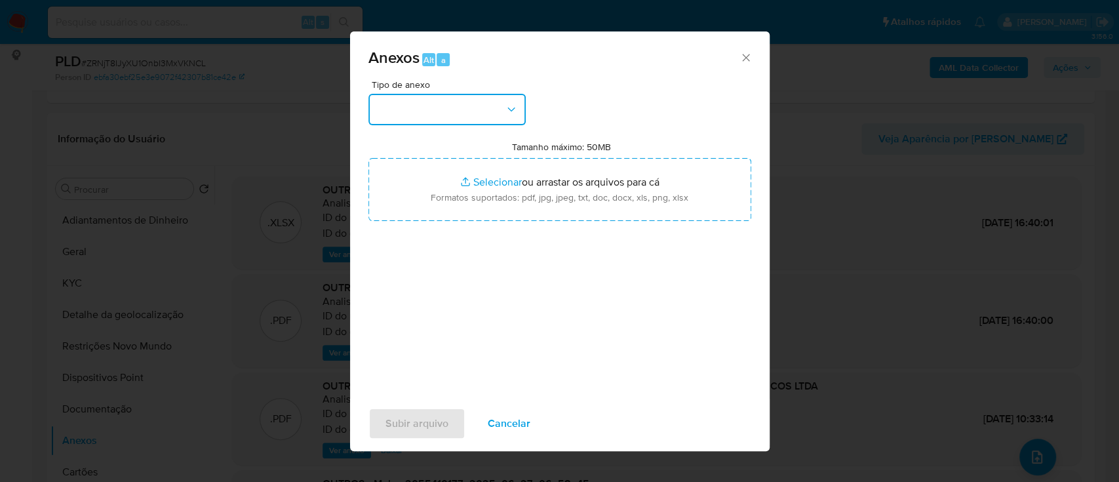
click at [439, 113] on button "button" at bounding box center [447, 109] width 157 height 31
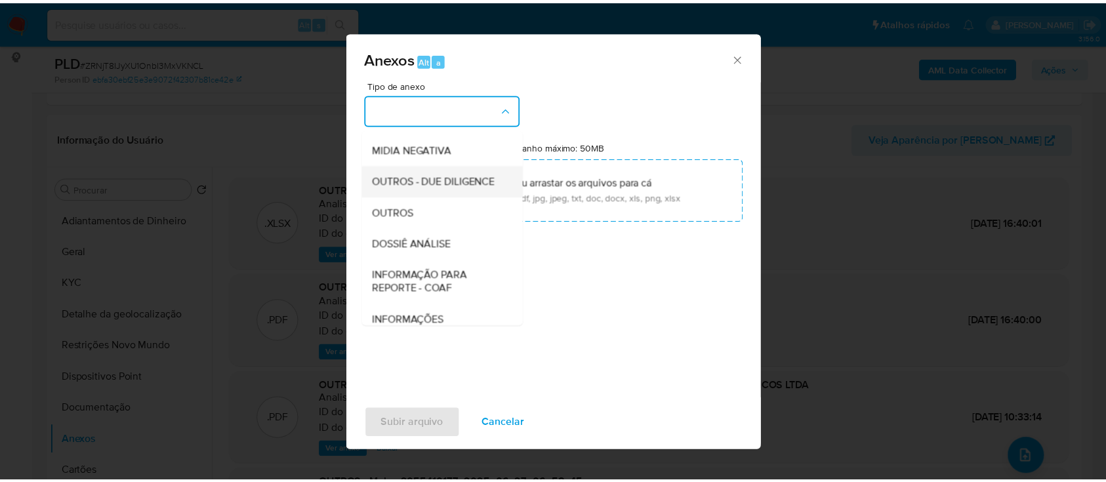
scroll to position [201, 0]
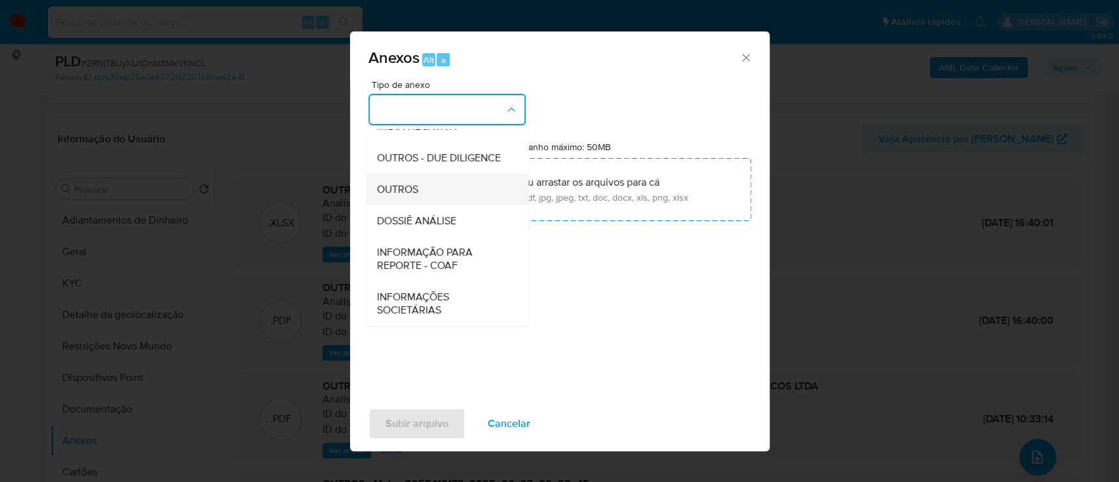
click at [421, 188] on div "OUTROS" at bounding box center [443, 189] width 134 height 31
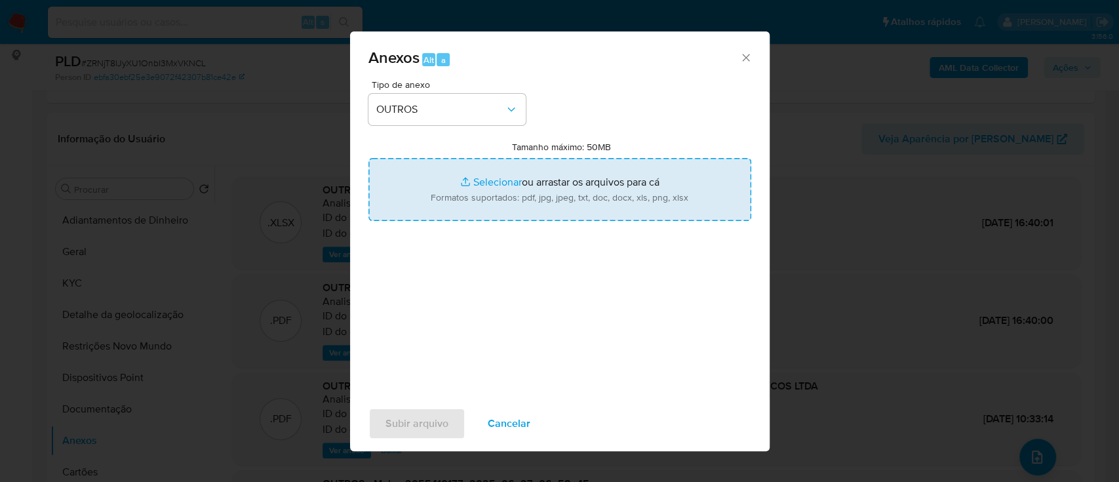
click at [487, 181] on input "Tamanho máximo: 50MB Selecionar arquivos" at bounding box center [560, 189] width 383 height 63
type input "C:\fakepath\Mulan 2055410177_2025_08_26_17_01_36.xlsx"
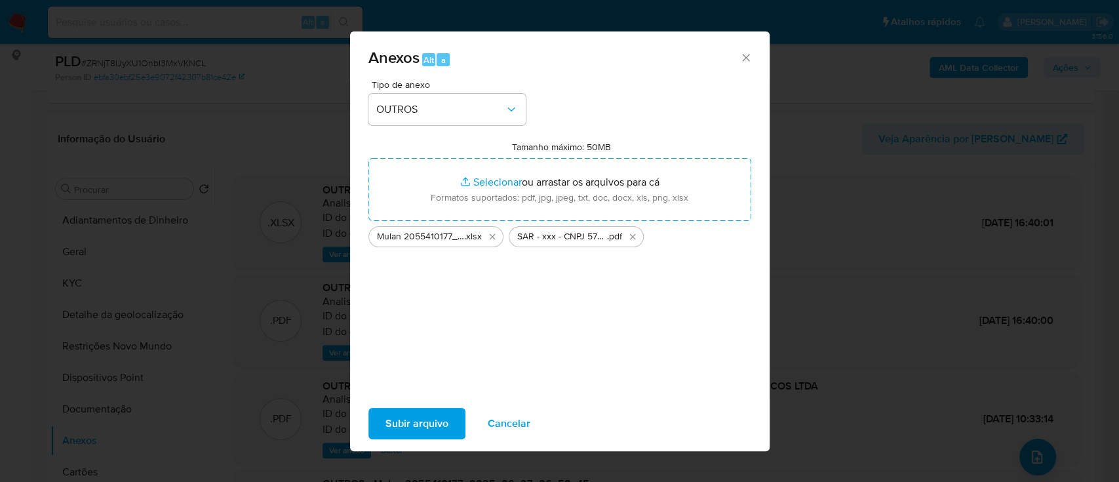
click at [404, 417] on span "Subir arquivo" at bounding box center [417, 423] width 63 height 29
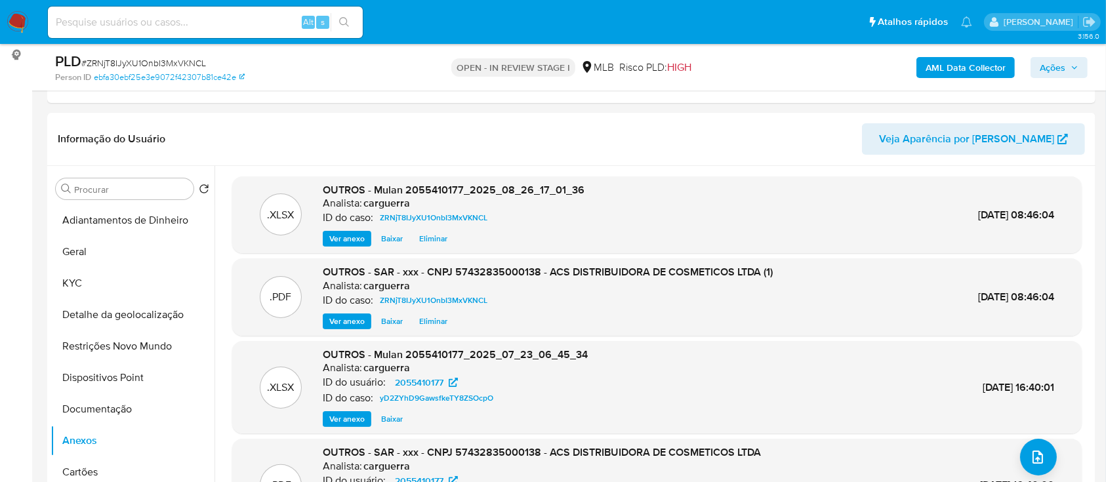
click at [1046, 70] on span "Ações" at bounding box center [1052, 67] width 26 height 21
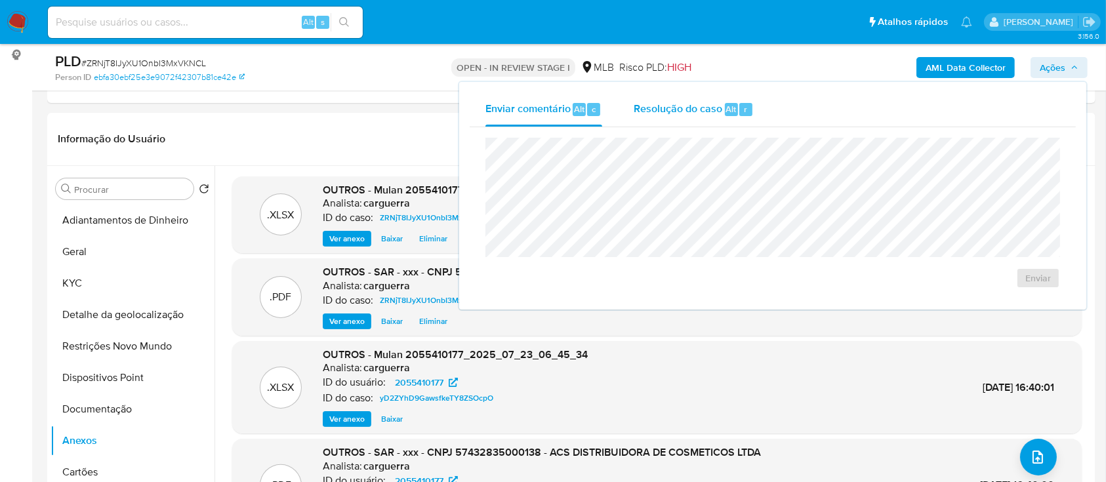
click at [691, 108] on span "Resolução do caso" at bounding box center [677, 108] width 89 height 15
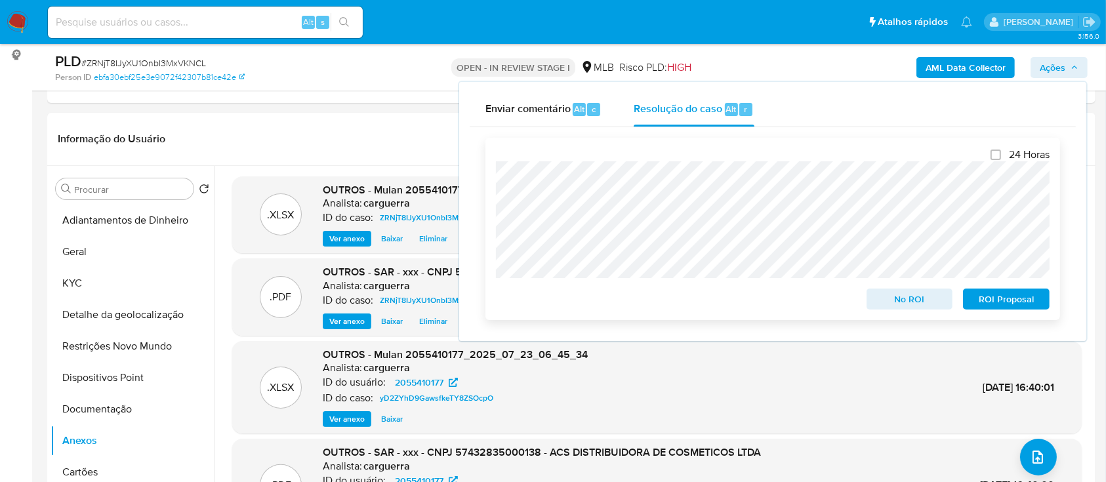
click at [921, 302] on span "No ROI" at bounding box center [909, 299] width 68 height 18
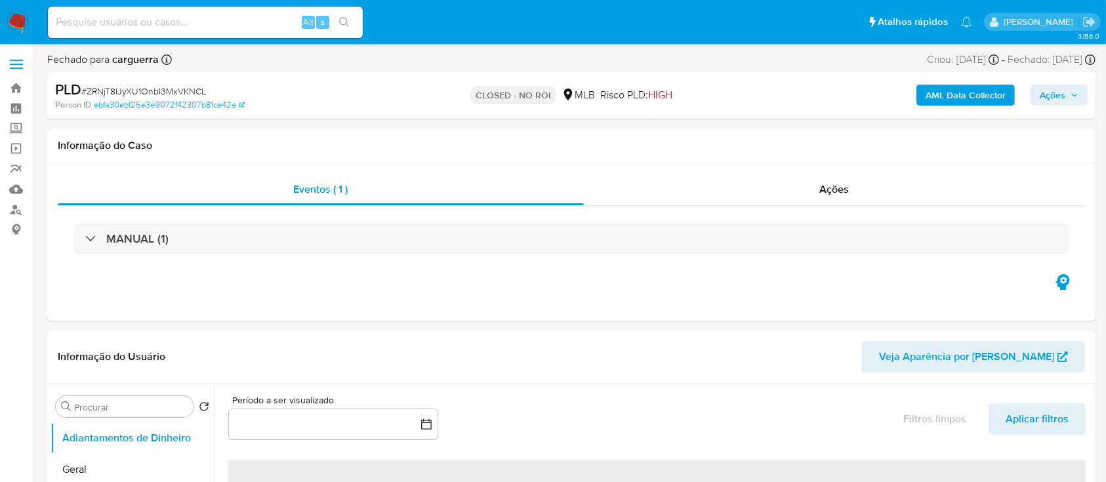
select select "10"
